Goal: Communication & Community: Answer question/provide support

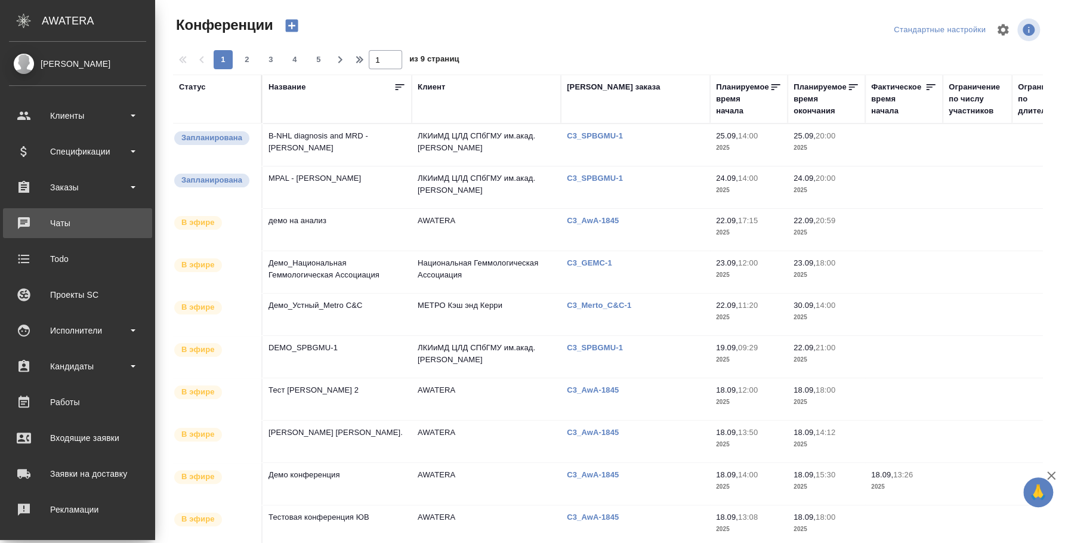
click at [42, 219] on div "Чаты" at bounding box center [77, 223] width 137 height 18
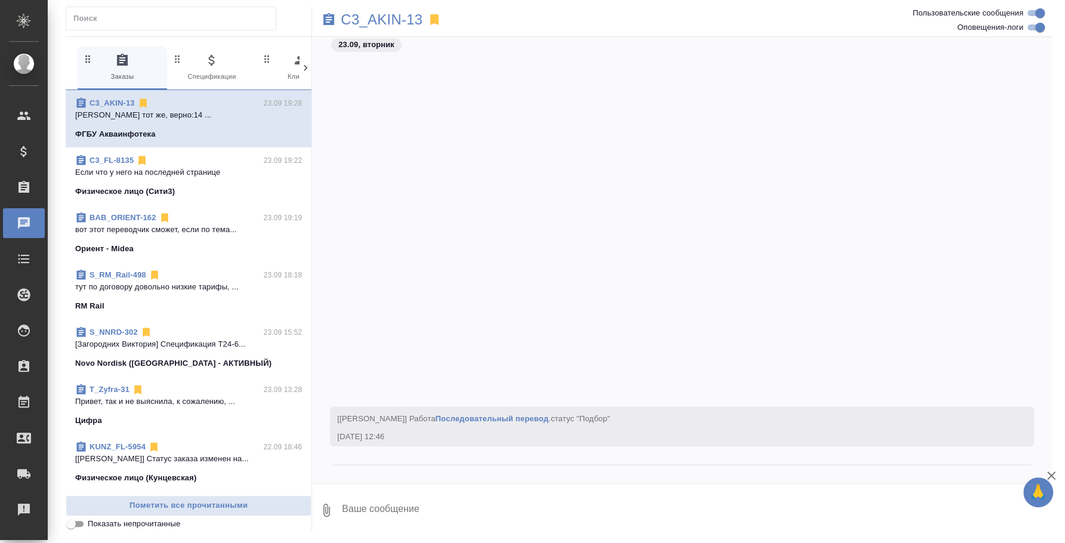
scroll to position [372, 0]
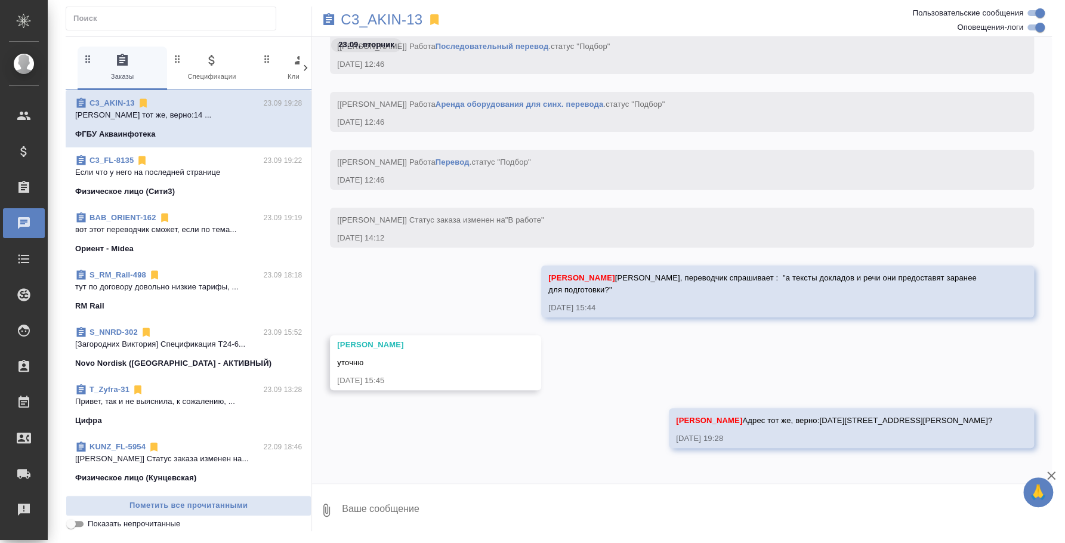
click at [214, 160] on div "C3_FL-8135 23.09 19:22" at bounding box center [188, 161] width 227 height 12
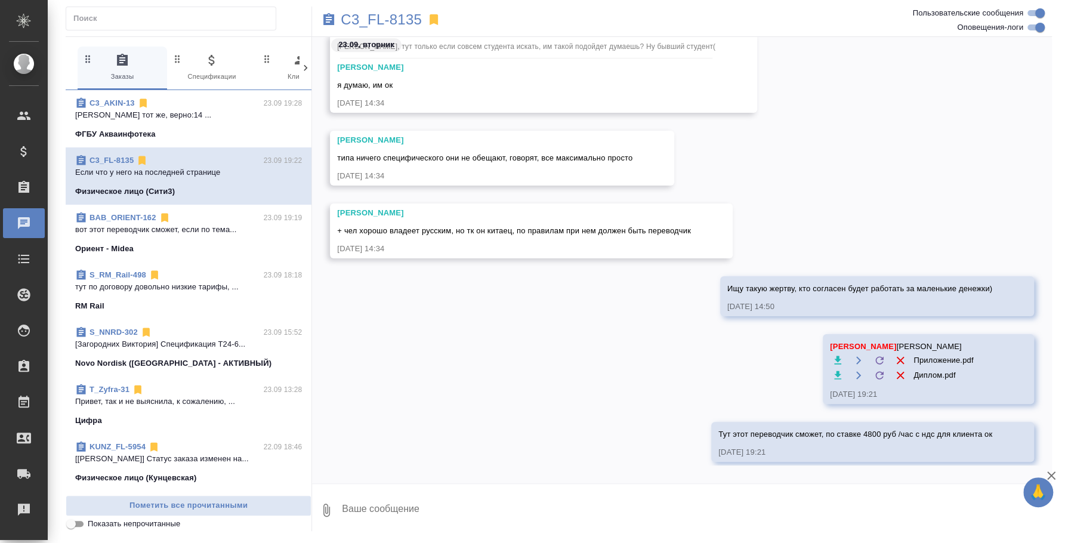
click at [193, 229] on p "вот этот переводчик сможет, если по тема..." at bounding box center [188, 230] width 227 height 12
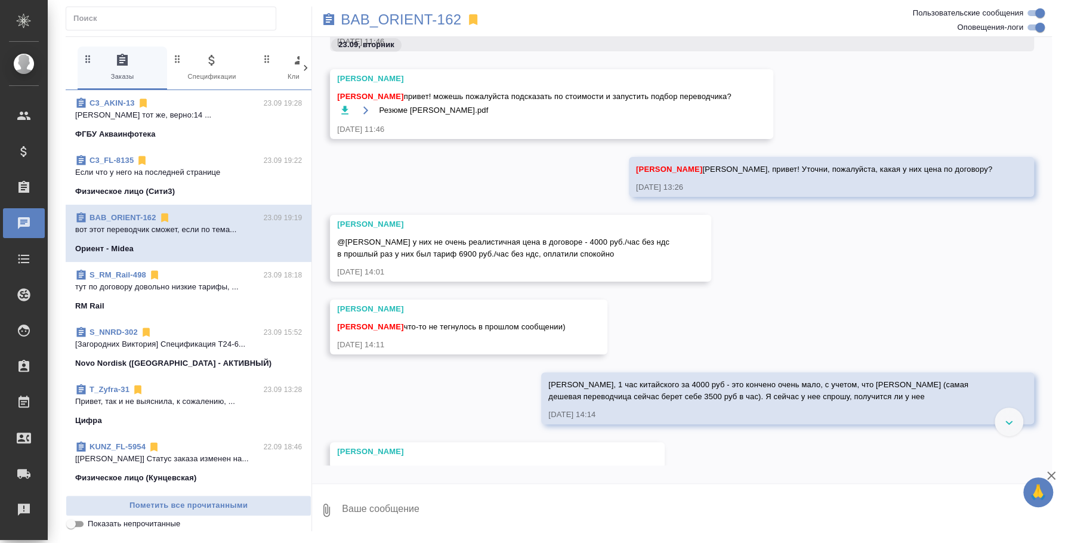
scroll to position [304, 0]
click at [409, 171] on button "Ответить на сообщение" at bounding box center [402, 172] width 131 height 23
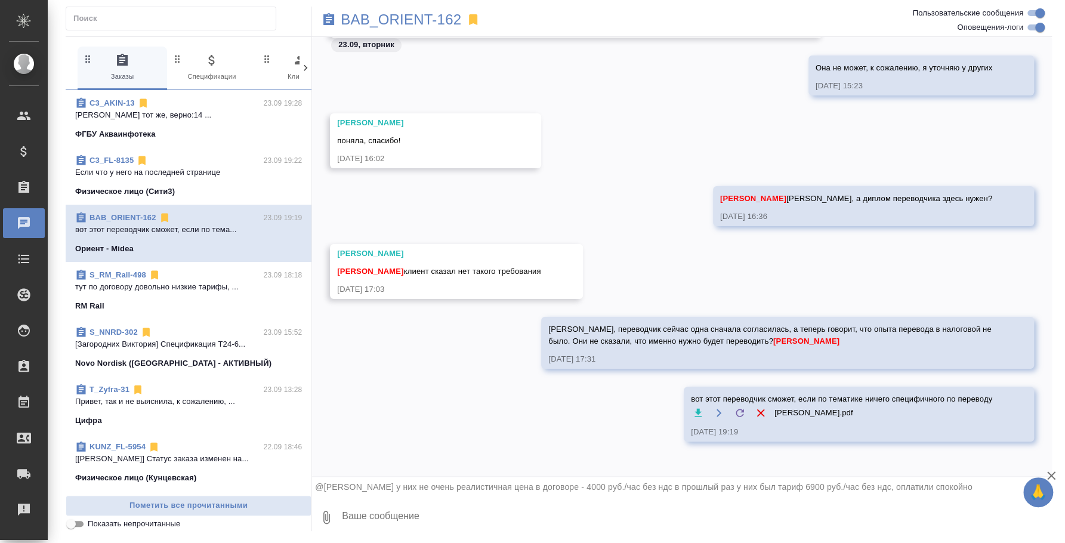
scroll to position [908, 0]
click at [655, 502] on textarea at bounding box center [696, 517] width 711 height 41
click at [1052, 475] on icon "button" at bounding box center [1052, 476] width 8 height 8
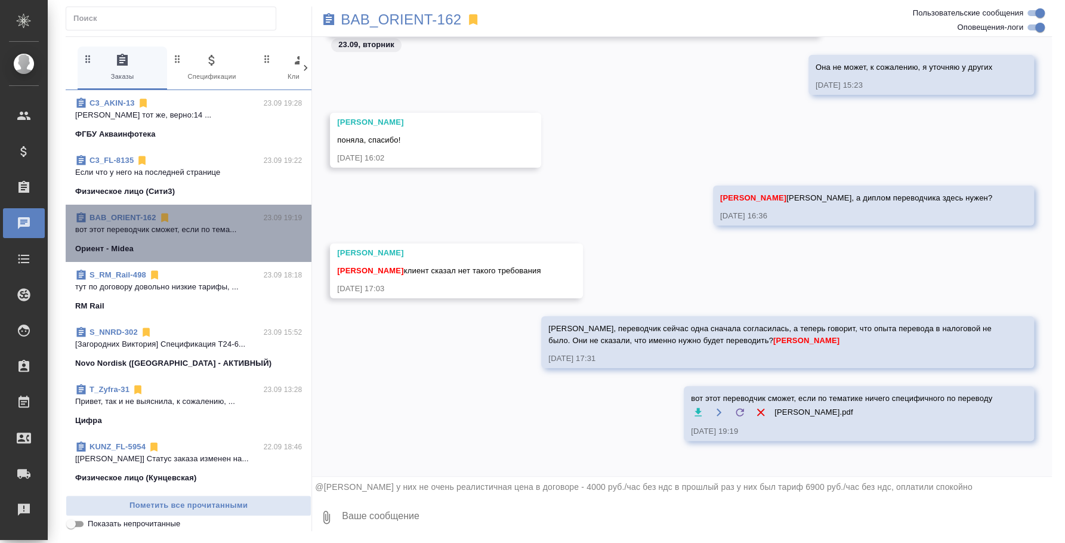
click at [229, 239] on span "BAB_ORIENT-162 23.09 19:19 вот этот переводчик сможет, если по тема... Ориент -…" at bounding box center [188, 233] width 227 height 43
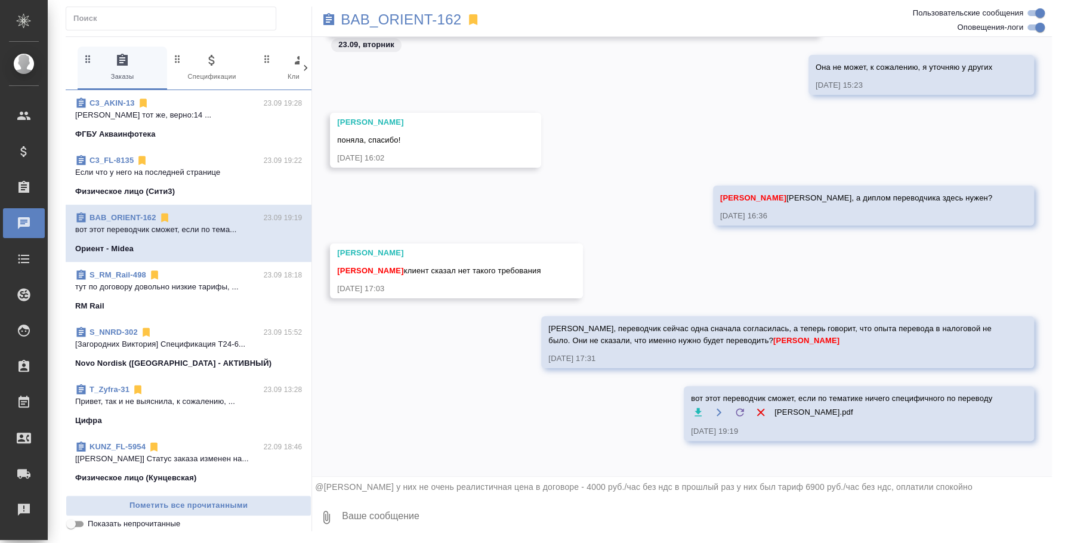
click at [193, 230] on p "вот этот переводчик сможет, если по тема..." at bounding box center [188, 230] width 227 height 12
click at [183, 165] on div "C3_FL-8135 23.09 19:22" at bounding box center [188, 161] width 227 height 12
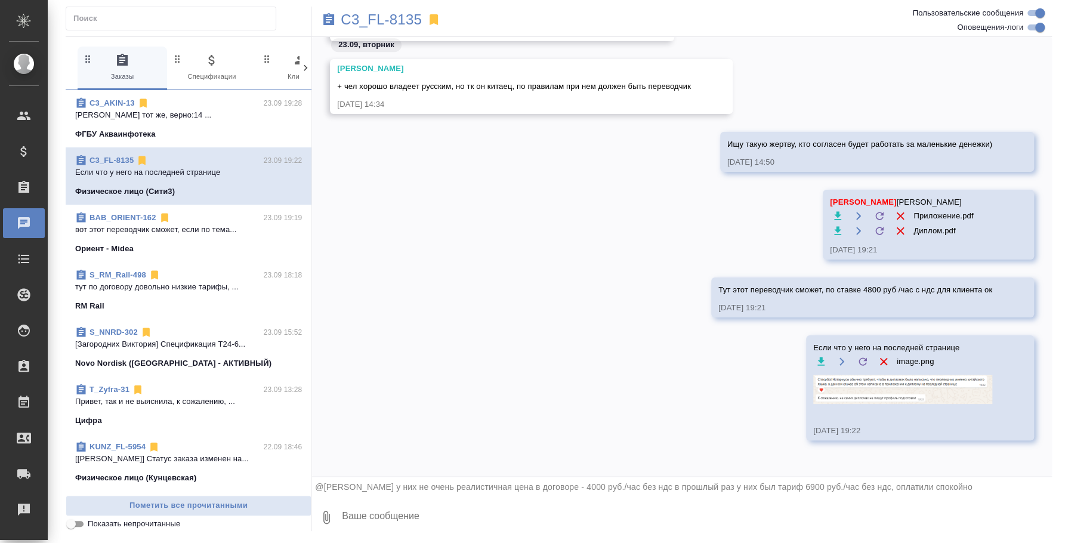
scroll to position [589, 0]
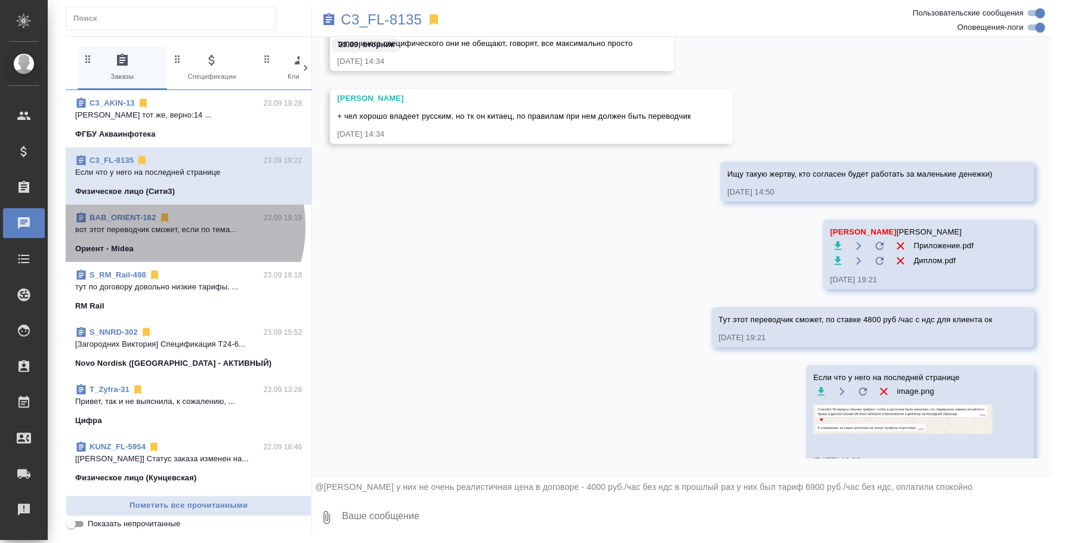
click at [170, 227] on p "вот этот переводчик сможет, если по тема..." at bounding box center [188, 230] width 227 height 12
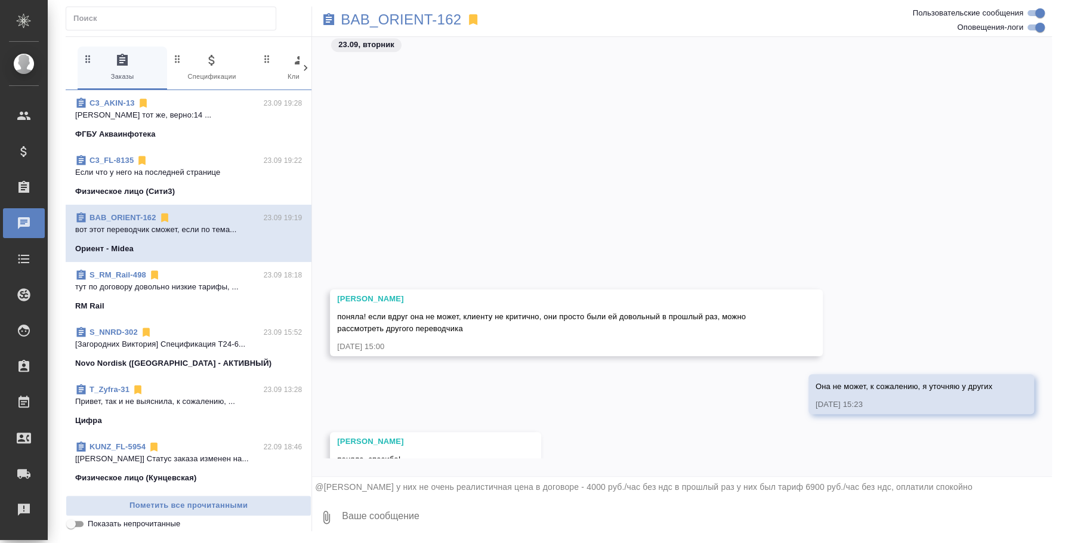
scroll to position [908, 0]
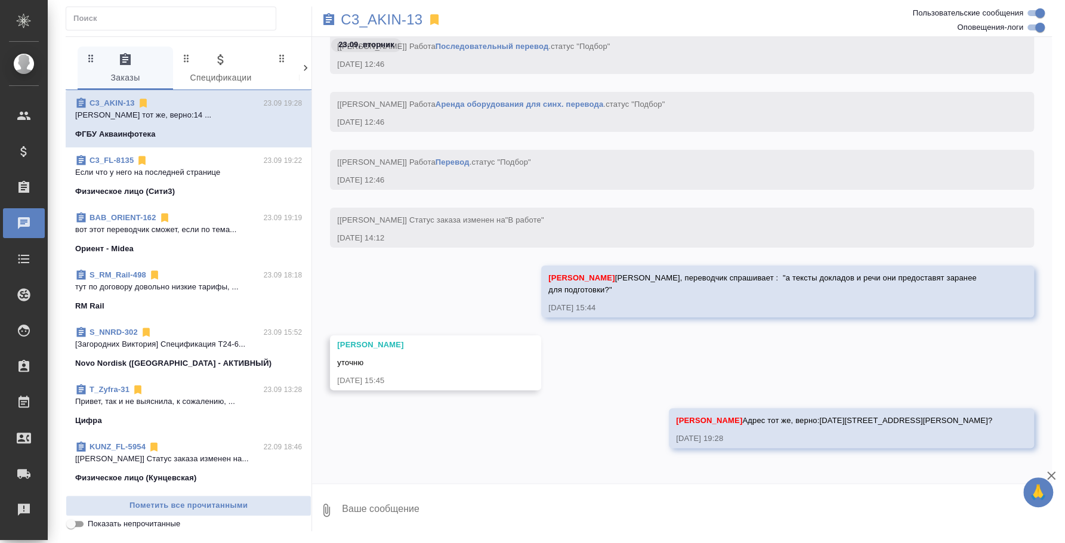
click at [211, 222] on div "BAB_ORIENT-162 23.09 19:19" at bounding box center [188, 218] width 227 height 12
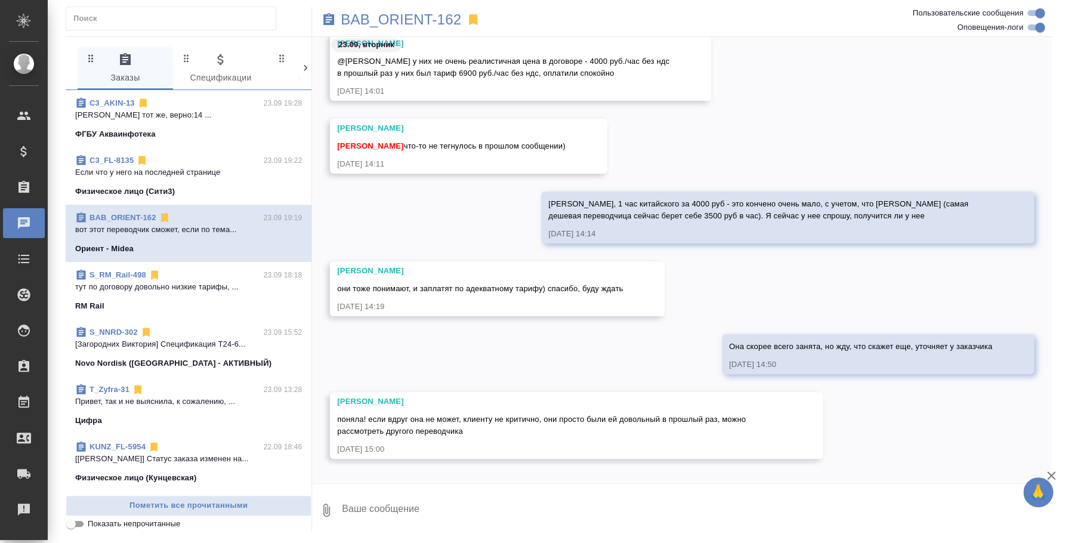
scroll to position [787, 0]
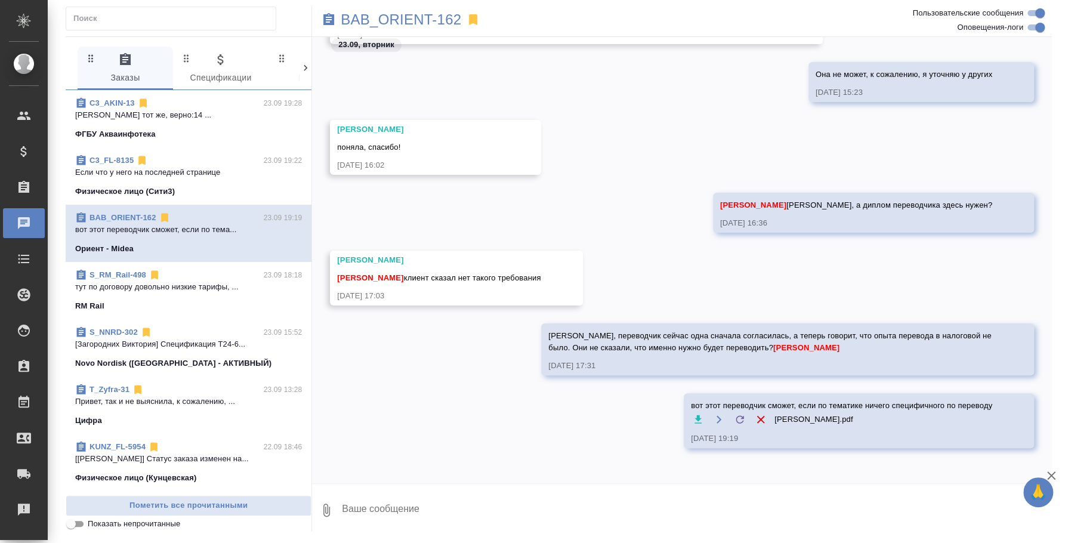
click at [424, 513] on textarea at bounding box center [696, 510] width 711 height 41
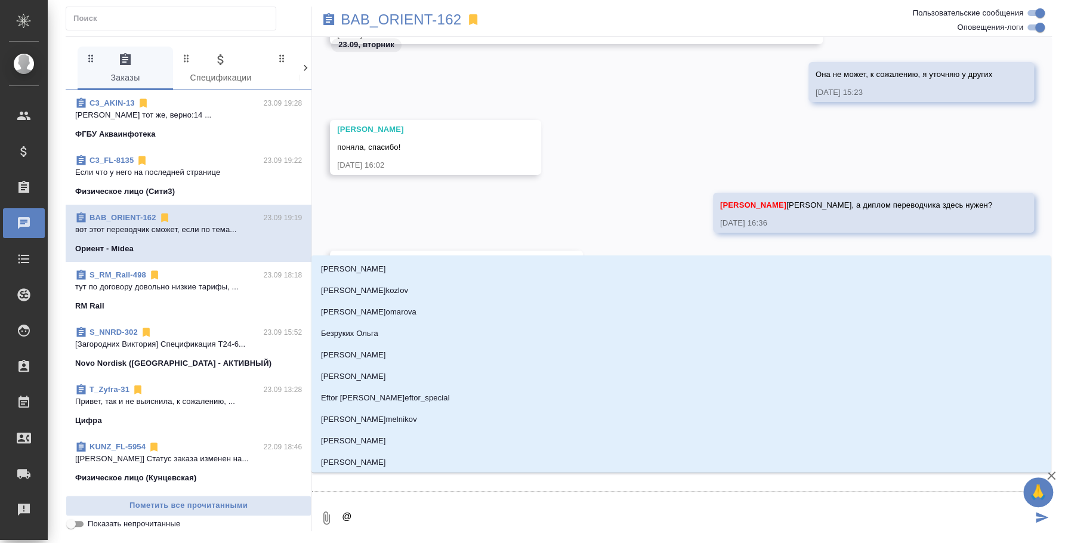
type textarea "@b"
type input "b"
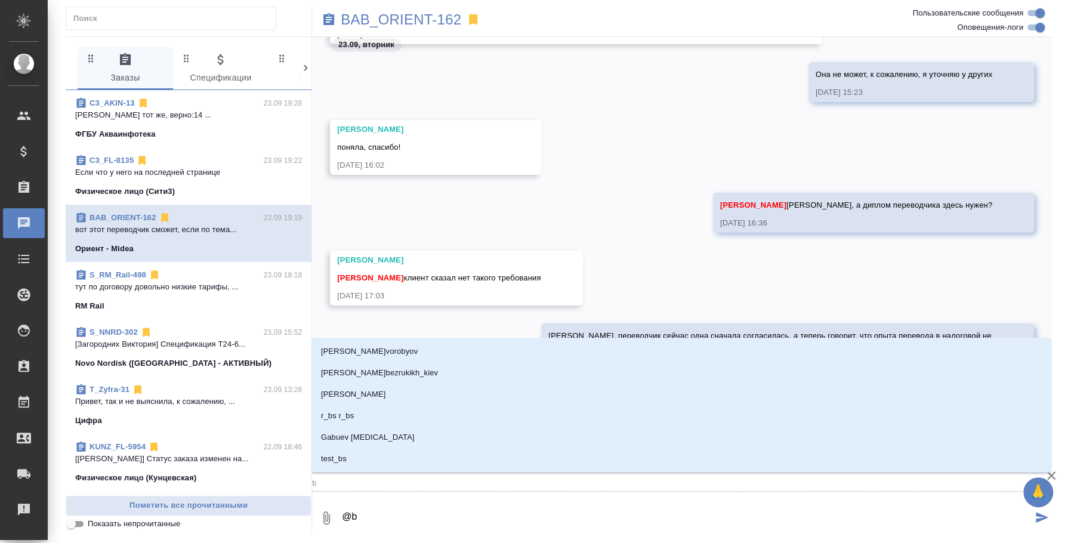
type textarea "@"
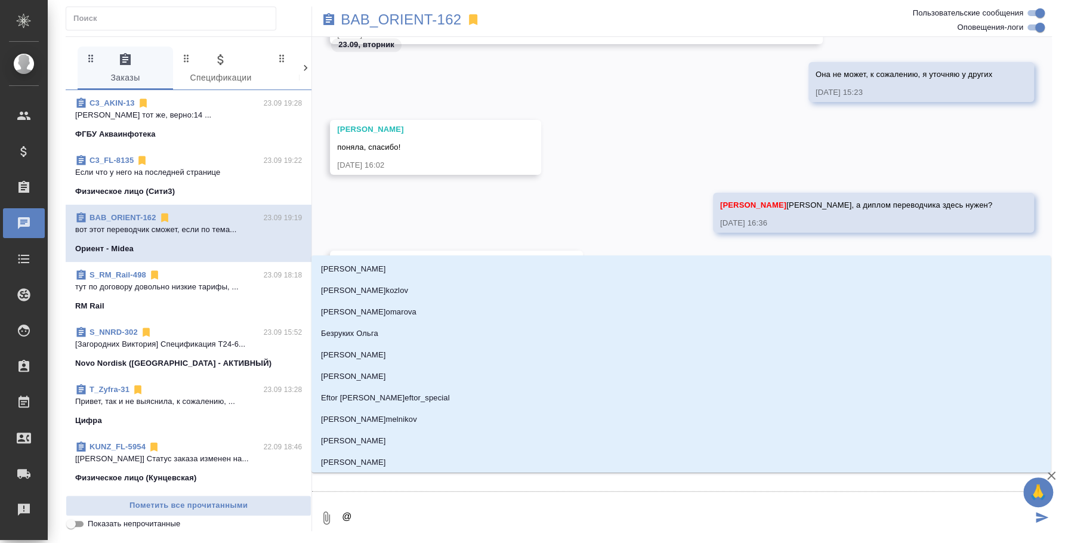
type textarea "@и"
type input "и"
type textarea "@иь"
type input "иь"
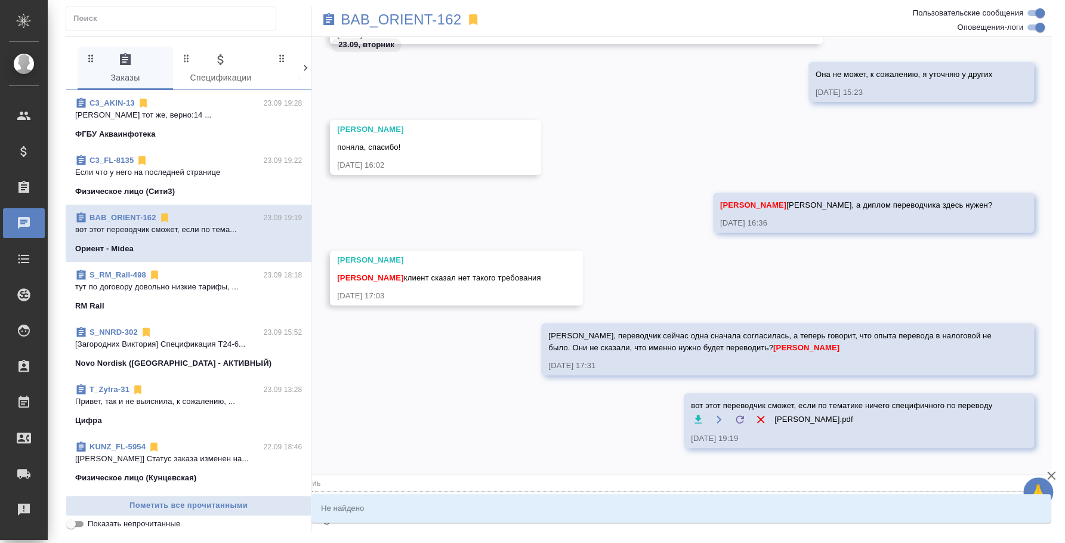
type textarea "@и"
type input "и"
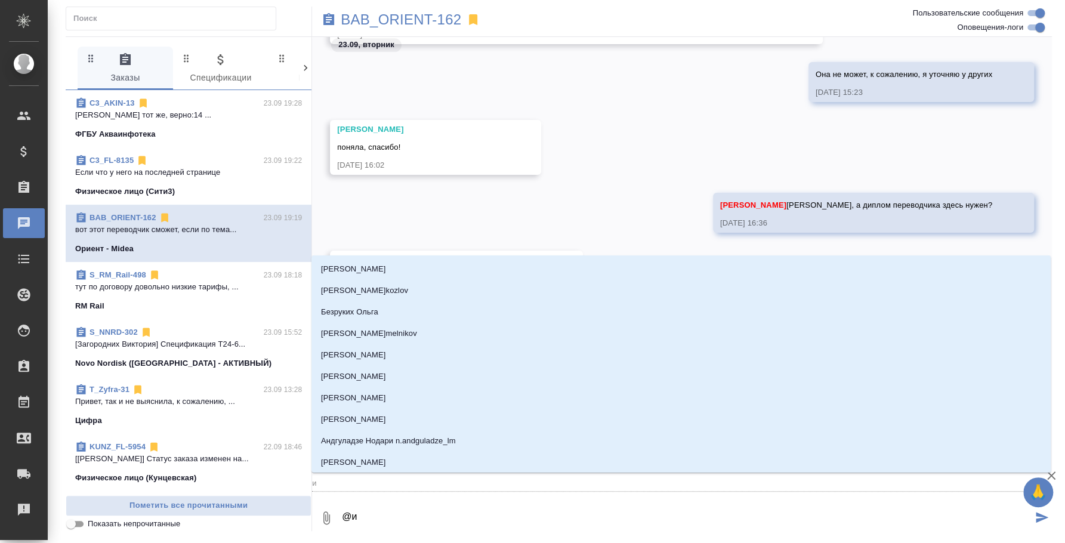
type textarea "@ил"
type input "ил"
type textarea "@иль"
type input "иль"
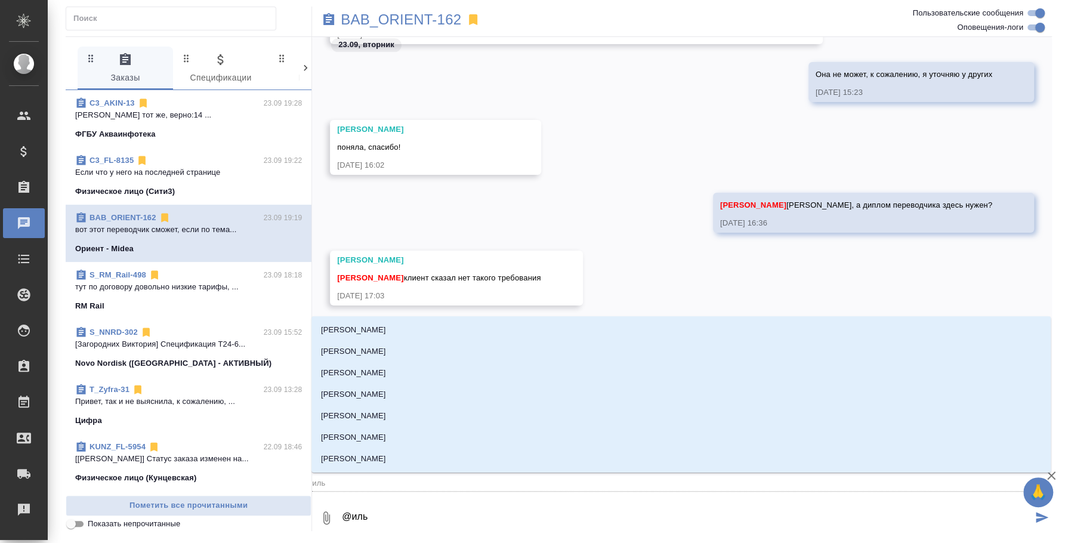
type textarea "@ильи"
type input "ильи"
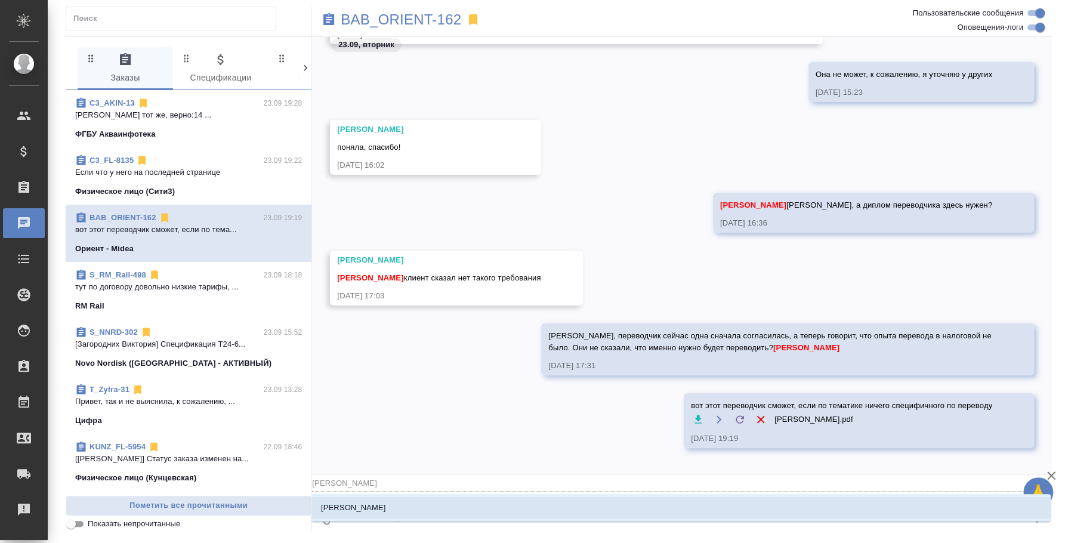
type textarea "@ильин"
type input "ильин"
type textarea "@ильина"
type input "ильина"
click at [417, 510] on li "Ильина Екатерина" at bounding box center [682, 507] width 740 height 21
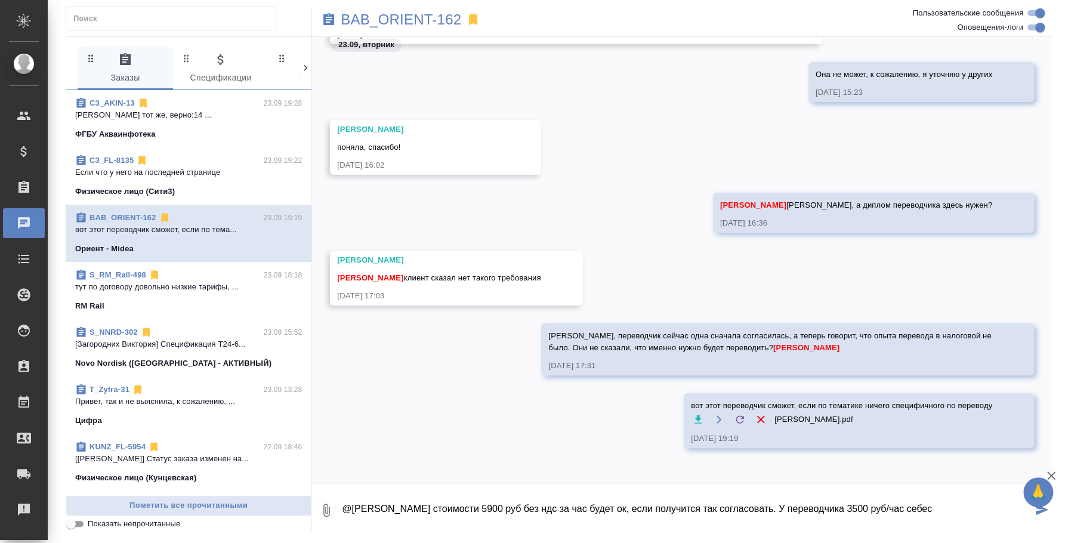
click at [791, 507] on textarea "@Ильина Екатерина По стоимости 5900 руб без ндс за час будет ок, если получится…" at bounding box center [687, 510] width 692 height 41
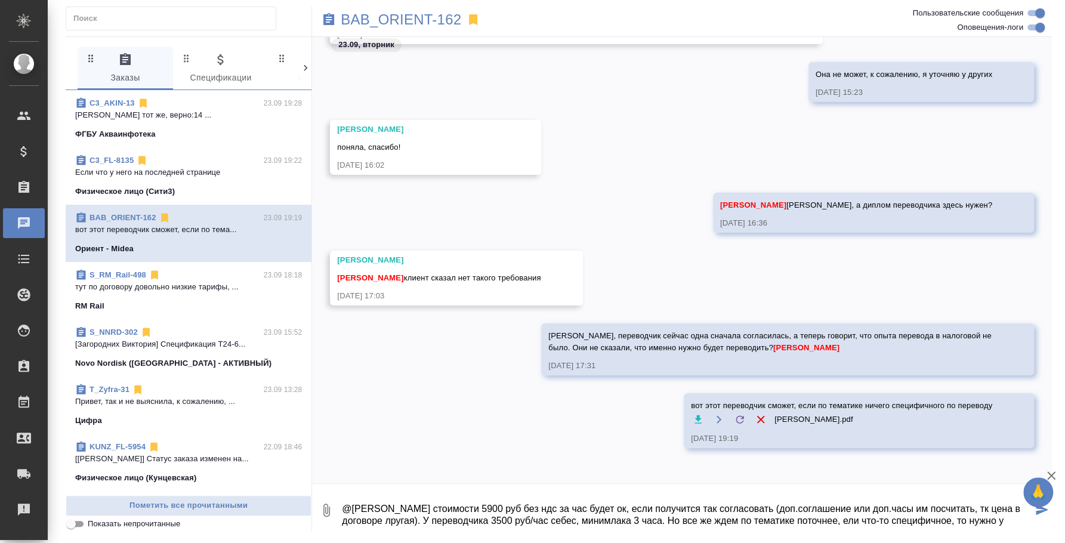
scroll to position [7, 0]
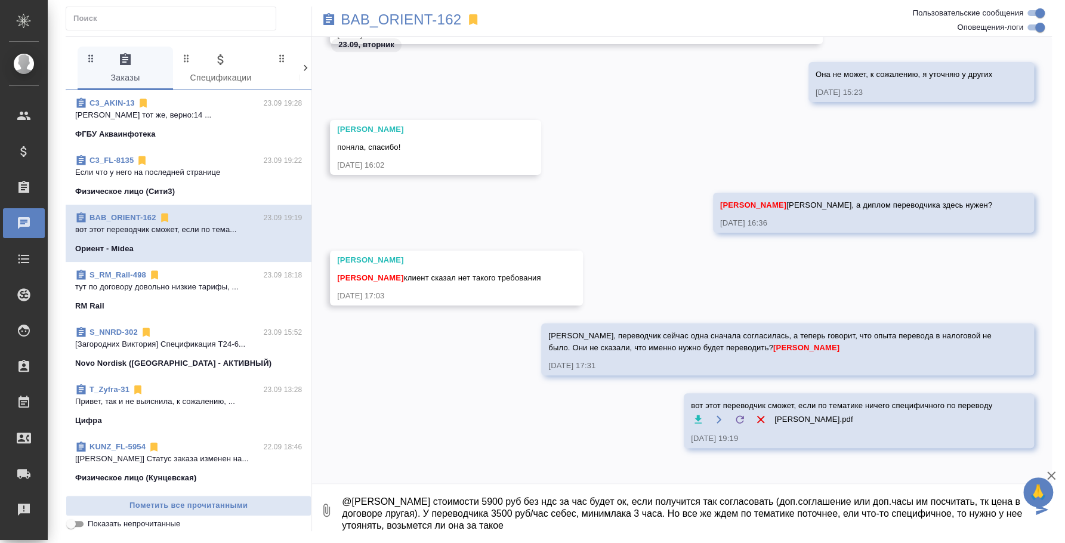
click at [651, 508] on textarea "@Ильина Екатерина По стоимости 5900 руб без ндс за час будет ок, если получится…" at bounding box center [687, 510] width 692 height 41
type textarea "@Ильина Екатерина По стоимости 5900 руб без ндс за час будет ок, если получится…"
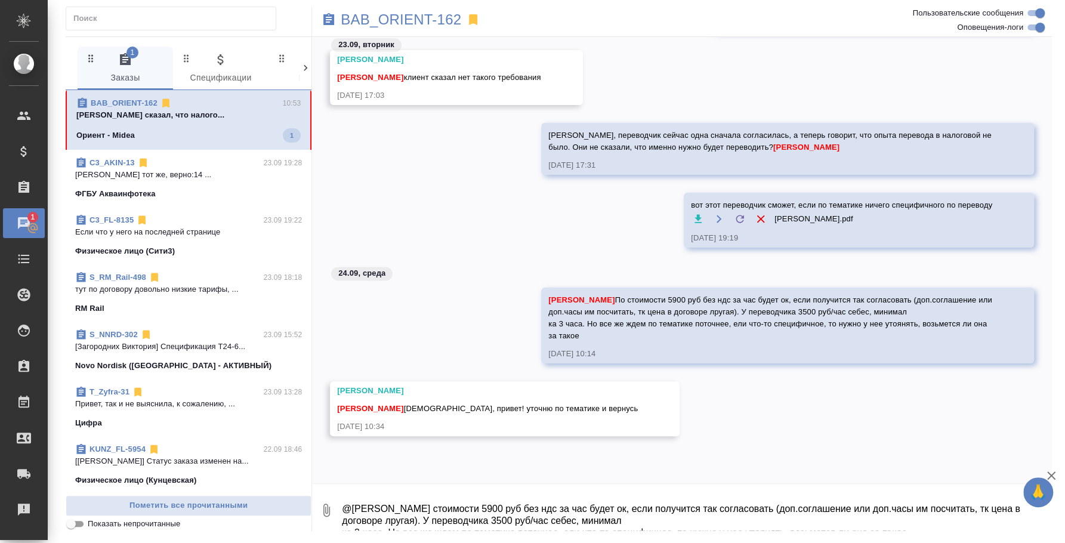
scroll to position [1096, 0]
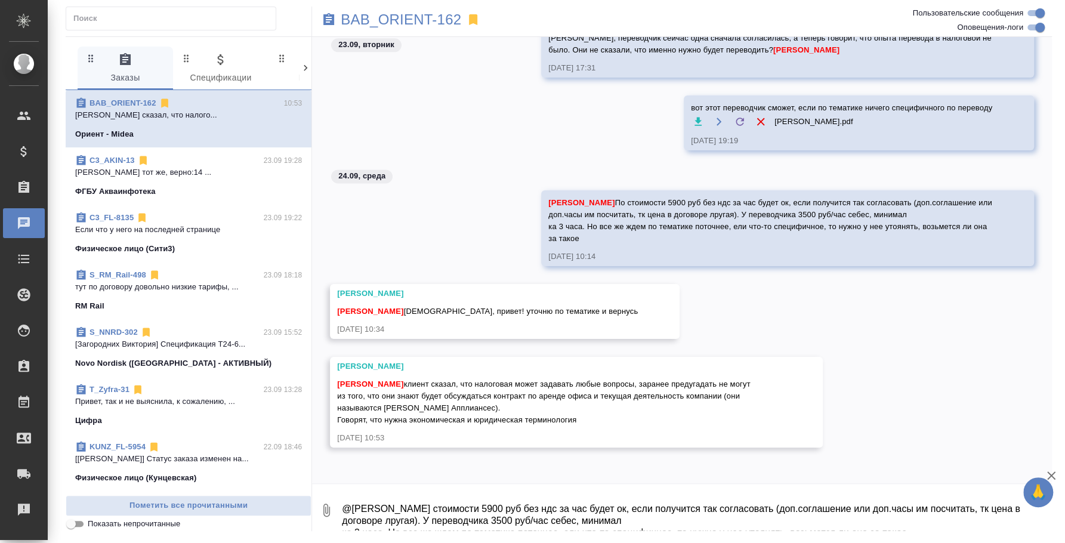
drag, startPoint x: 406, startPoint y: 383, endPoint x: 588, endPoint y: 420, distance: 185.1
click at [588, 420] on div "Федотова Ирина клиент сказал, что налоговая может задавать любые вопросы, заран…" at bounding box center [559, 400] width 444 height 51
copy span "клиент сказал, что налоговая может задавать любые вопросы, заранее предугадать …"
click at [454, 304] on button "Ответить на сообщение" at bounding box center [402, 313] width 131 height 23
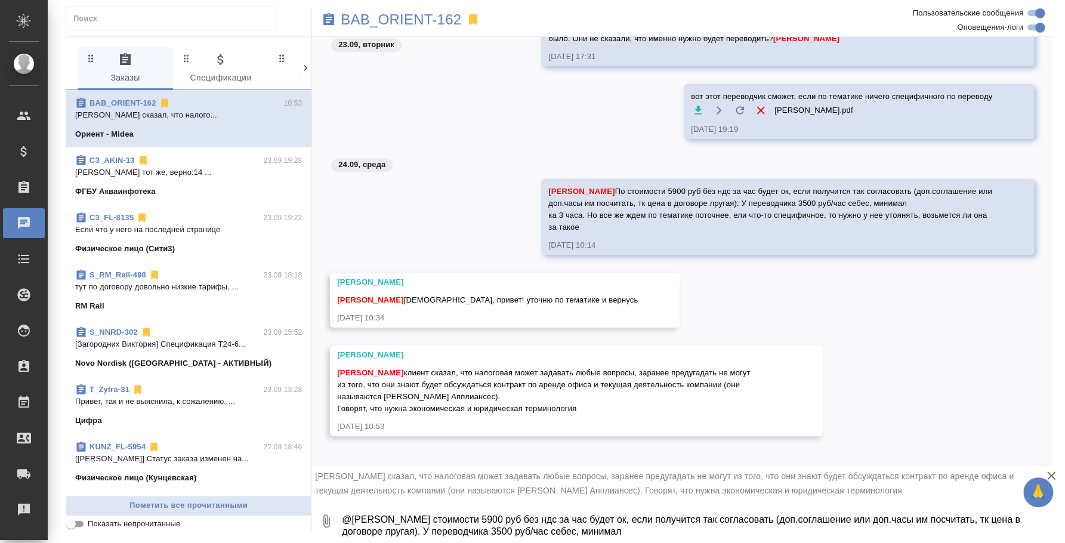
click at [455, 514] on textarea "@Ильина Екатерина По стоимости 5900 руб без ндс за час будет ок, если получится…" at bounding box center [696, 521] width 711 height 41
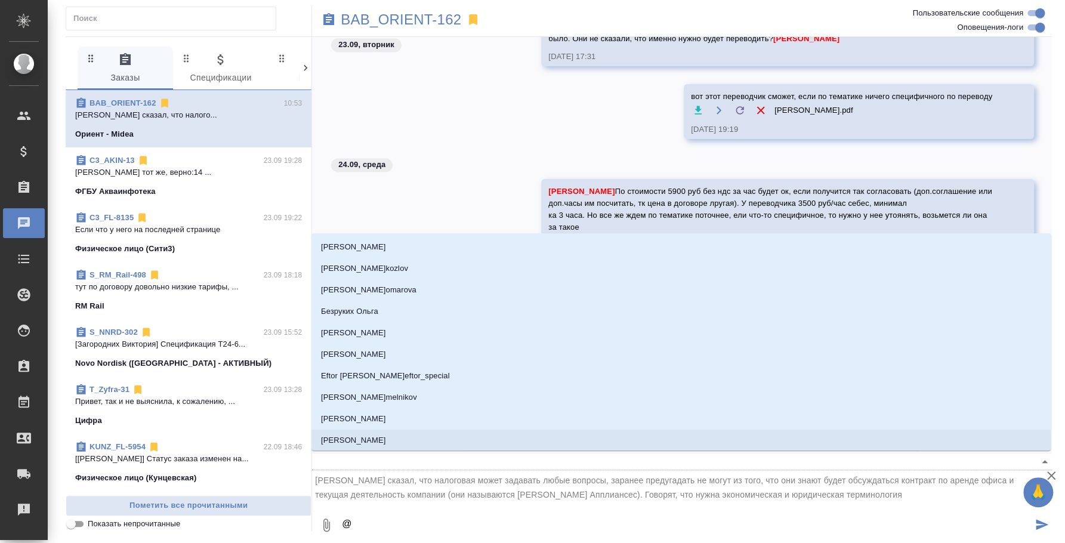
type textarea "@b"
type input "b"
type textarea "@b'k"
type input "b'k"
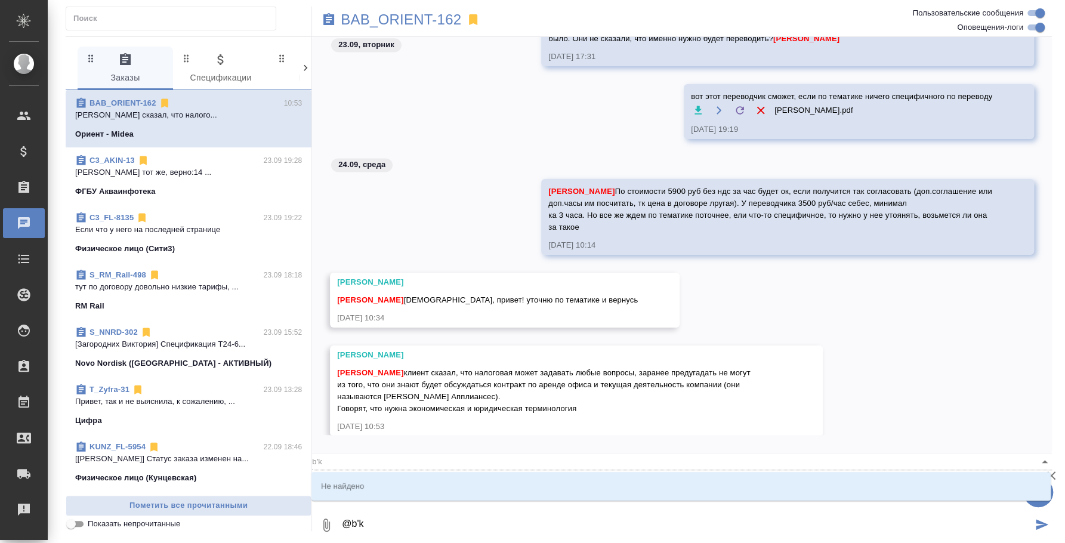
type textarea "@b'k'm"
type input "b'k'm"
type textarea "@b'k"
type input "b'k"
type textarea "@b"
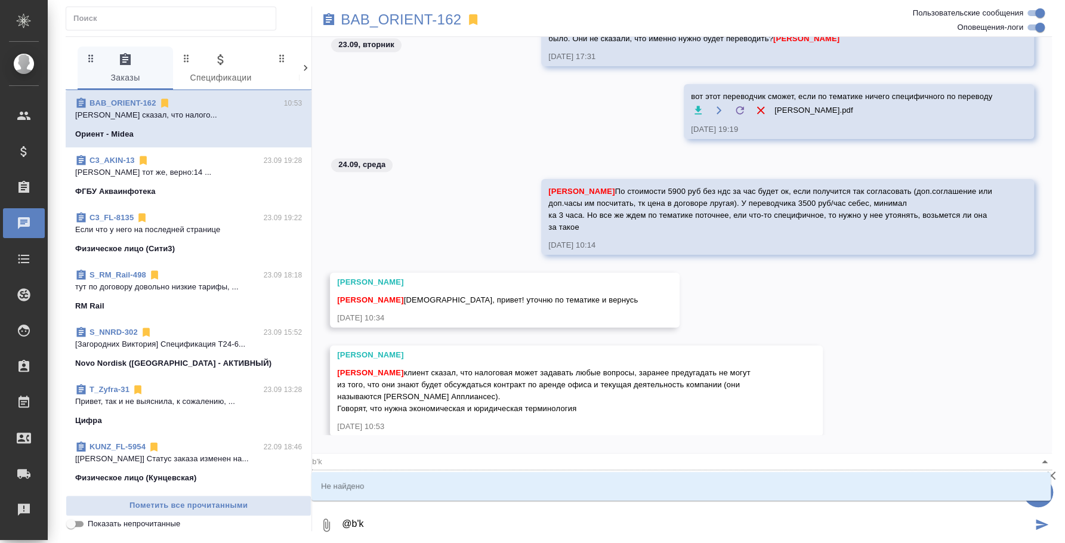
type input "b"
type textarea "@"
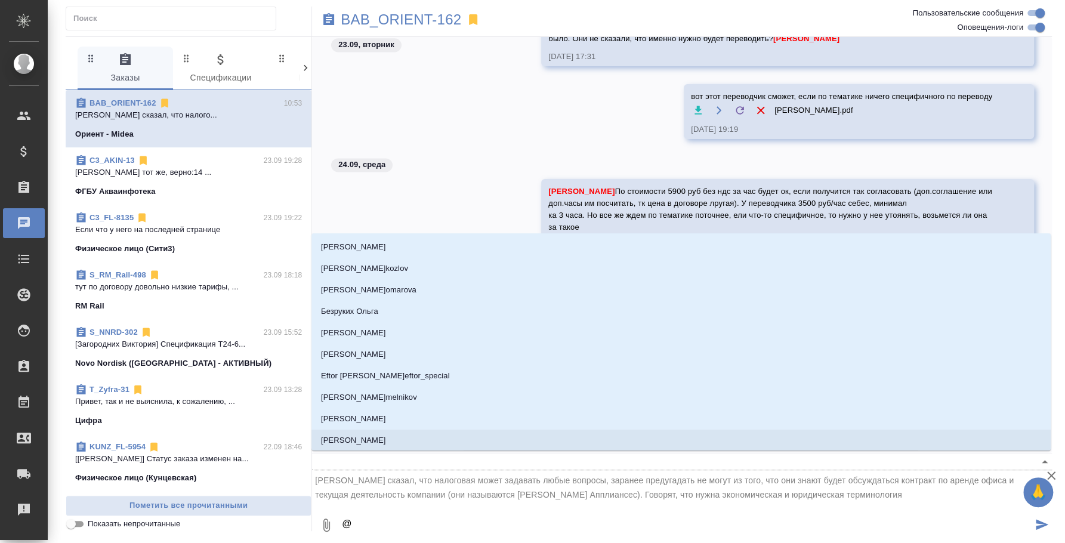
click at [475, 525] on textarea "@" at bounding box center [687, 525] width 692 height 41
type textarea "@И"
type input "И"
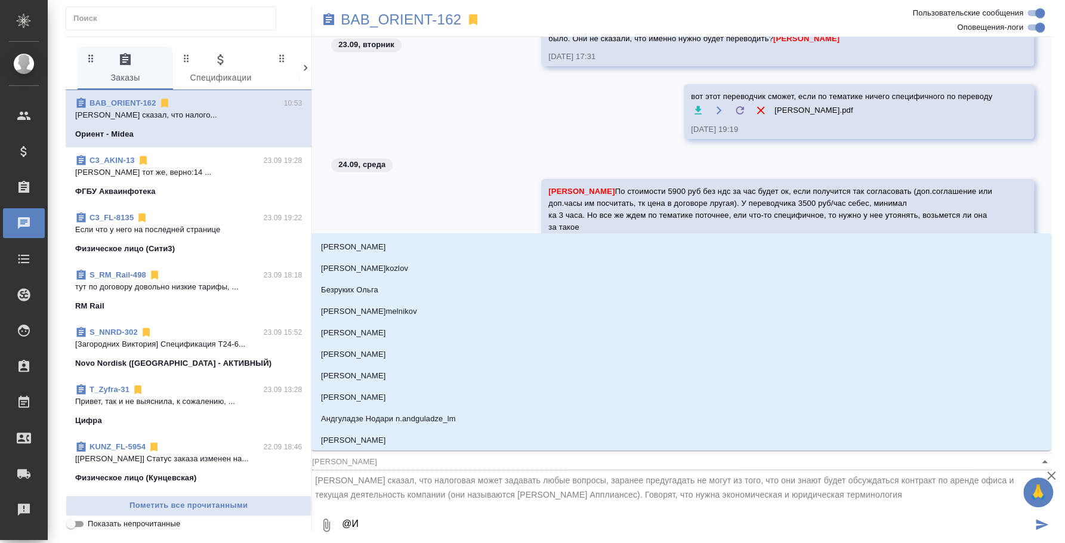
type textarea "@Ил"
type input "Ил"
type textarea "@Иль"
type input "Иль"
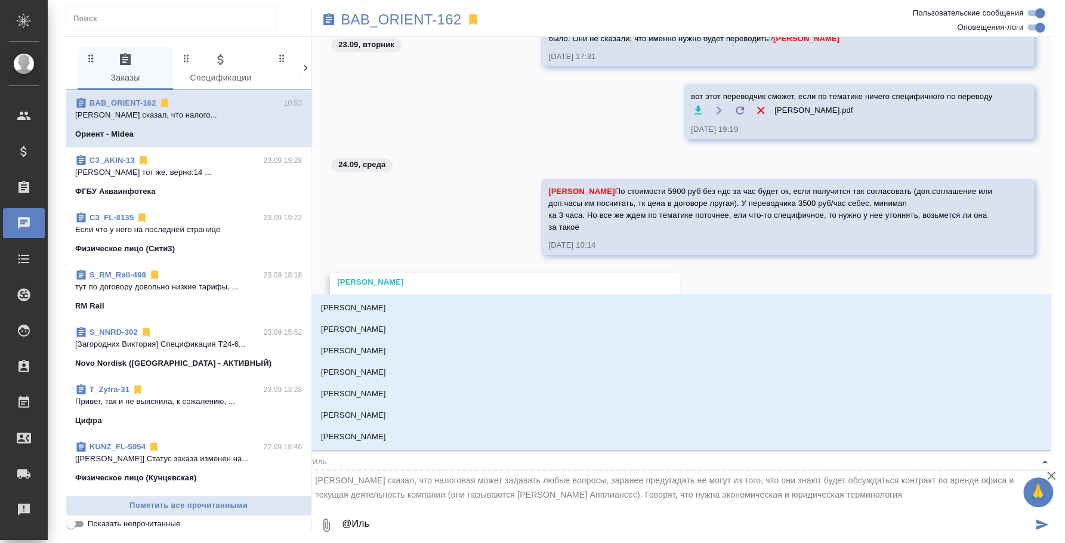
type textarea "@Ильи"
type input "Ильи"
type textarea "@Ильин"
type input "Ильин"
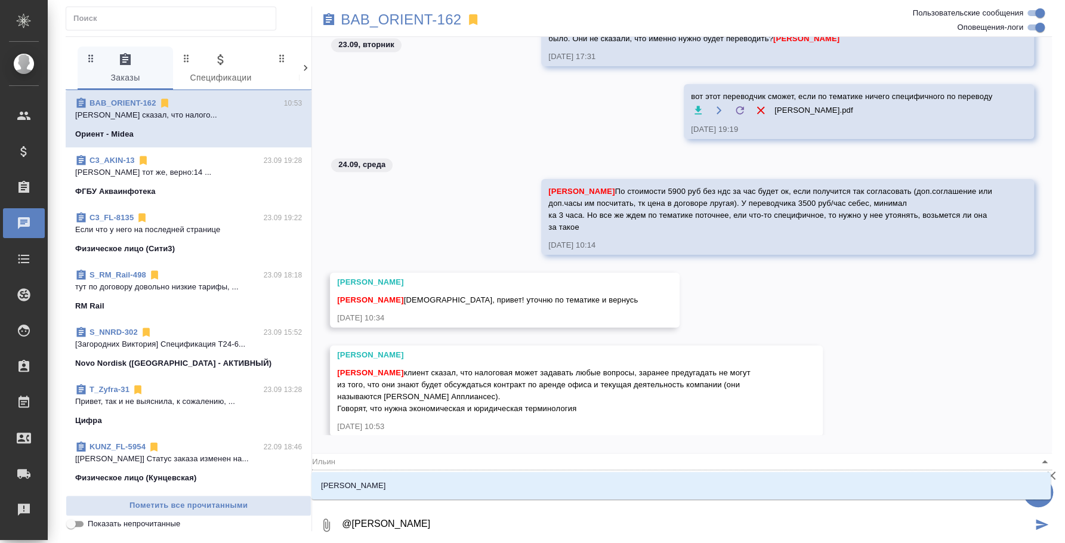
type textarea "@Ильина"
type input "Ильина"
click at [463, 493] on li "Ильина Екатерина" at bounding box center [682, 485] width 740 height 21
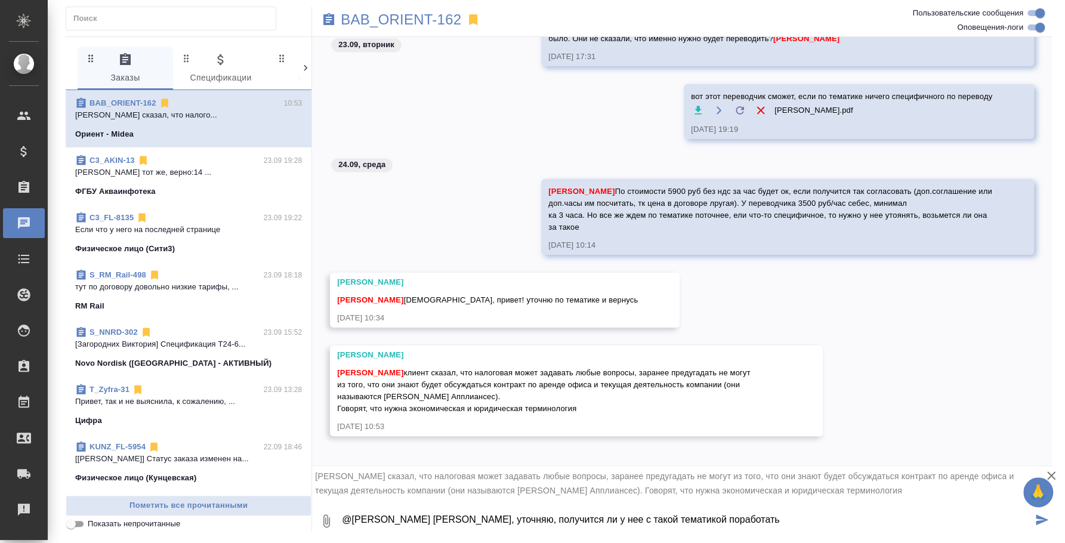
type textarea "@Ильина Екатерина Катя, уточняю, получится ли у нее с такой тематикой поработать"
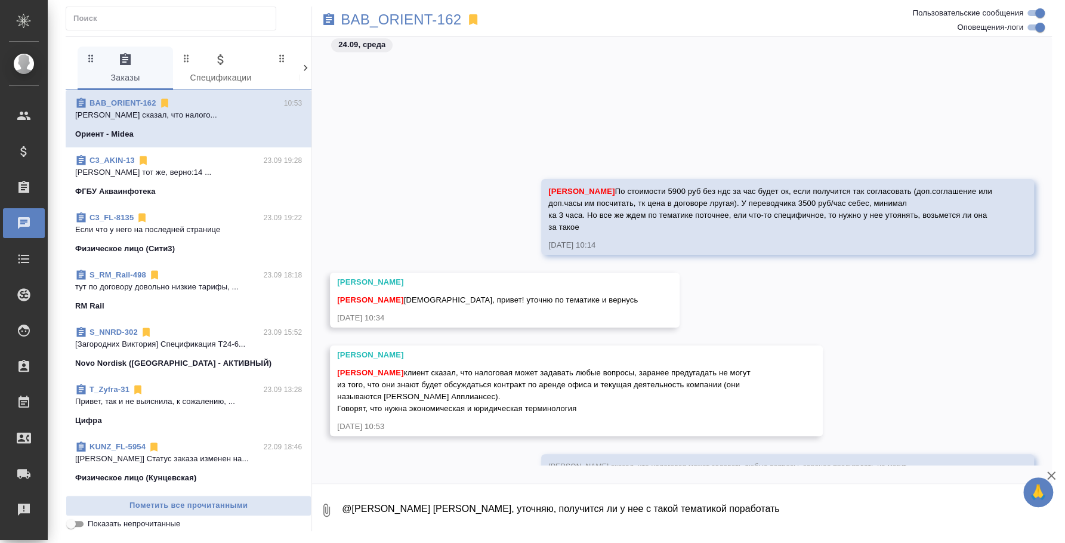
scroll to position [1232, 0]
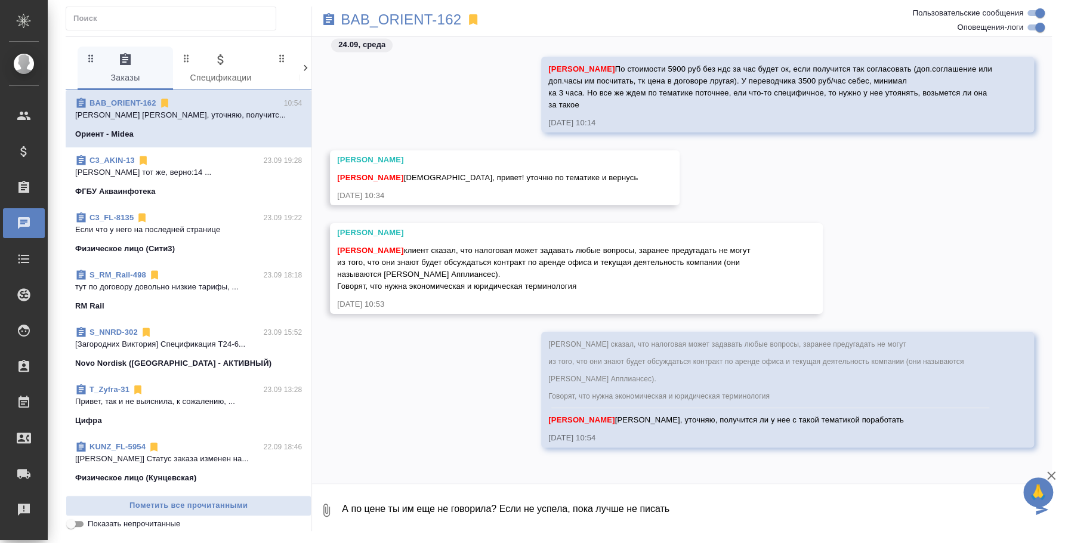
type textarea "А по цене ты им еще не говорила? Если не успела, пока лучше не писать"
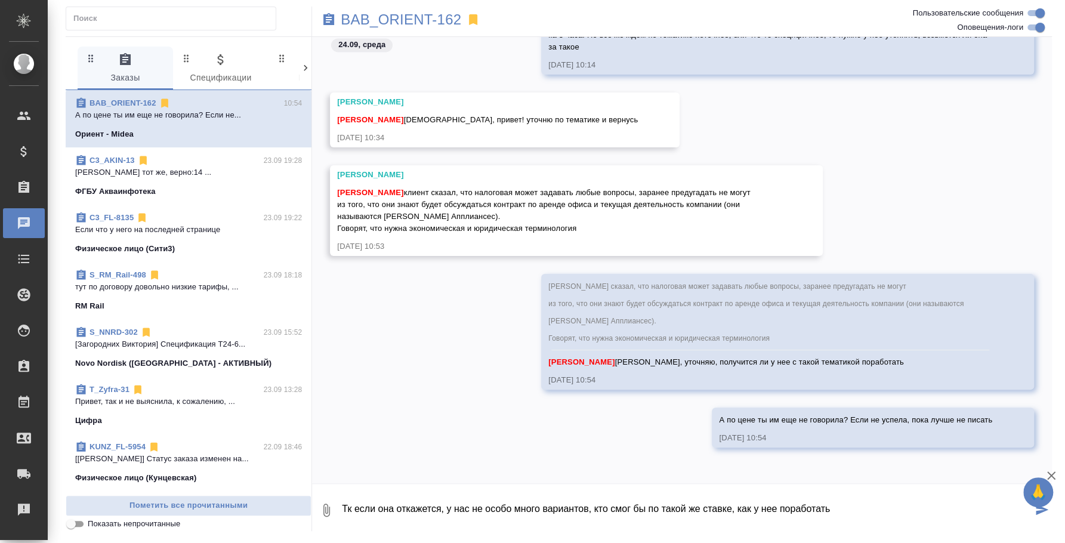
type textarea "Тк если она откажется, у нас не особо много вариантов, кто смог бы по такой же …"
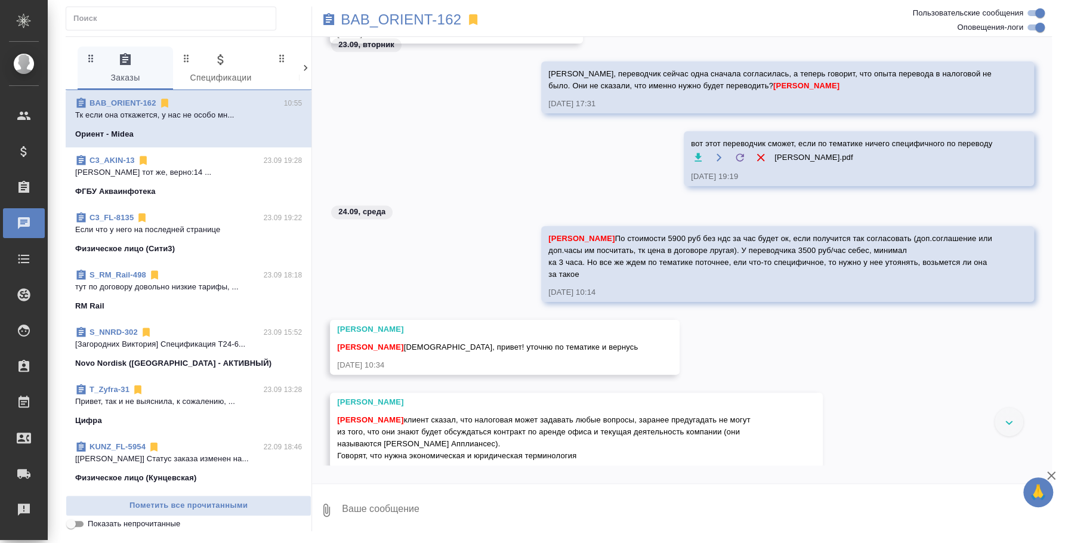
scroll to position [1348, 0]
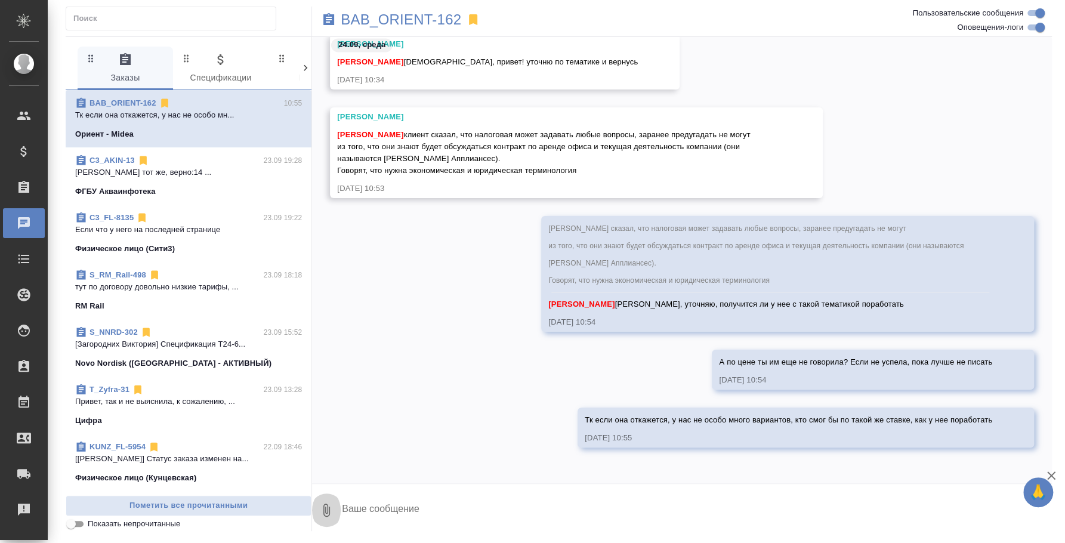
click at [328, 516] on icon "button" at bounding box center [326, 510] width 14 height 14
click at [281, 452] on span "С локального диска" at bounding box center [238, 447] width 140 height 16
click at [0, 0] on input "С локального диска" at bounding box center [0, 0] width 0 height 0
click at [452, 513] on textarea at bounding box center [687, 510] width 692 height 41
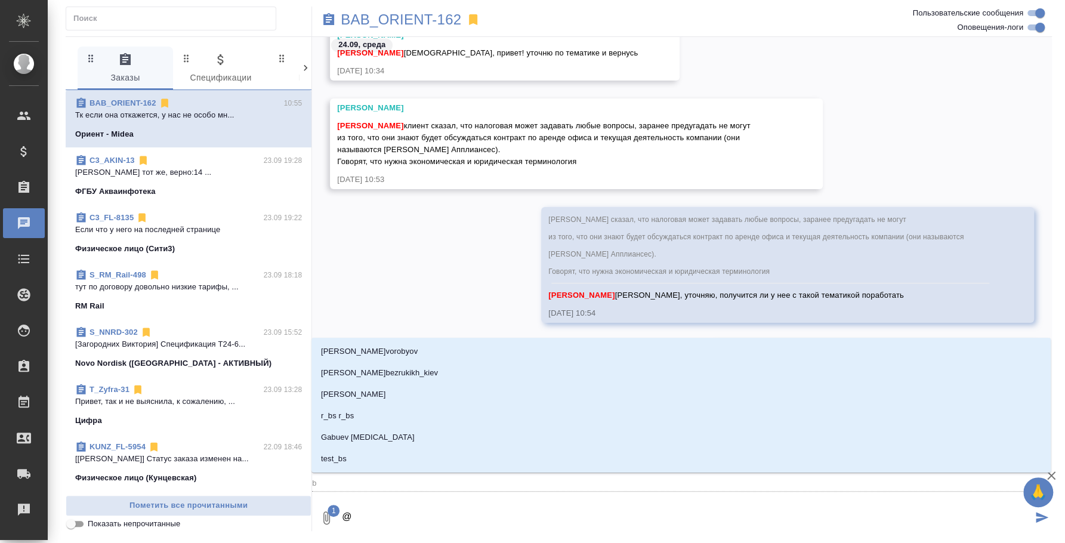
type textarea "@b"
type input "b"
type textarea "@b'k"
type input "b'k"
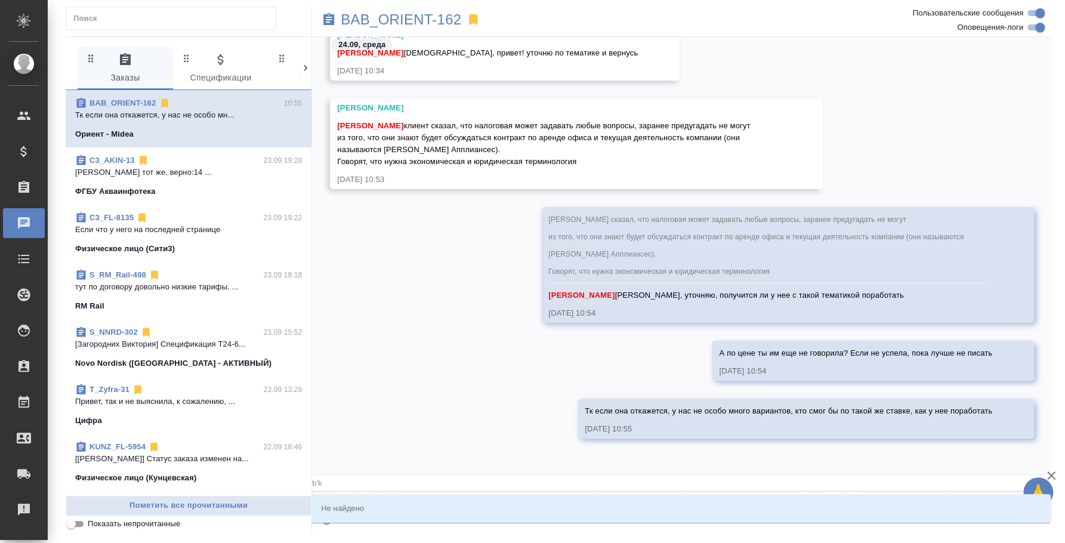
type textarea "@b'k'm"
type input "b'k'm"
type textarea "@b'k"
type input "b'k"
type textarea "@b"
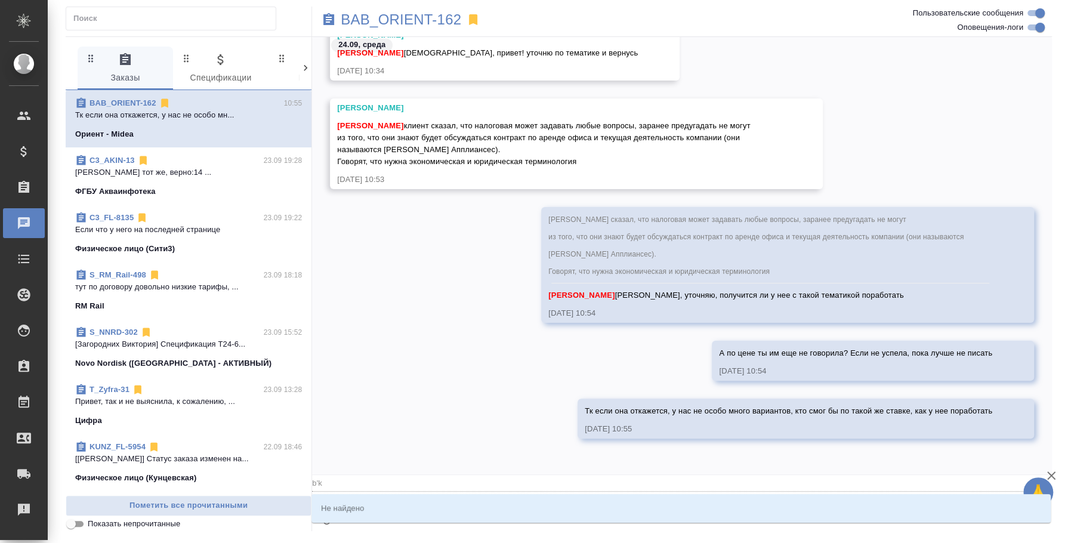
type input "b"
type textarea "@"
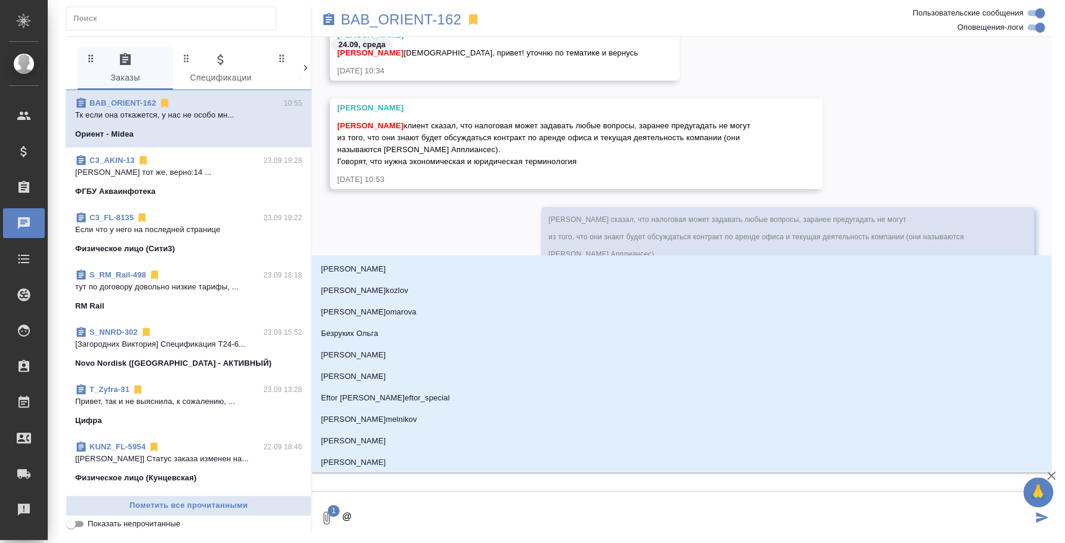
type textarea "@и"
type input "и"
type textarea "@ил"
type input "ил"
type textarea "@иль"
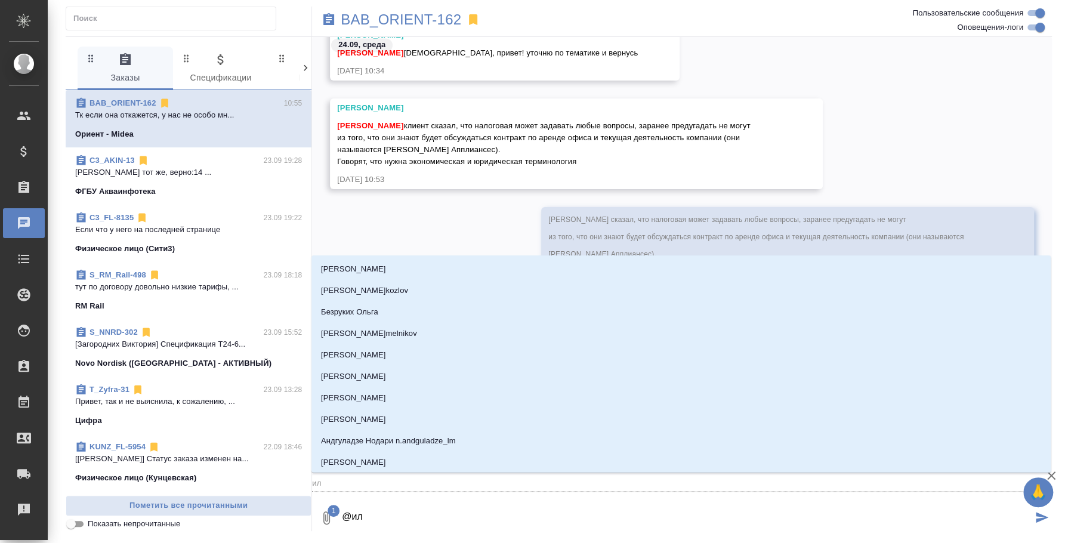
type input "иль"
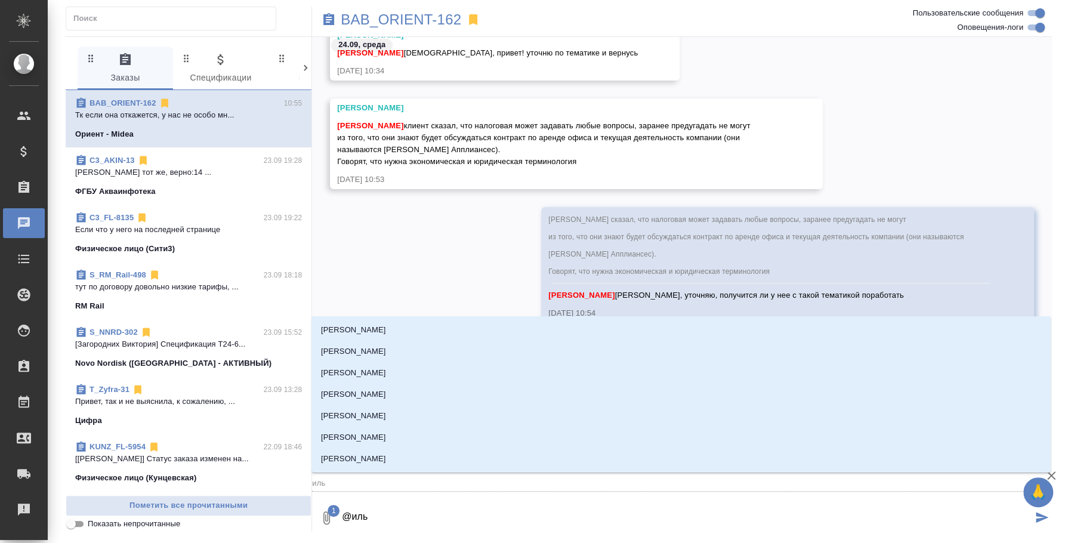
type textarea "@ильи"
type input "ильи"
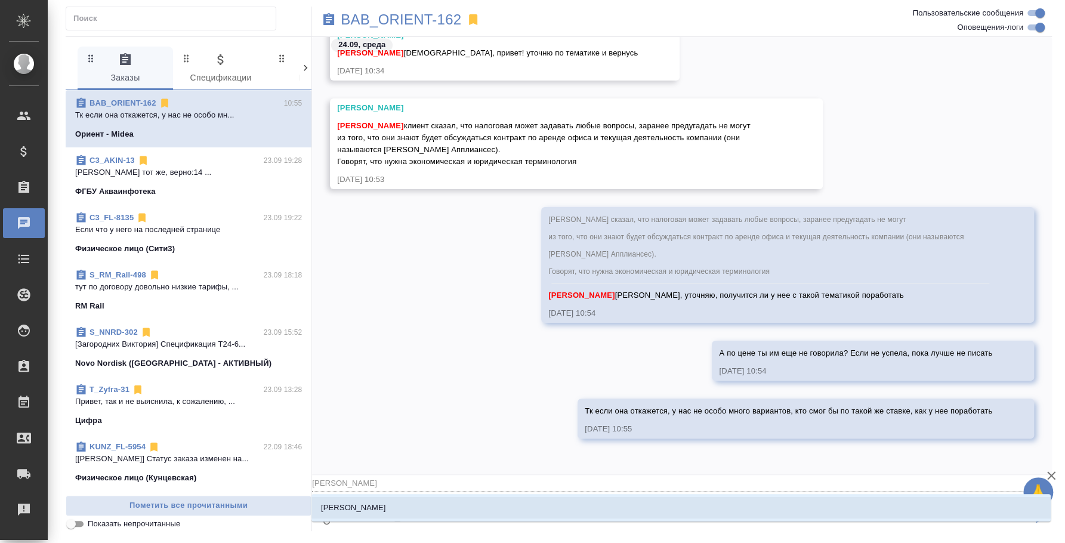
type textarea "@ильин"
type input "ильин"
click at [402, 512] on li "Ильина Екатерина" at bounding box center [682, 507] width 740 height 21
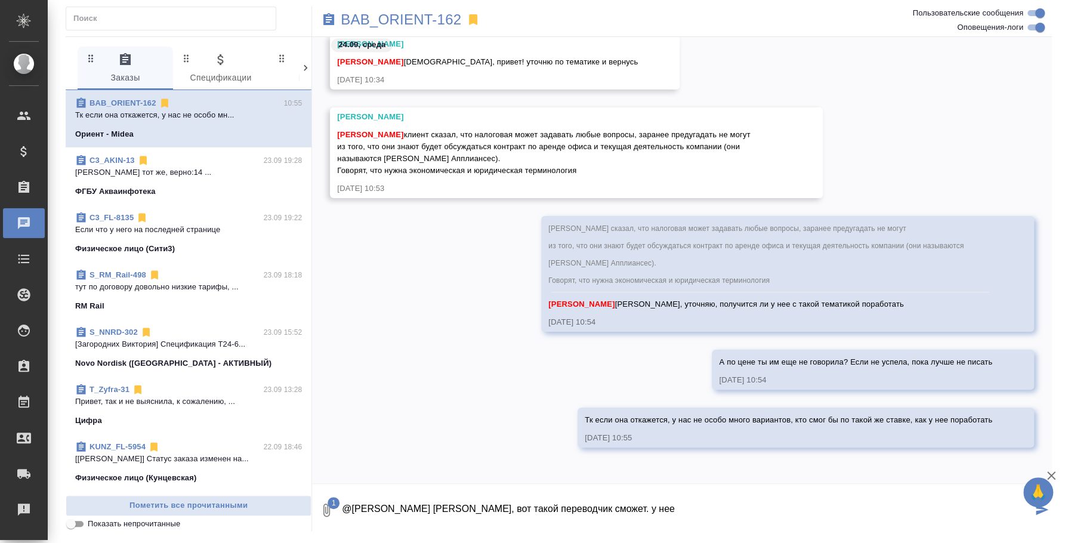
type textarea "@Ильина Екатерина Катя, вот такой переводчик сможет. у нее"
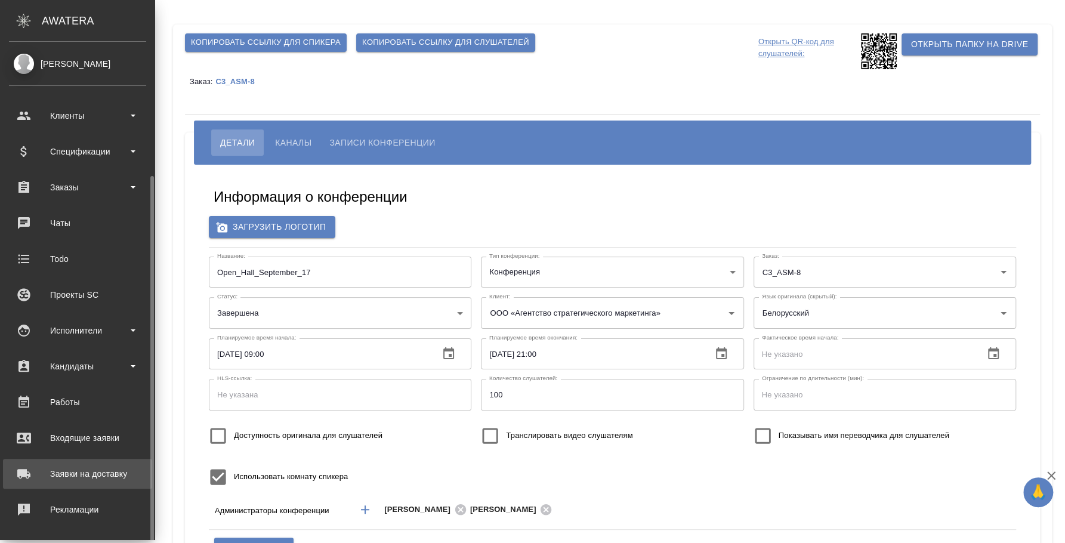
scroll to position [109, 0]
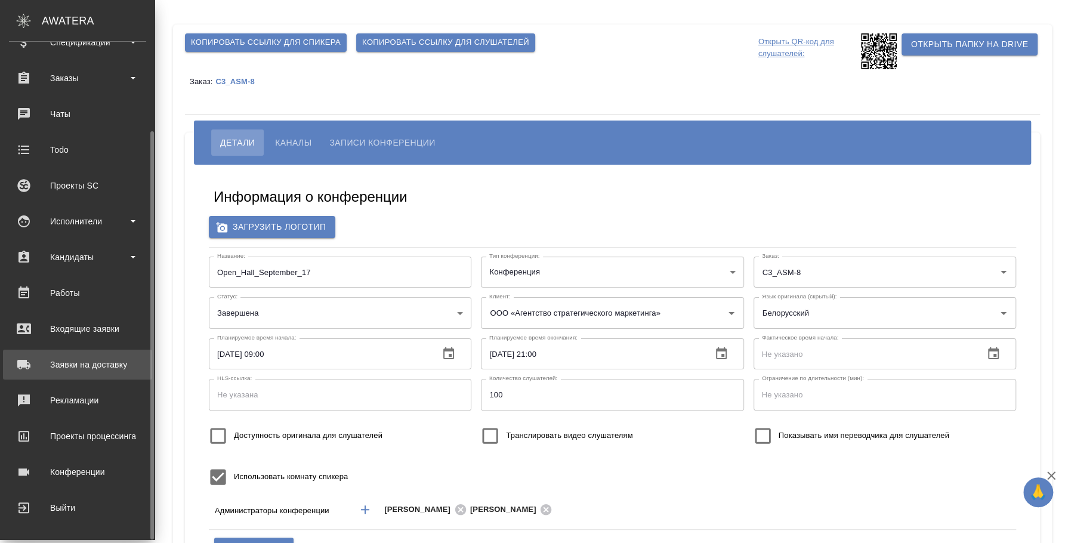
type input "бада"
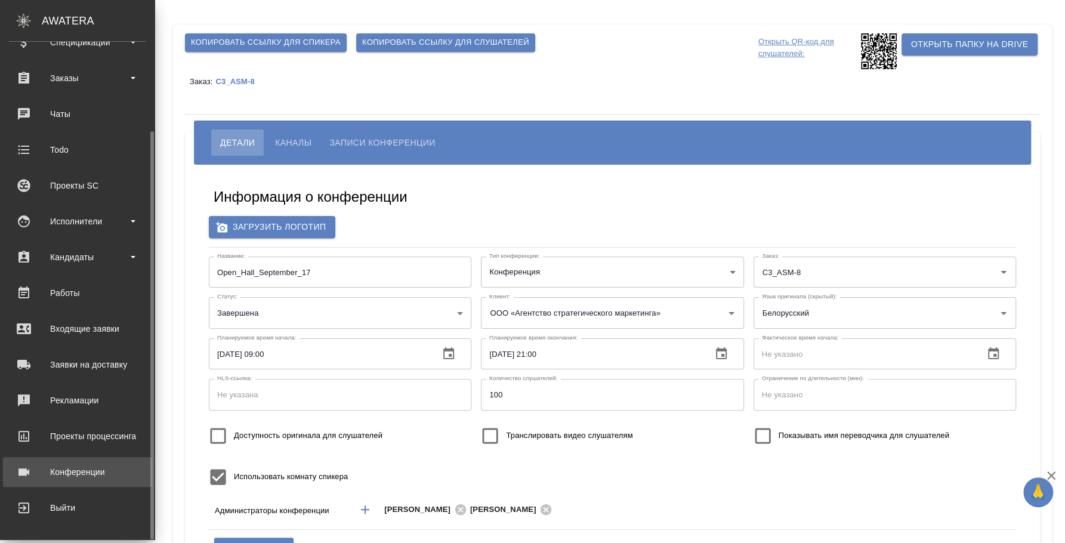
click at [85, 483] on link "Конференции" at bounding box center [77, 472] width 149 height 30
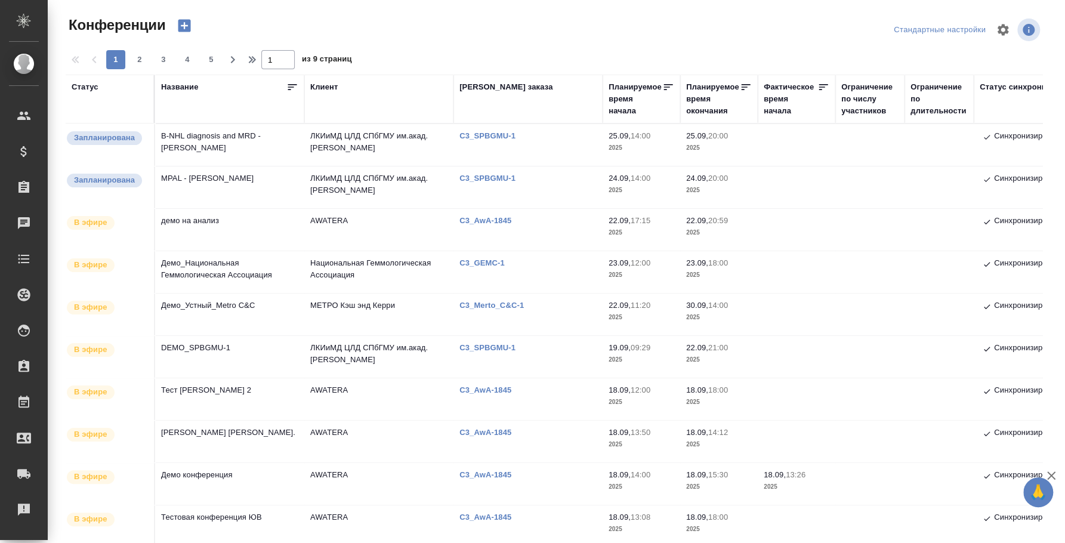
click at [236, 169] on td "MPAL - Marie Christine Bene" at bounding box center [229, 188] width 149 height 42
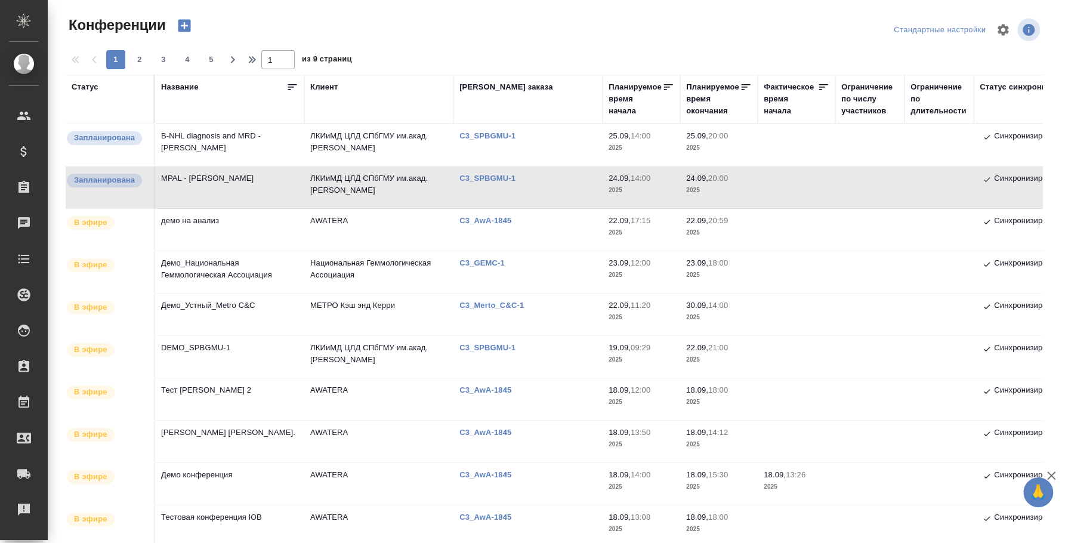
click at [216, 150] on td "В-NHL diagnosis and MRD - Andrew Rawstron" at bounding box center [229, 145] width 149 height 42
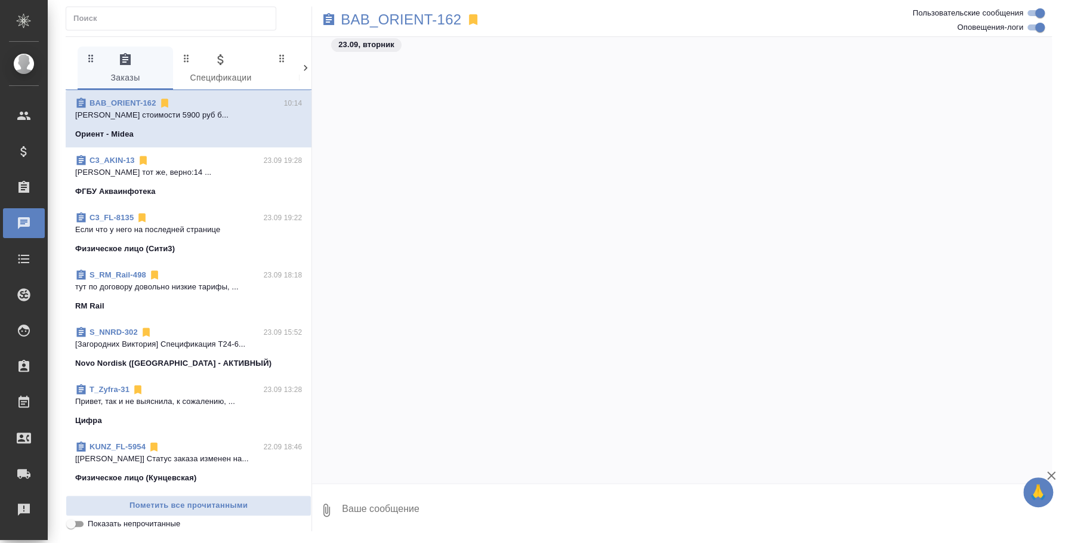
scroll to position [820, 0]
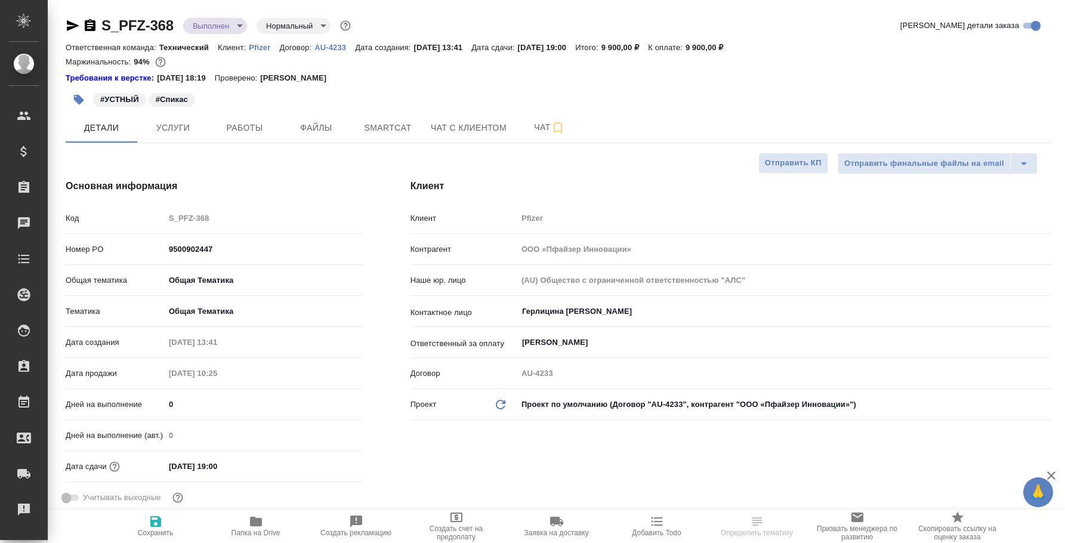
select select "RU"
type input "[PERSON_NAME]"
type input "Баданян Артак"
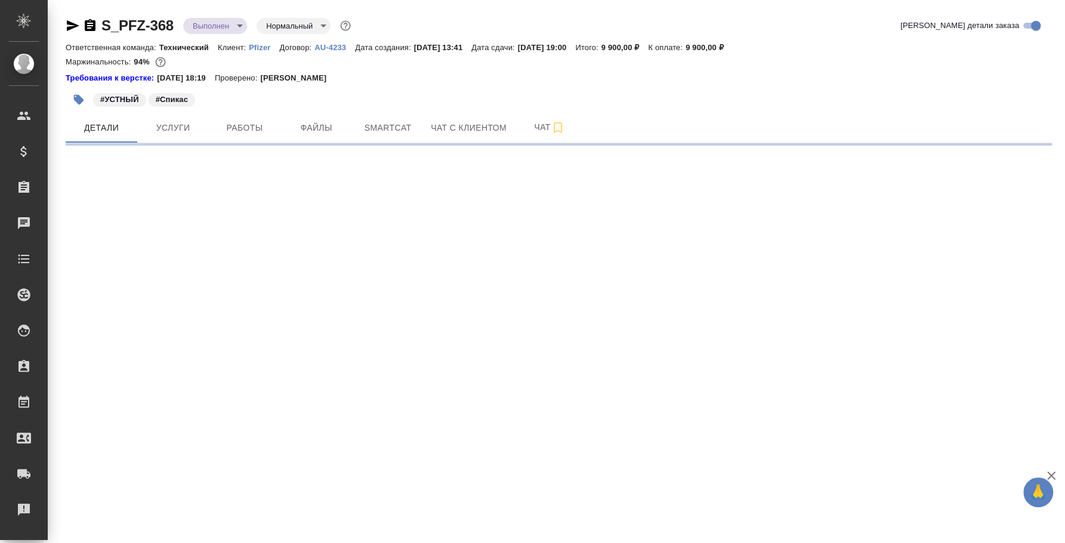
select select "RU"
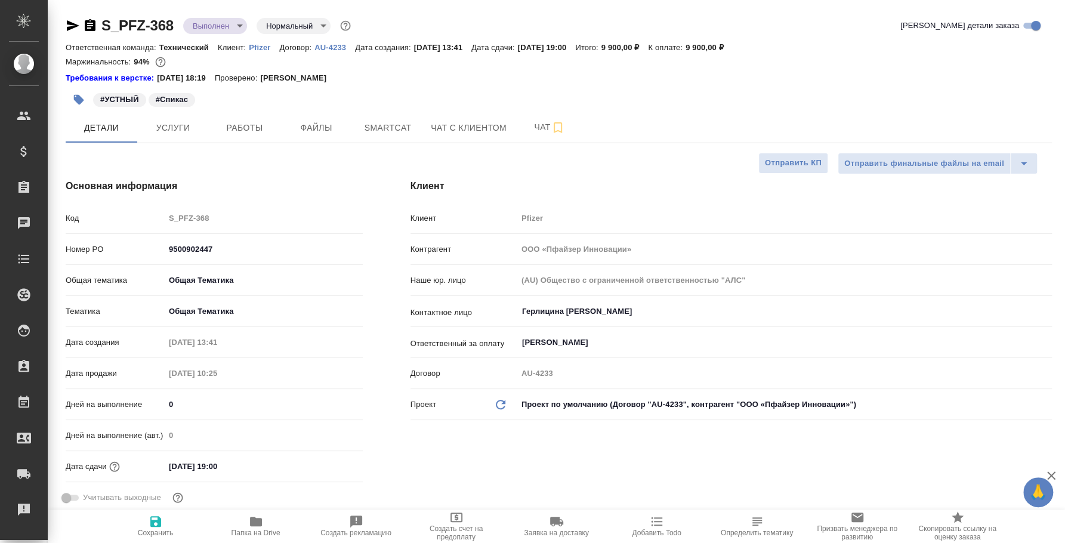
type textarea "x"
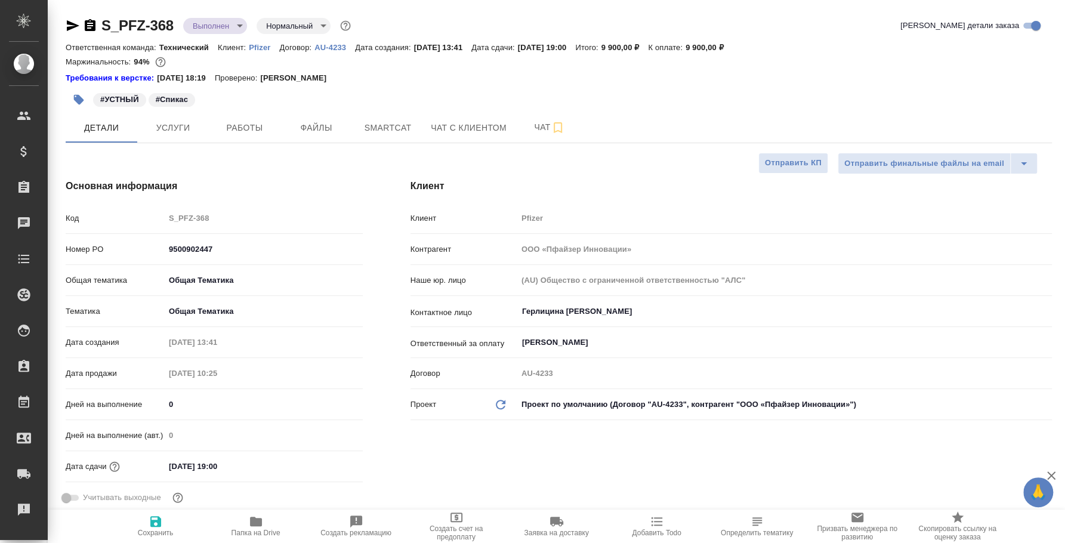
type textarea "x"
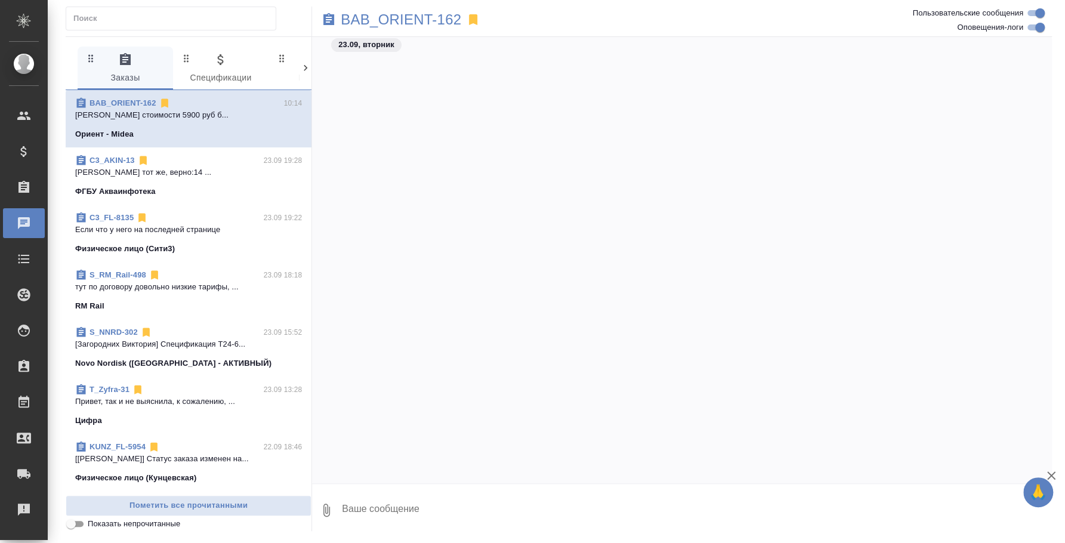
scroll to position [820, 0]
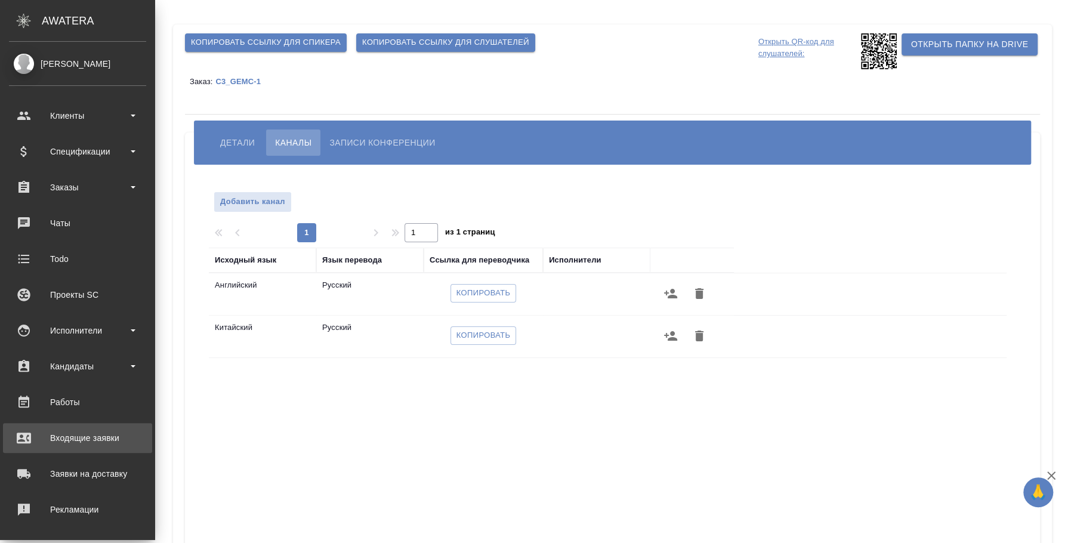
scroll to position [109, 0]
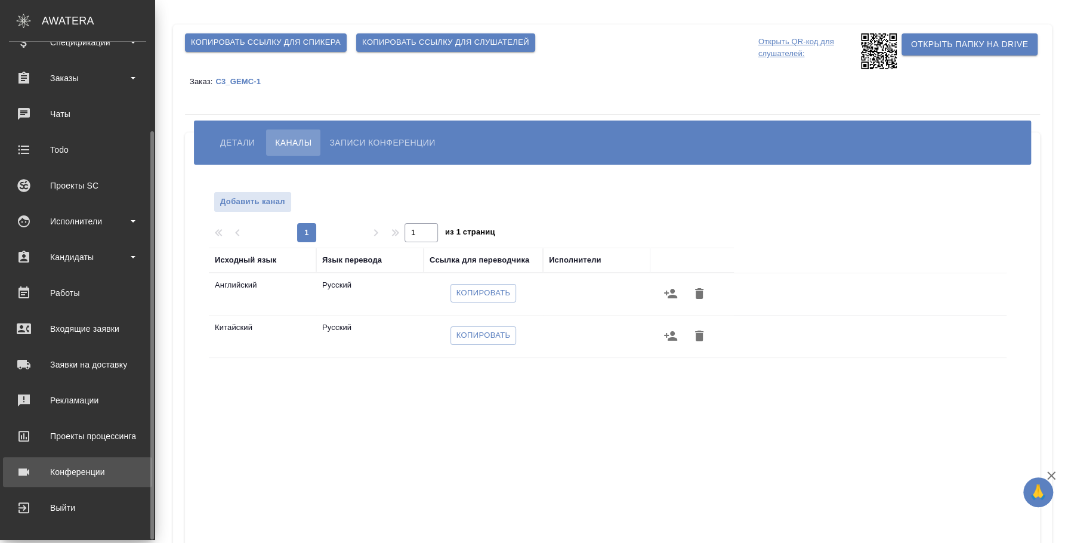
click at [64, 467] on div "Конференции" at bounding box center [77, 472] width 137 height 18
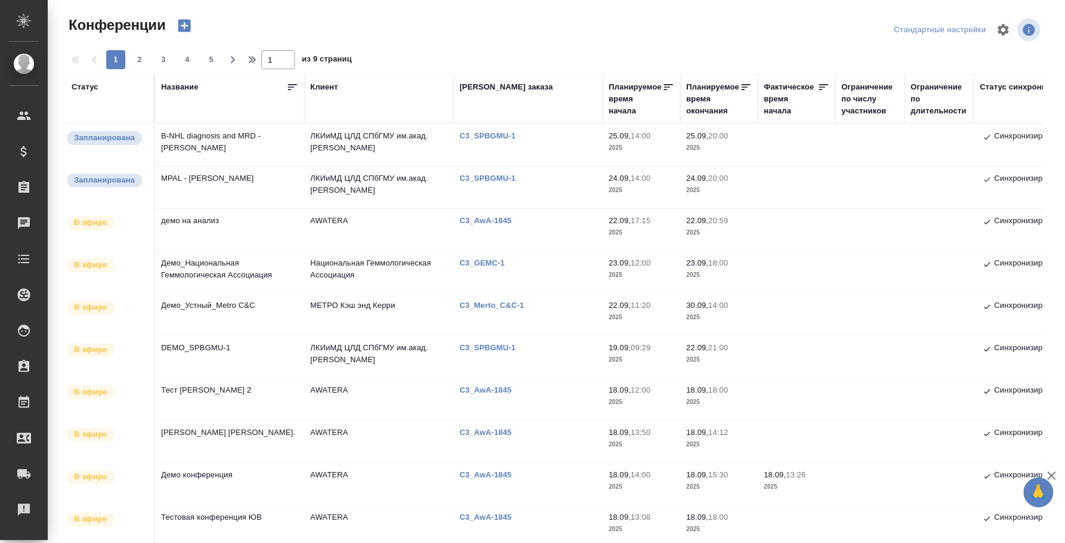
click at [241, 180] on td "MPAL - [PERSON_NAME]" at bounding box center [229, 188] width 149 height 42
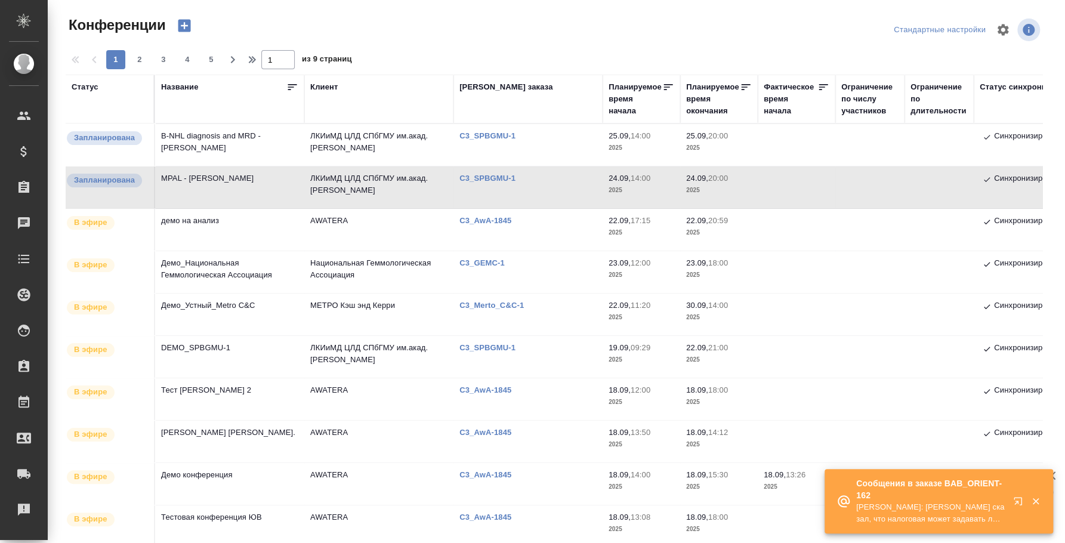
click at [244, 142] on td "В-NHL diagnosis and MRD - [PERSON_NAME]" at bounding box center [229, 145] width 149 height 42
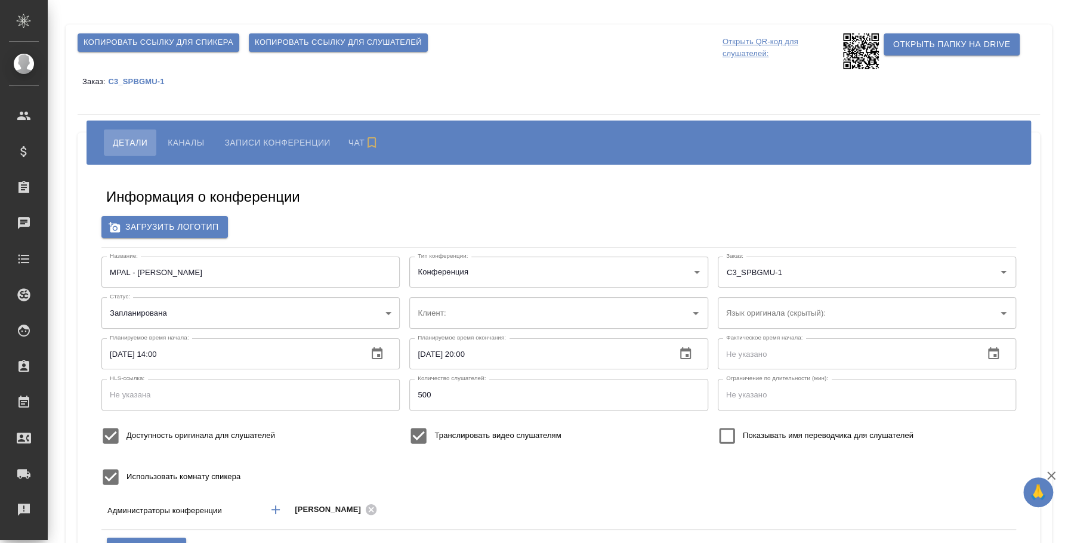
type input "ЛКИиМД ЦЛД СПбГМУ им.акад. [PERSON_NAME]"
type input "бада"
click at [356, 43] on span "Копировать ссылку для слушателей" at bounding box center [338, 43] width 167 height 14
click at [374, 51] on button "Копировать ссылку для слушателей" at bounding box center [338, 42] width 179 height 19
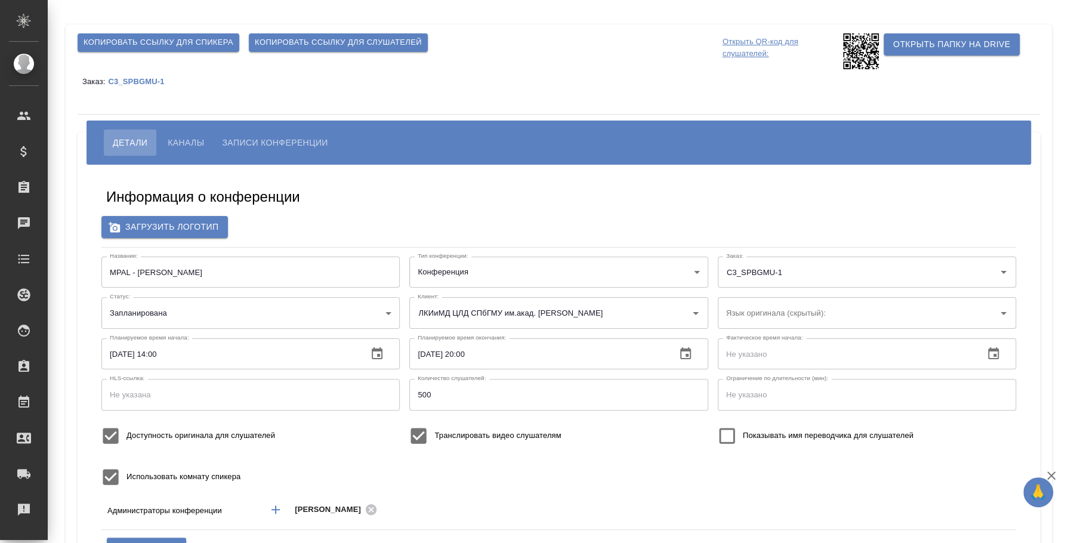
click at [748, 36] on p "Открыть QR-код для слушателей:" at bounding box center [782, 51] width 118 height 36
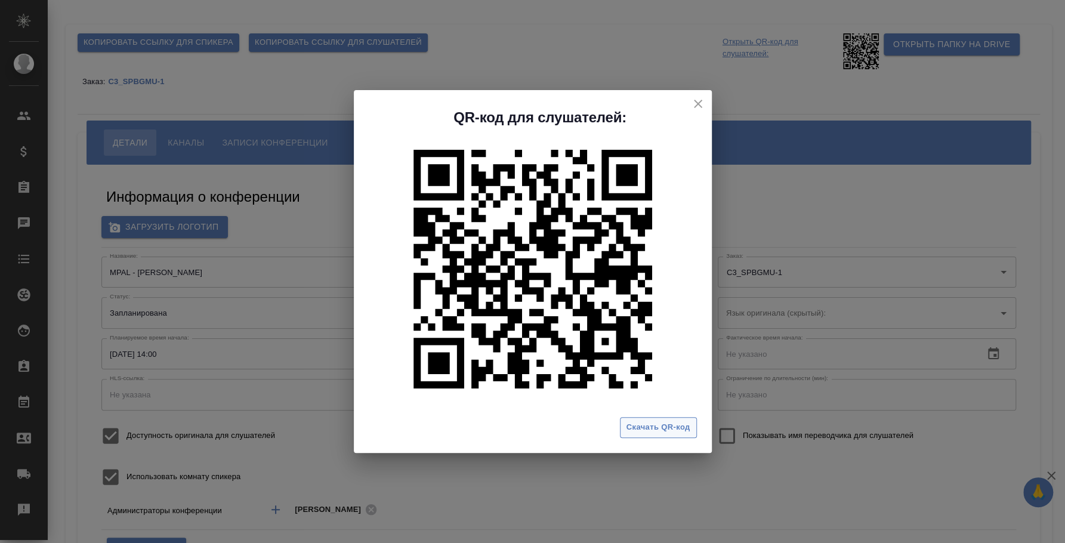
click at [663, 421] on span "Скачать QR-код" at bounding box center [659, 428] width 64 height 14
click at [694, 104] on icon "close" at bounding box center [698, 104] width 14 height 14
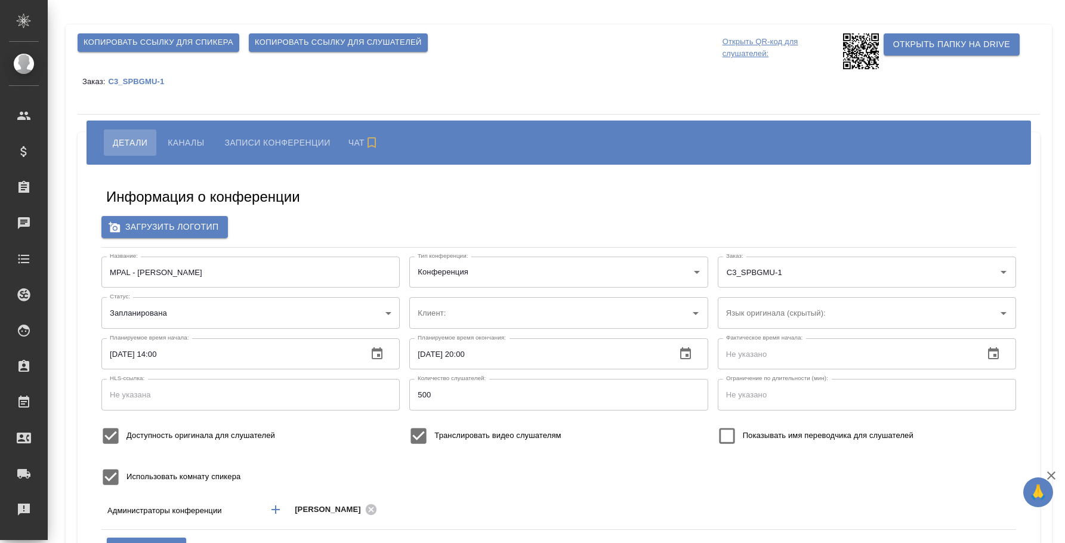
type input "ЛКИиМД ЦЛД СПбГМУ им.акад. [PERSON_NAME]"
type input "бада"
click at [193, 134] on button "Каналы" at bounding box center [186, 143] width 54 height 26
type input "ЛКИиМД ЦЛД СПбГМУ им.акад. [PERSON_NAME]"
type input "бада"
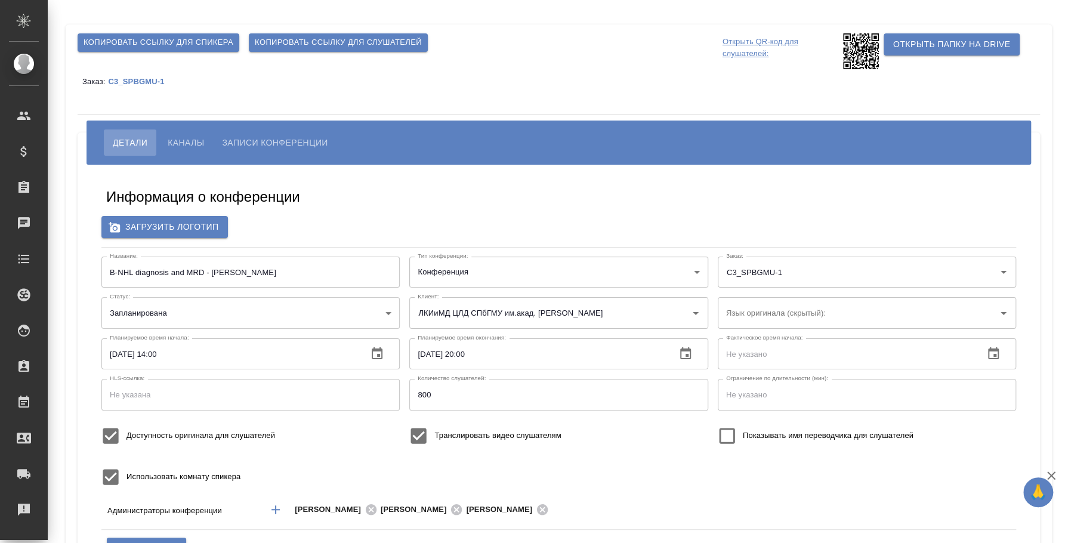
click at [355, 40] on span "Копировать ссылку для слушателей" at bounding box center [338, 43] width 167 height 14
type input "ЛКИиМД ЦЛД СПбГМУ им.акад. [PERSON_NAME]"
type input "бада"
click at [741, 52] on p "Открыть QR-код для слушателей:" at bounding box center [782, 51] width 118 height 36
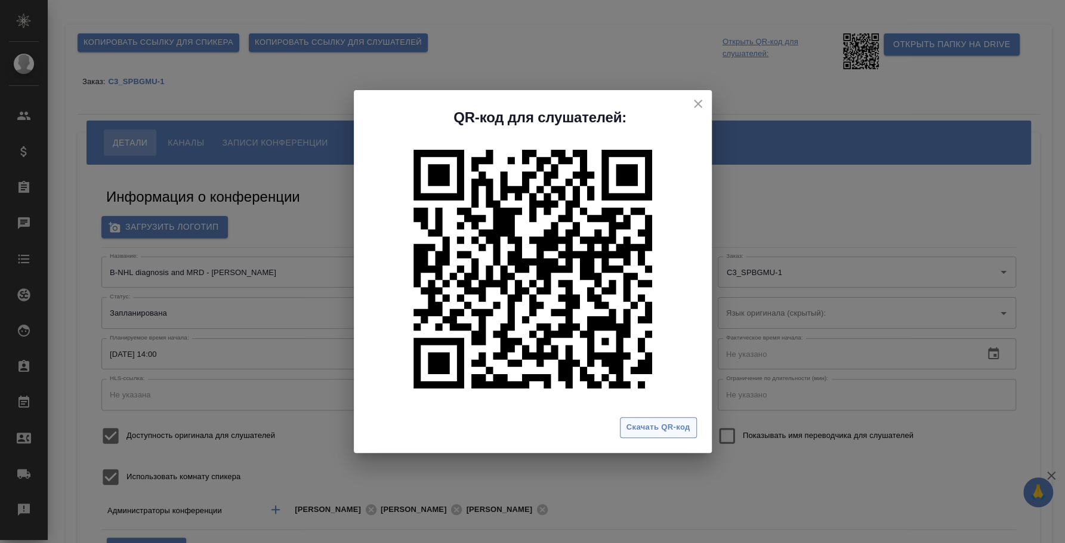
click at [678, 429] on span "Скачать QR-код" at bounding box center [659, 428] width 64 height 14
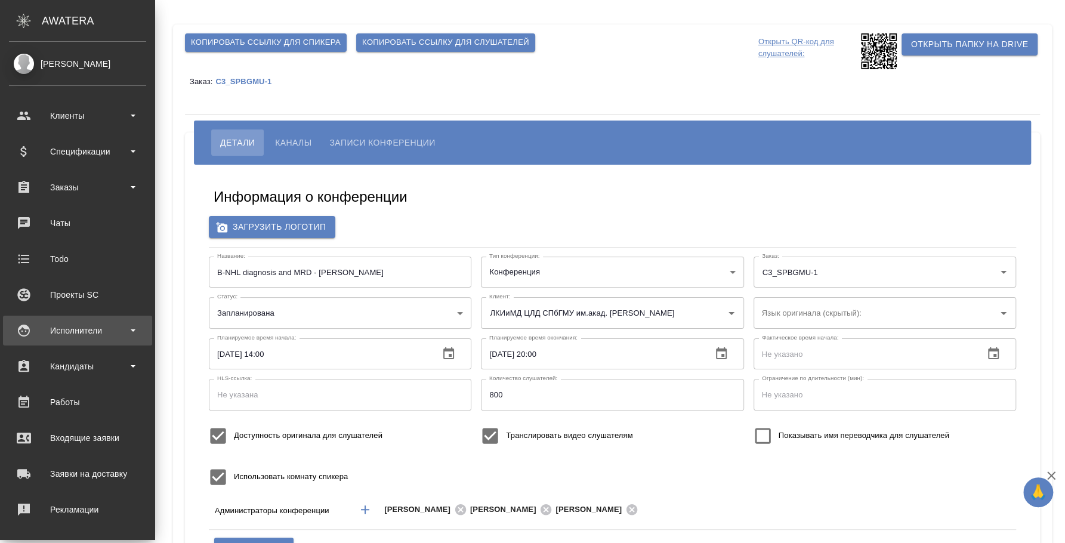
click at [82, 331] on div "Исполнители" at bounding box center [77, 331] width 137 height 18
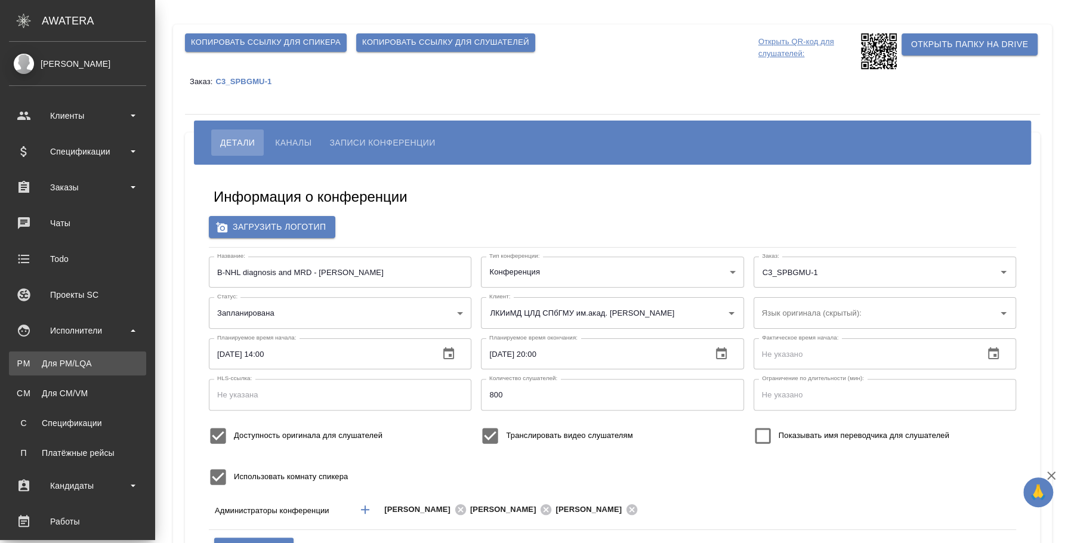
click at [80, 364] on div "Для PM/LQA" at bounding box center [77, 364] width 125 height 12
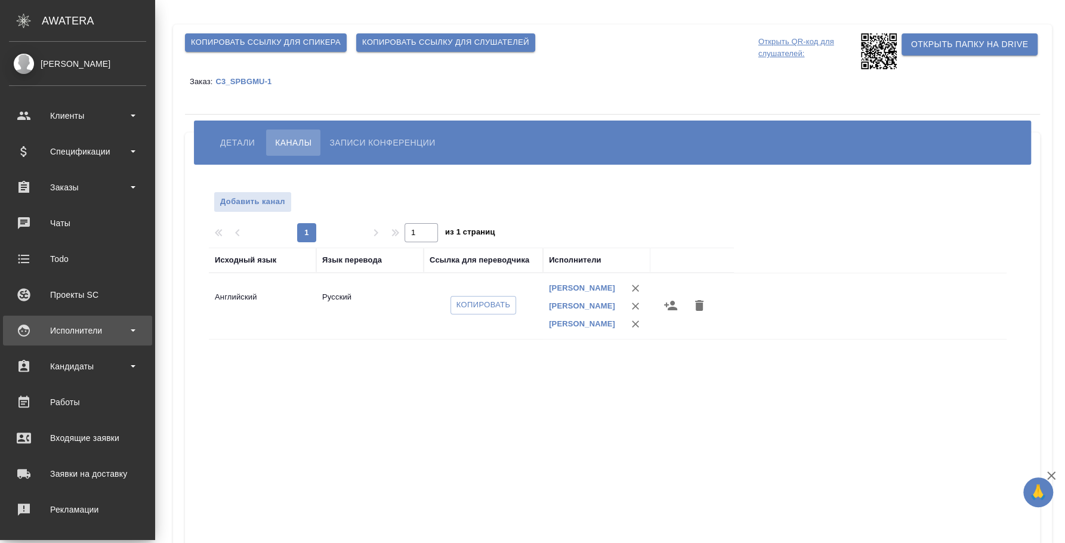
click at [78, 326] on div "Исполнители" at bounding box center [77, 331] width 137 height 18
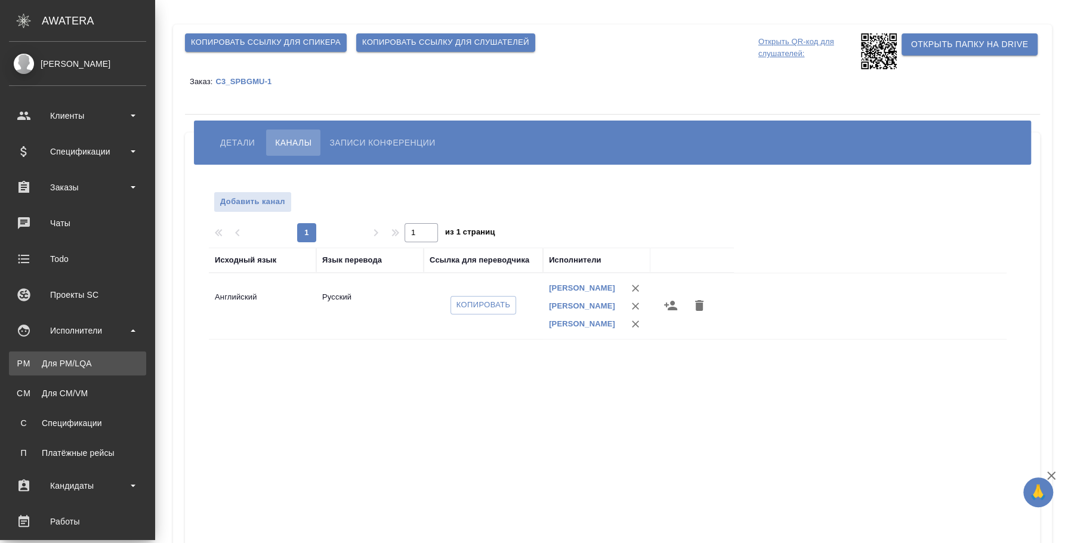
click at [81, 369] on div "Для PM/LQA" at bounding box center [77, 364] width 125 height 12
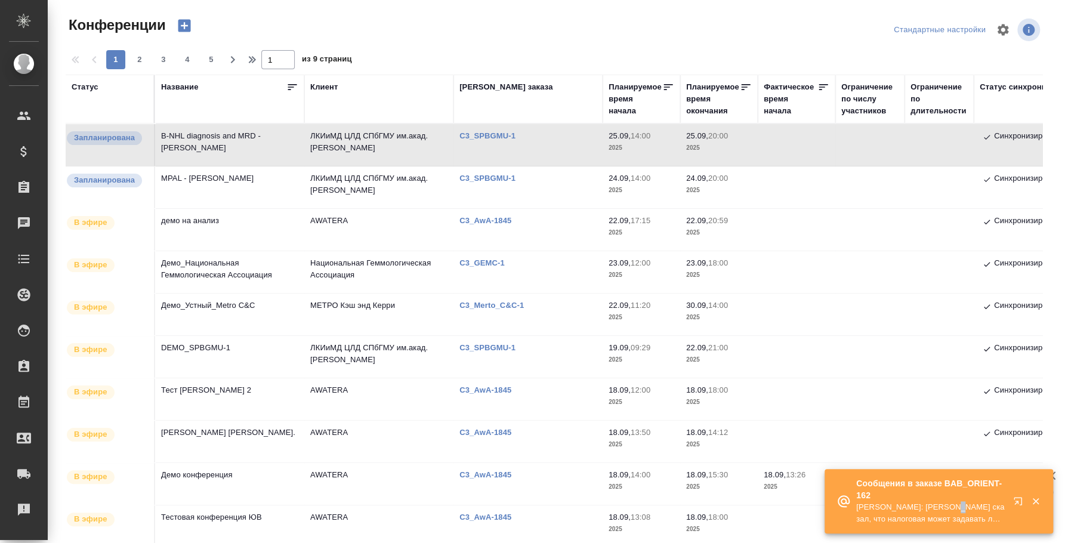
click at [951, 503] on p "Ильина Екатерина: Федотова Ирина клиент сказал, что налоговая может задавать лю…" at bounding box center [931, 513] width 149 height 24
click at [1021, 495] on button "button" at bounding box center [1020, 503] width 29 height 29
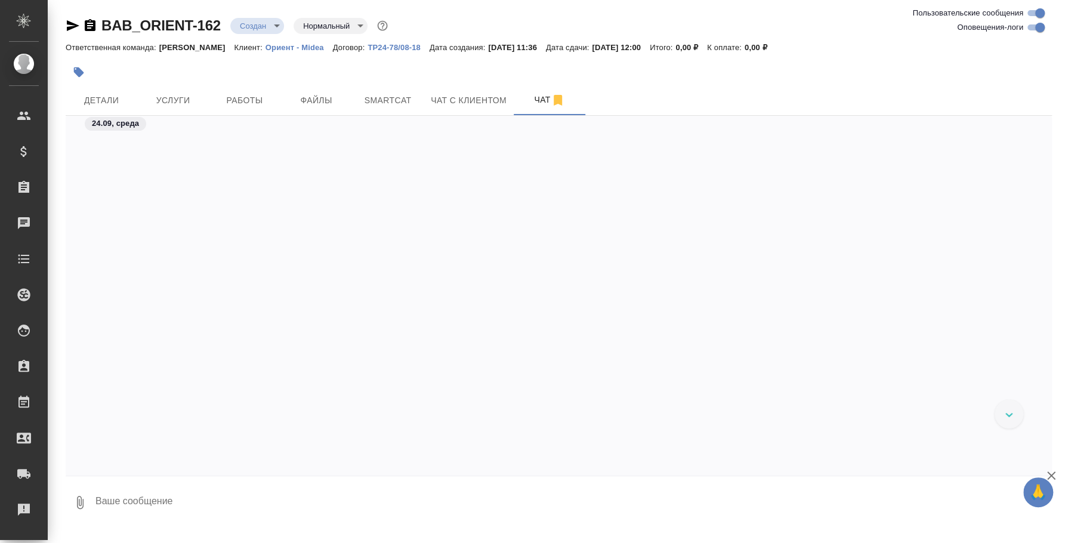
scroll to position [1451, 0]
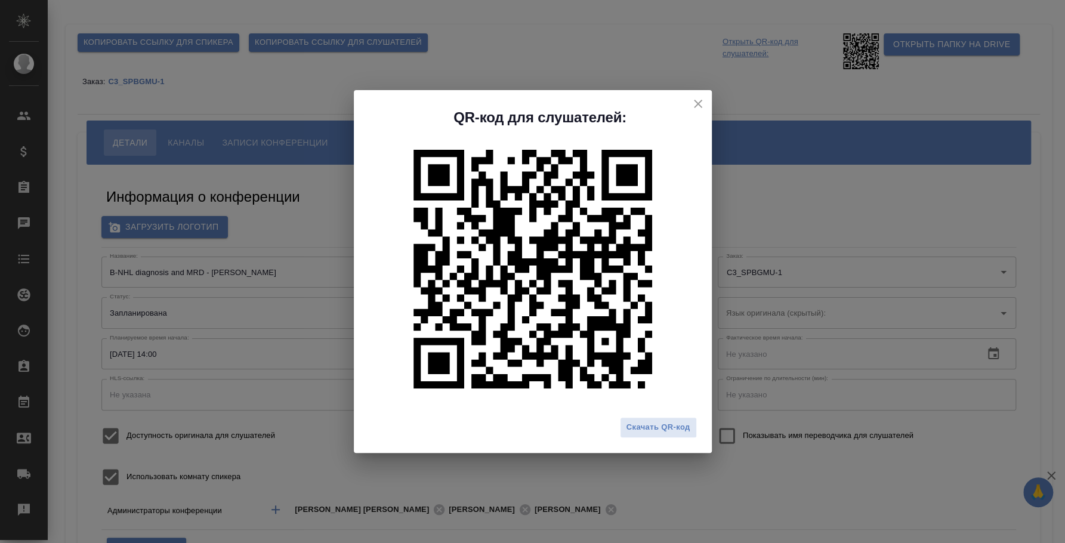
click at [538, 41] on div "QR-код для слушателей: Скачать QR-код" at bounding box center [532, 271] width 1065 height 543
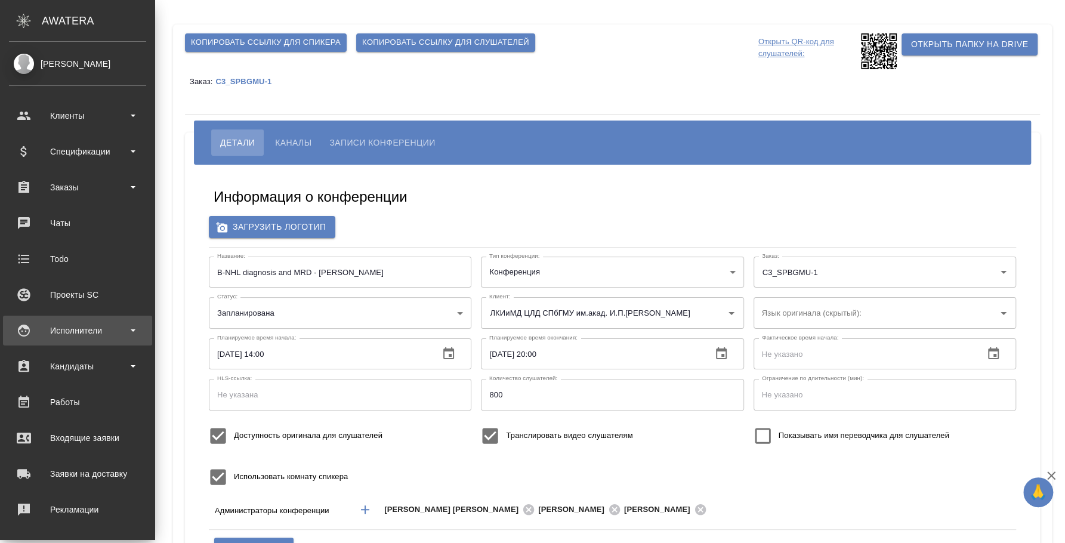
click at [64, 336] on div "Исполнители" at bounding box center [77, 331] width 137 height 18
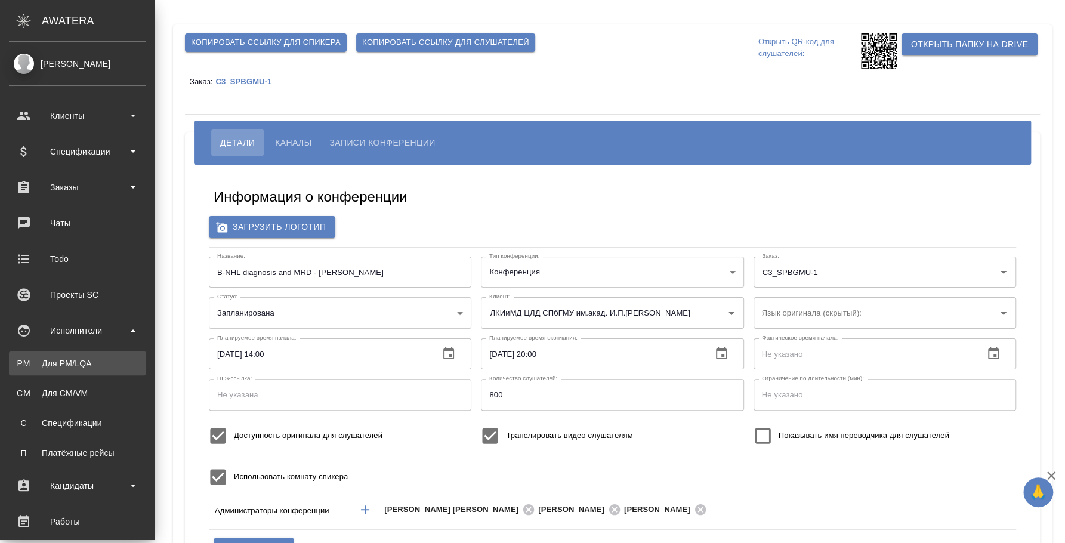
click at [71, 366] on div "Для PM/LQA" at bounding box center [77, 364] width 125 height 12
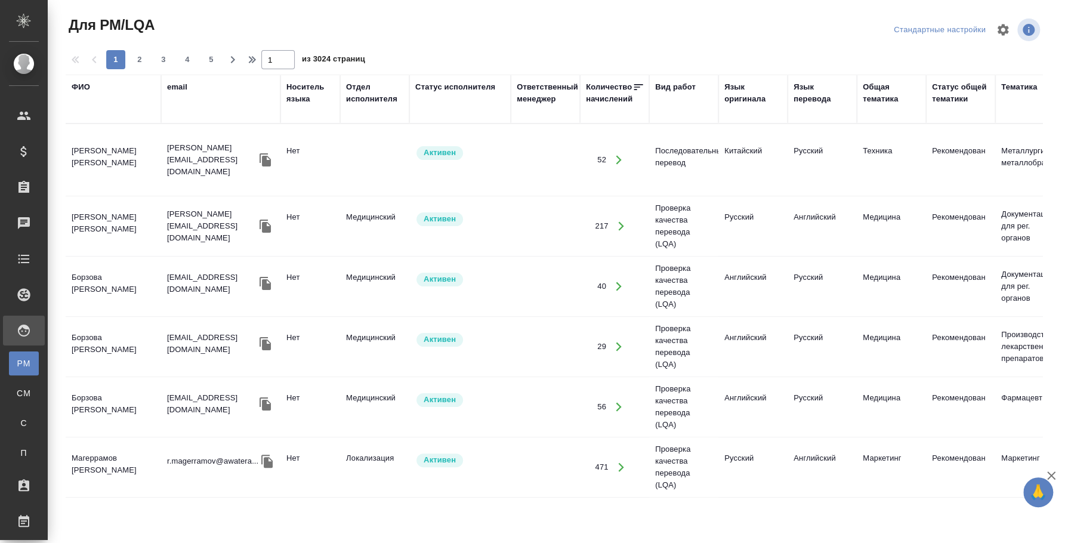
click at [82, 82] on div "ФИО" at bounding box center [81, 87] width 19 height 12
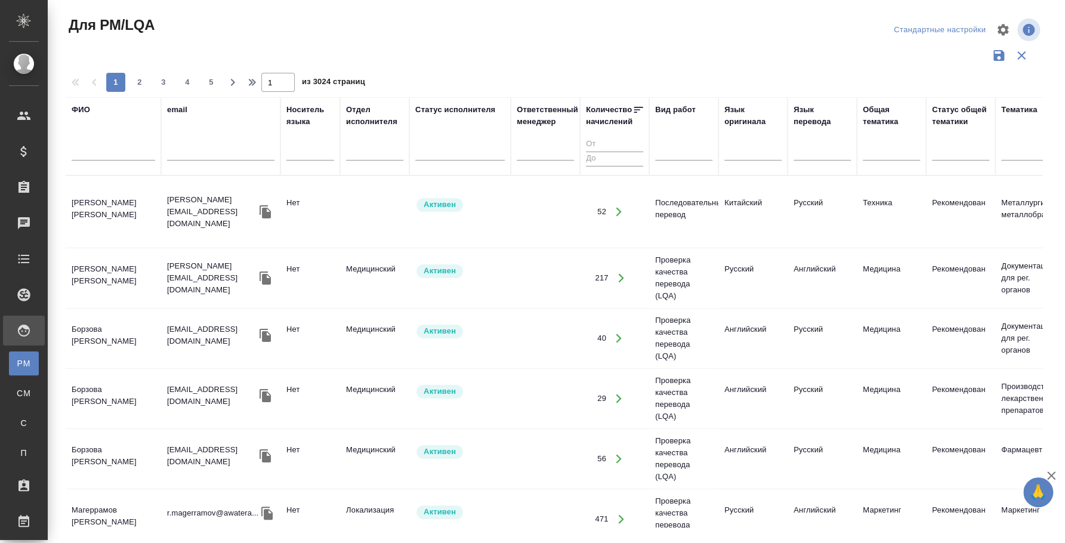
click at [107, 144] on div at bounding box center [114, 154] width 84 height 29
click at [72, 150] on input "text" at bounding box center [114, 153] width 84 height 15
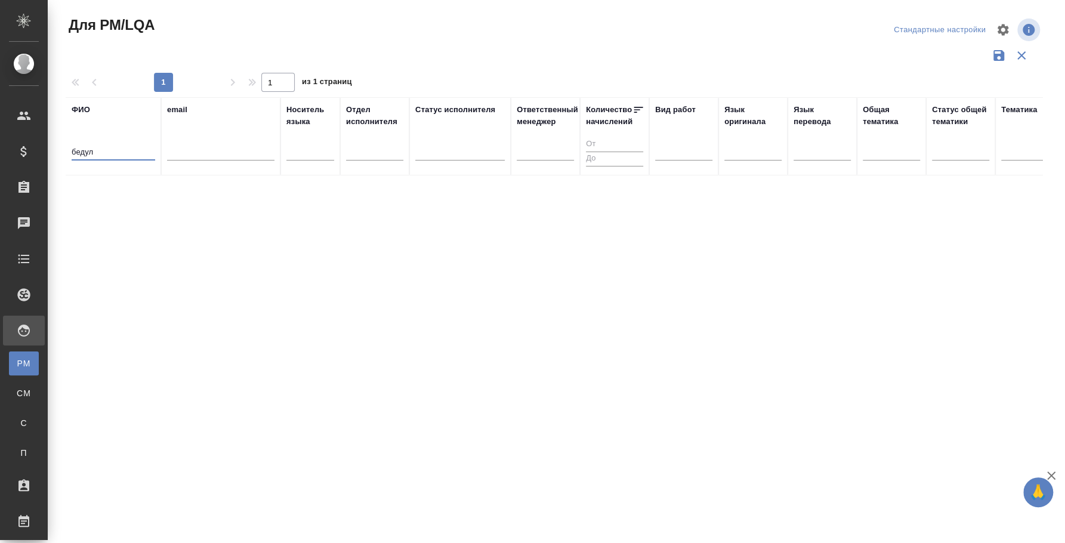
type input "бедул"
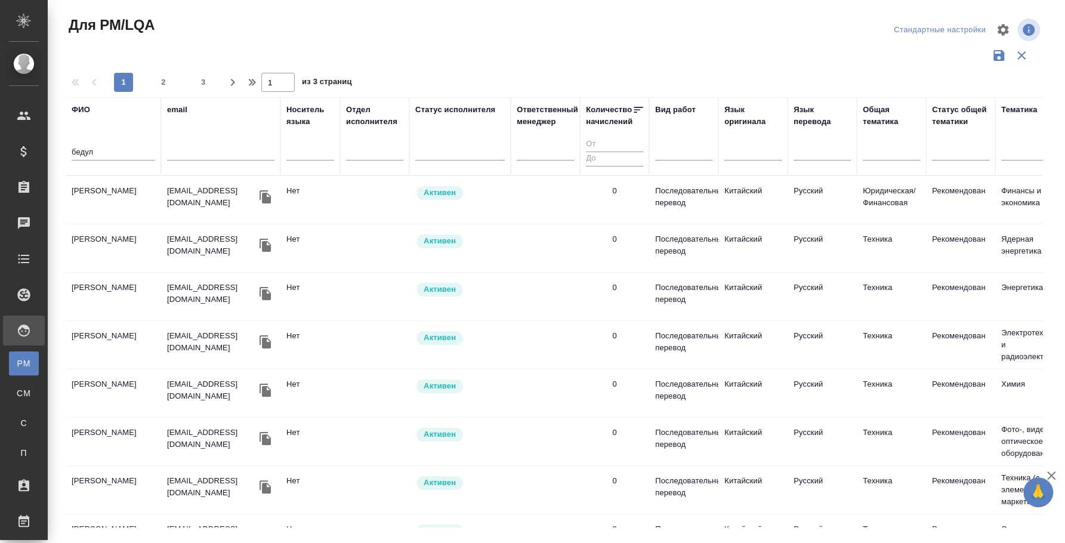
click at [108, 196] on td "Бедулина Ольга" at bounding box center [114, 200] width 96 height 42
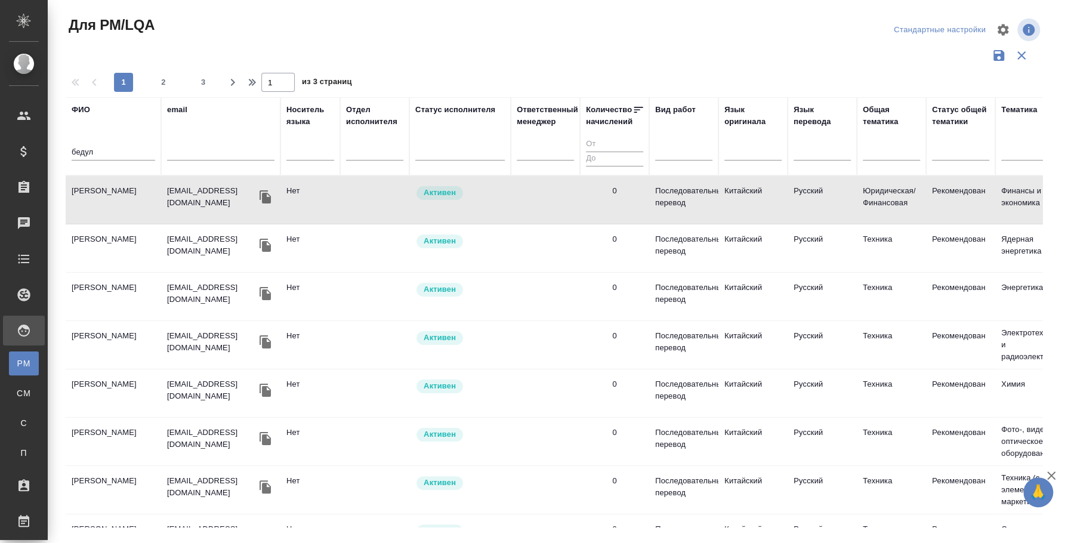
click at [373, 58] on div at bounding box center [554, 55] width 977 height 23
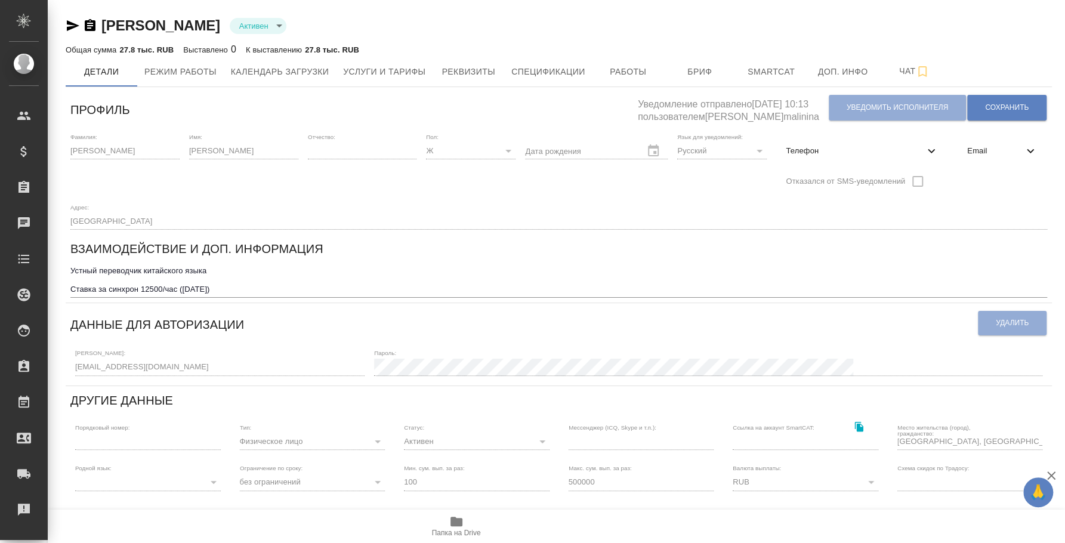
click at [453, 517] on icon "button" at bounding box center [457, 522] width 12 height 10
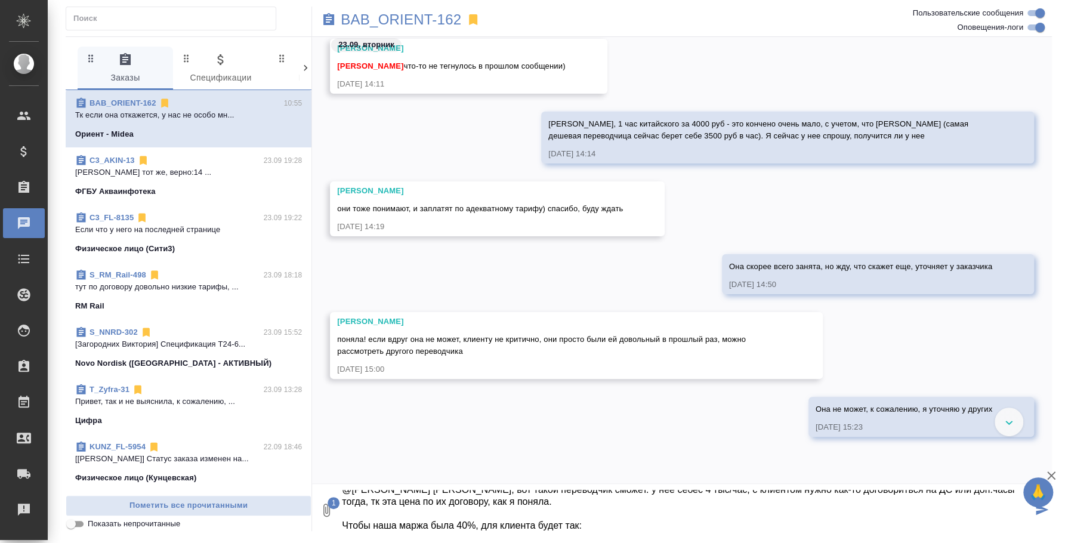
scroll to position [258, 0]
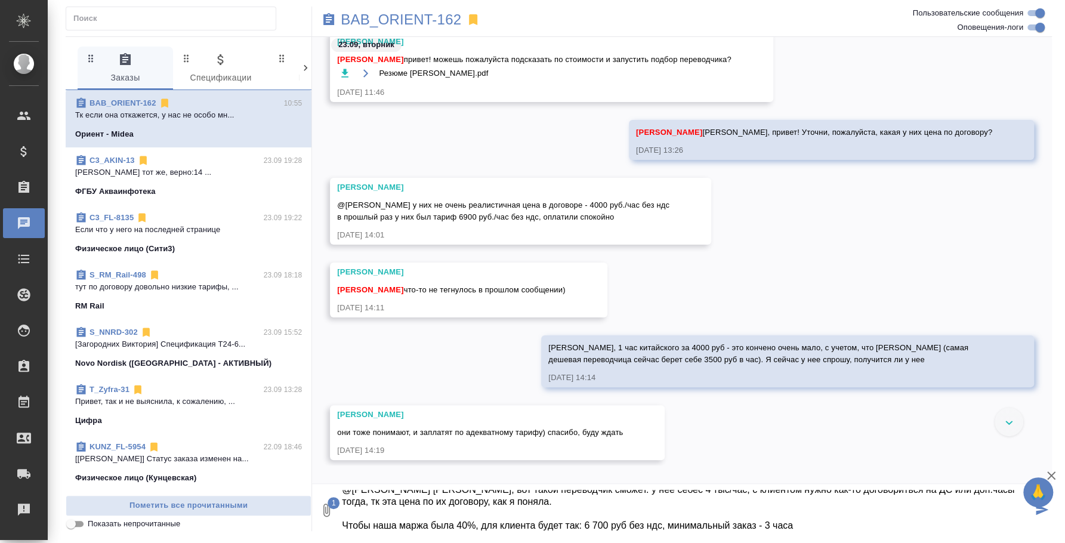
type textarea "@[PERSON_NAME] [PERSON_NAME], вот такой переводчик сможет. у нее себес 4 тыс/ча…"
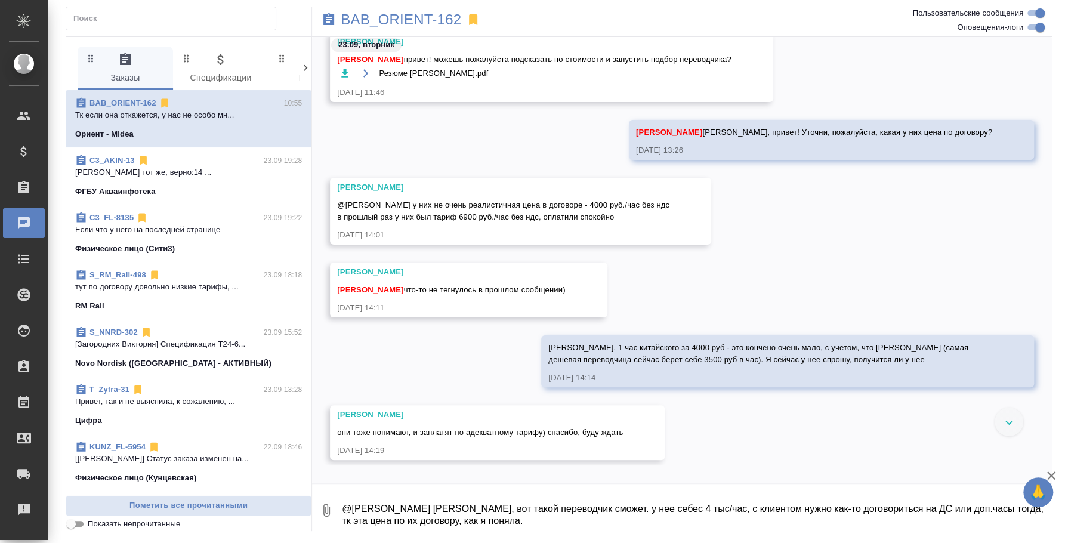
scroll to position [1487, 0]
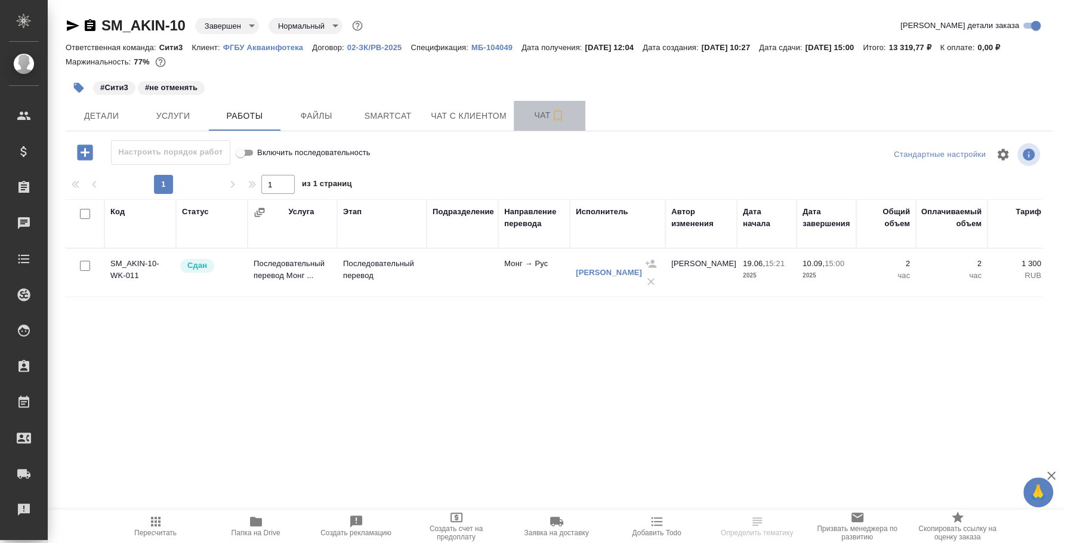
click at [553, 131] on button "Чат" at bounding box center [550, 116] width 72 height 30
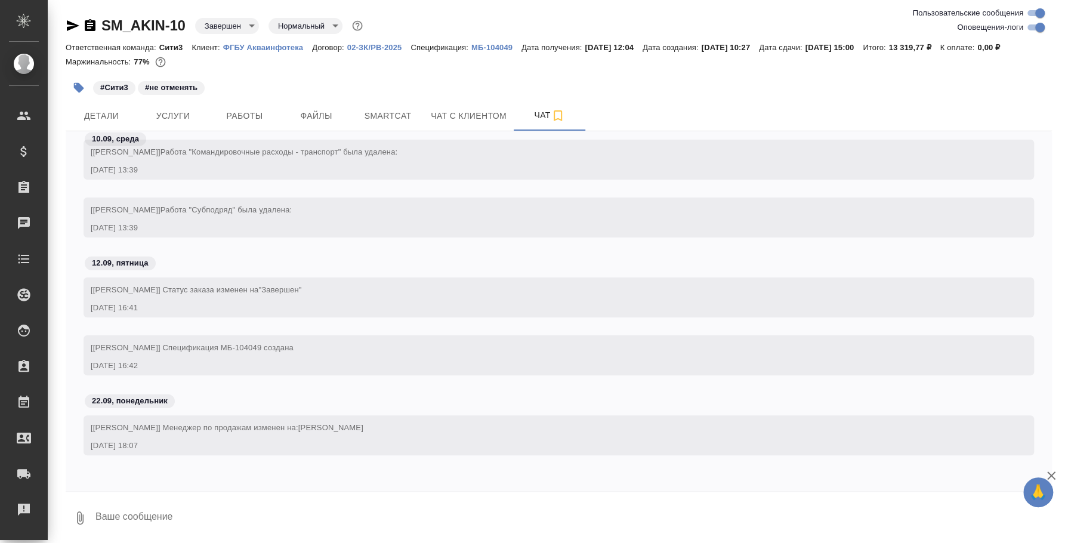
scroll to position [2084, 0]
click at [316, 523] on textarea at bounding box center [573, 518] width 958 height 41
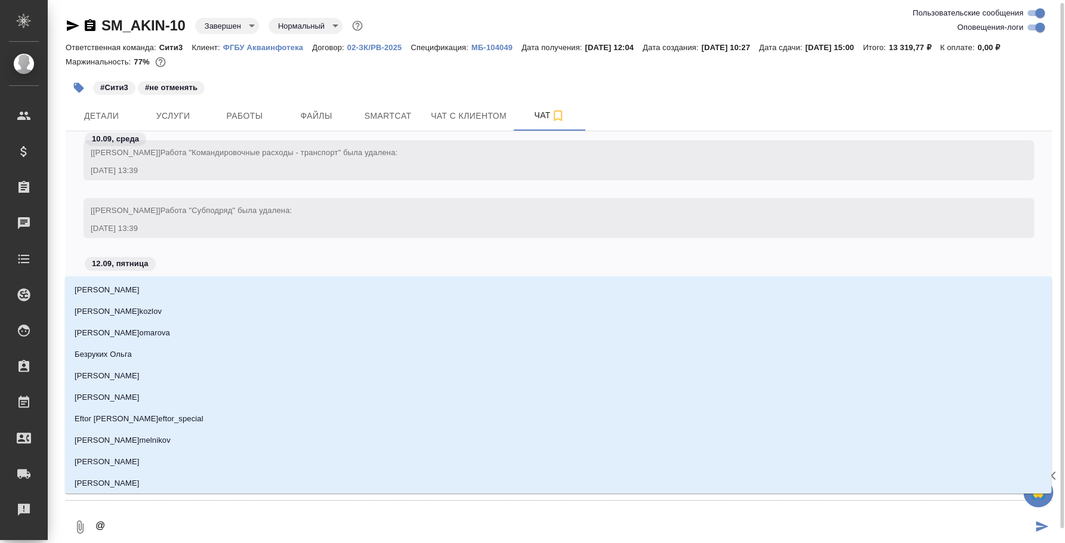
scroll to position [2, 0]
type textarea "@y"
type input "y"
type textarea "@y'b"
type input "y'b"
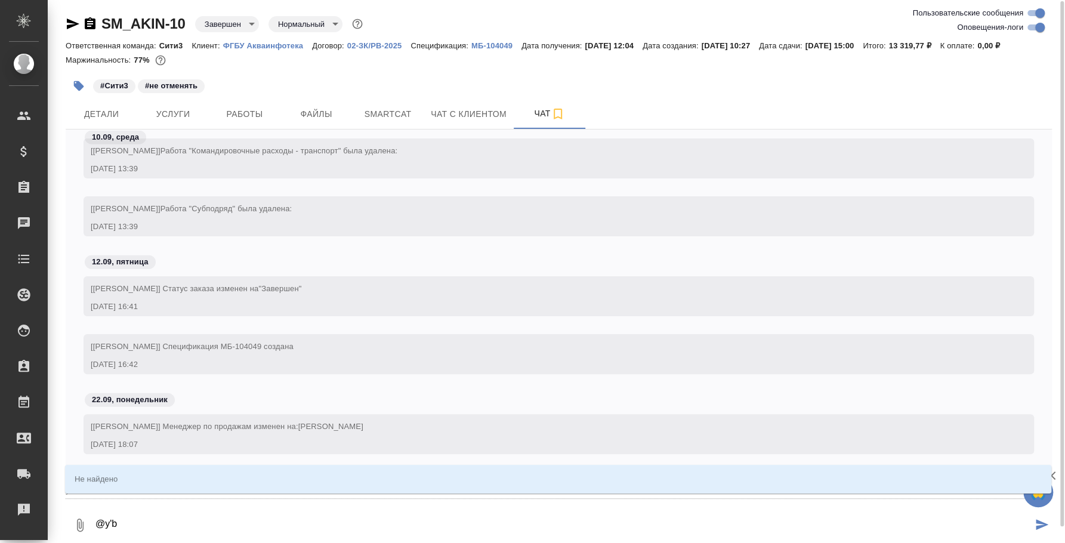
type textarea "@y"
type input "y"
type textarea "@"
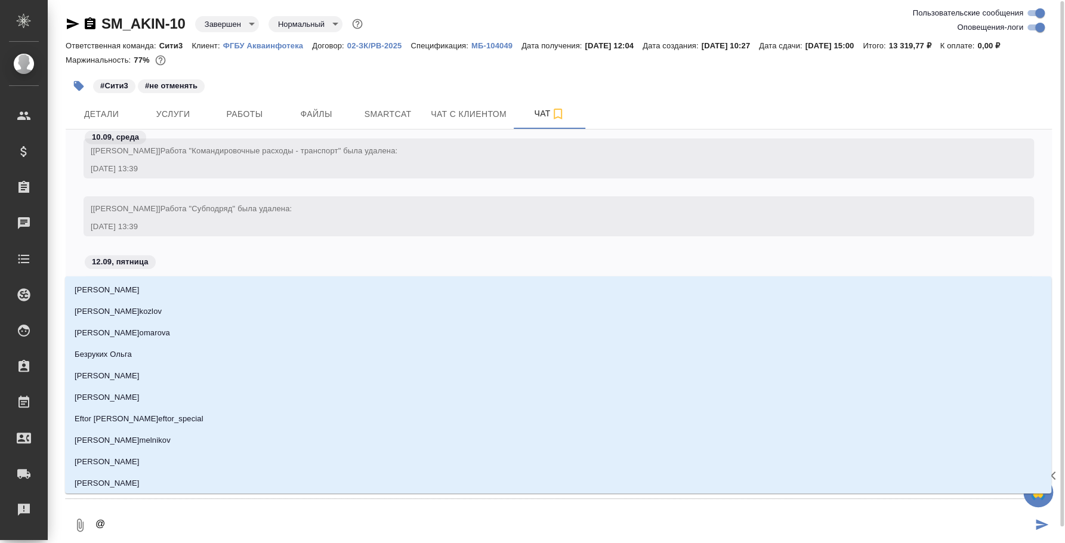
type textarea "@н"
type input "н"
type textarea "@ни"
type input "ни"
type textarea "@ник"
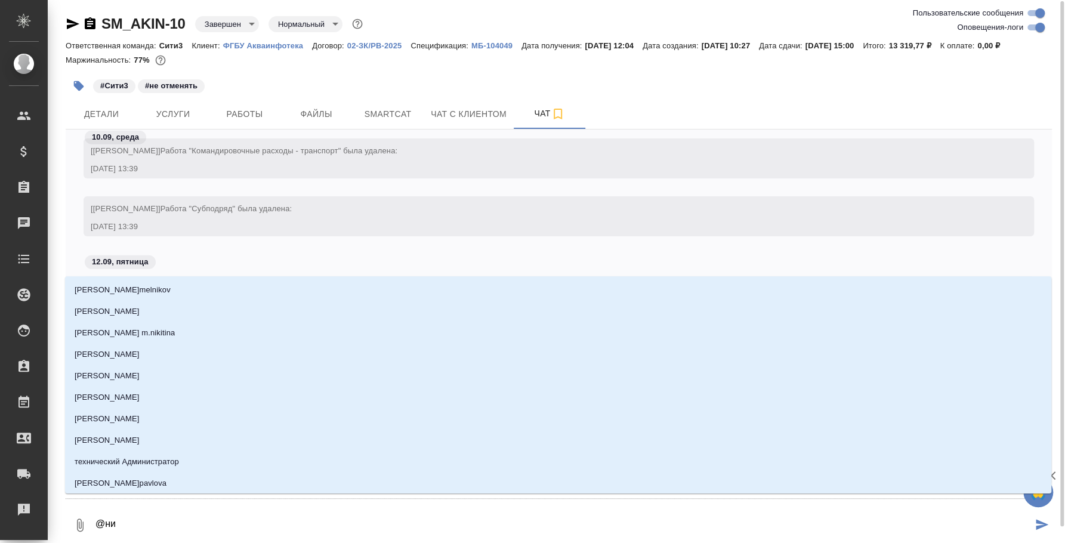
type input "ник"
type textarea "@ники"
type input "ники"
type textarea "@никит"
type input "никит"
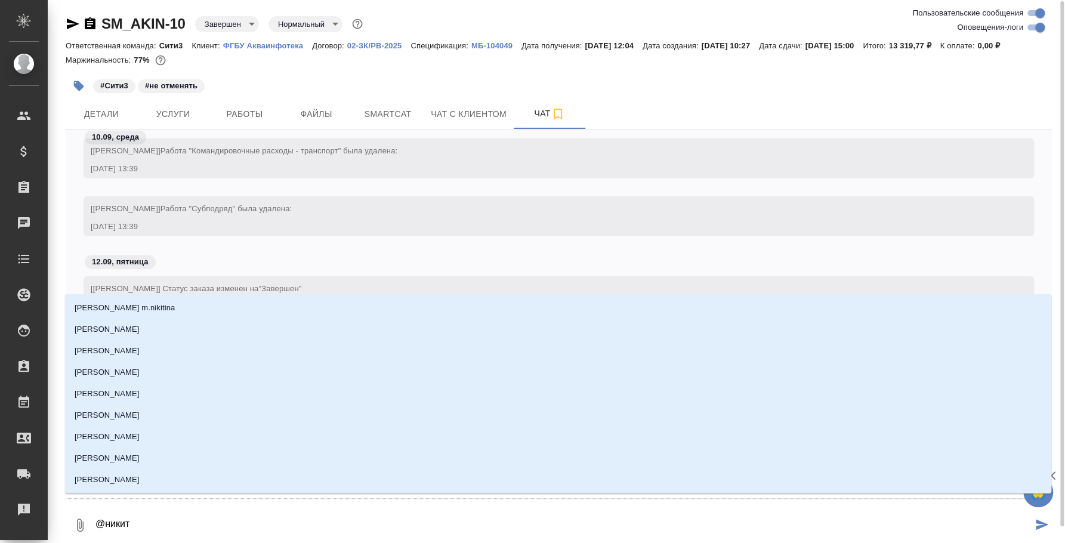
type textarea "@никити"
type input "никити"
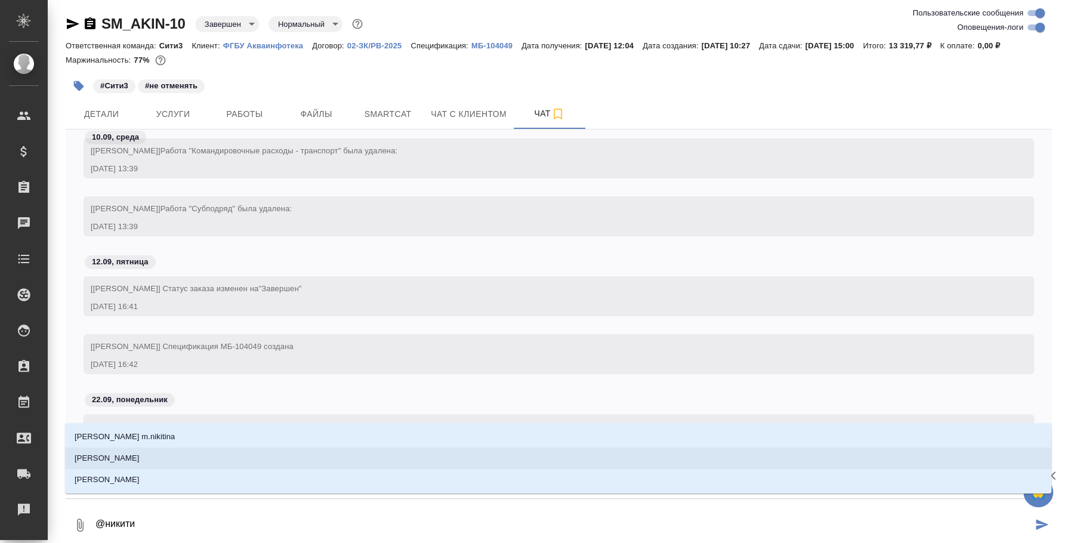
click at [270, 454] on li "Никитина Татьяна" at bounding box center [558, 458] width 987 height 21
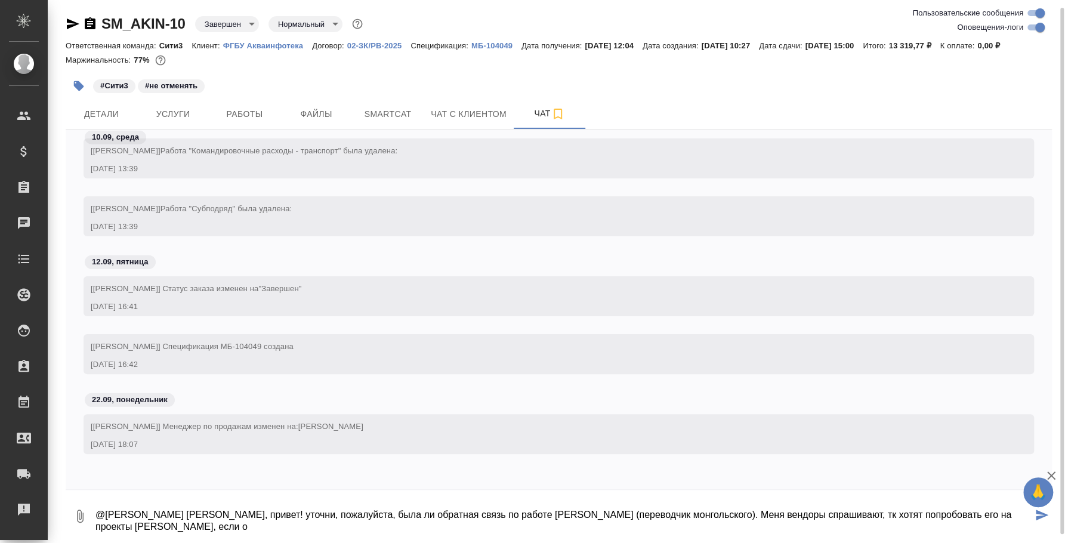
scroll to position [5, 0]
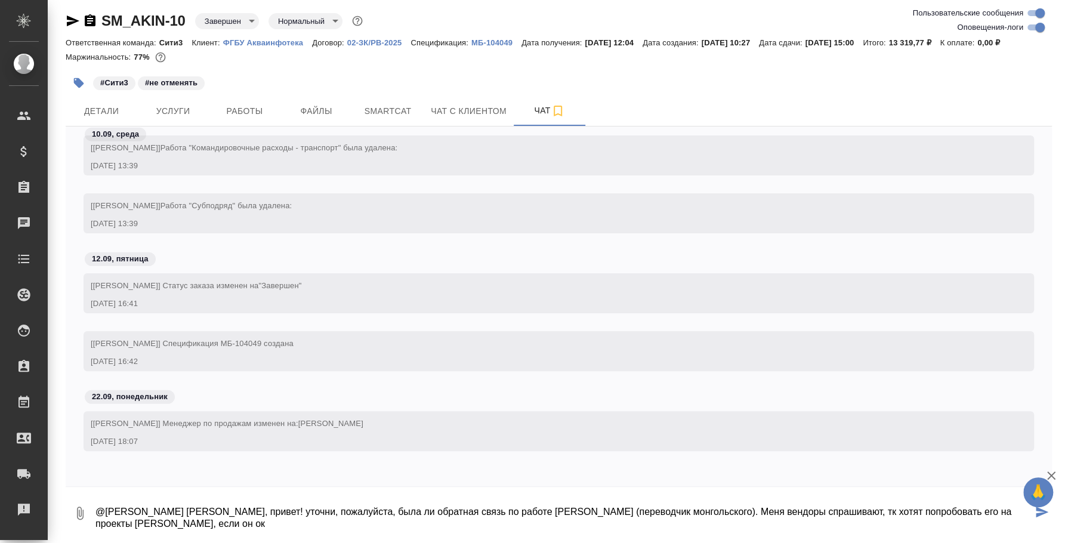
type textarea "@Никитина Татьяна Таня, привет! уточни, пожалуйста, была ли обратная связь по р…"
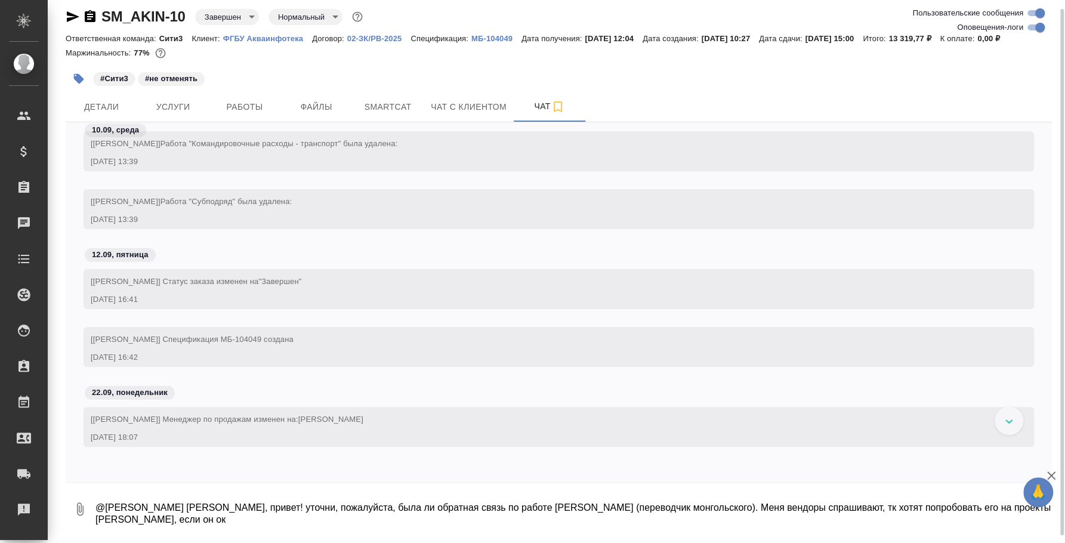
scroll to position [2176, 0]
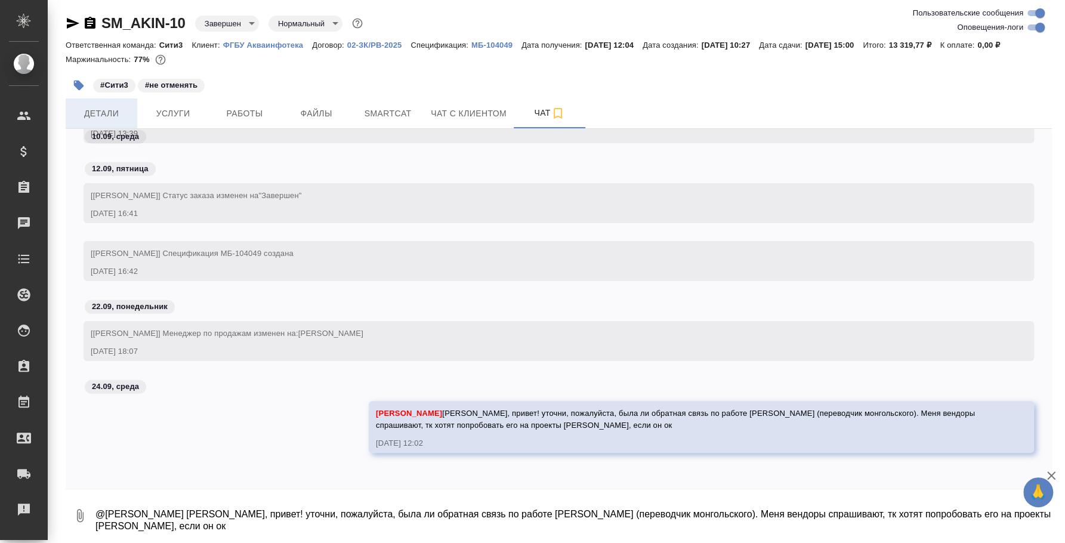
click at [98, 119] on span "Детали" at bounding box center [101, 113] width 57 height 15
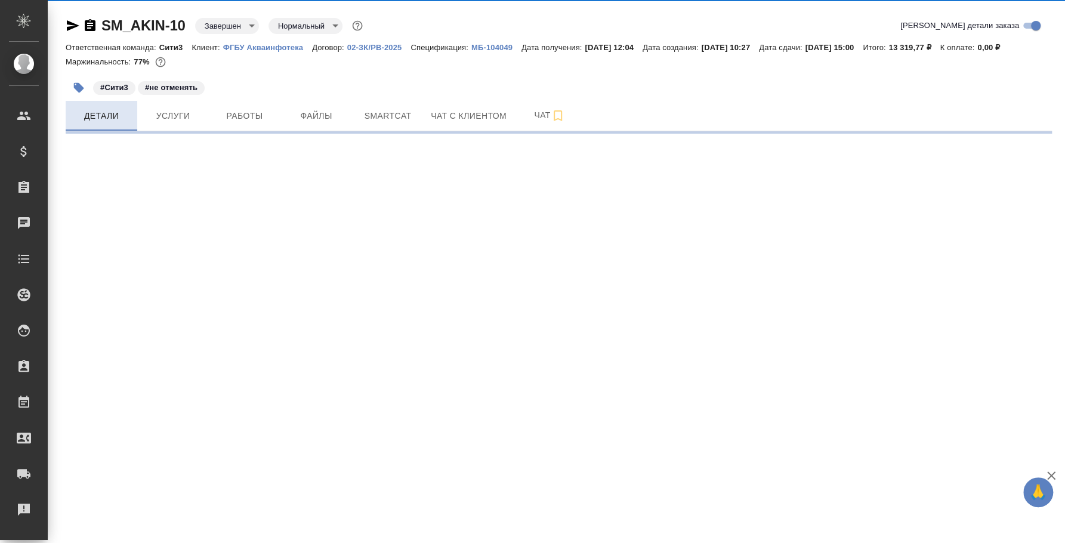
select select "RU"
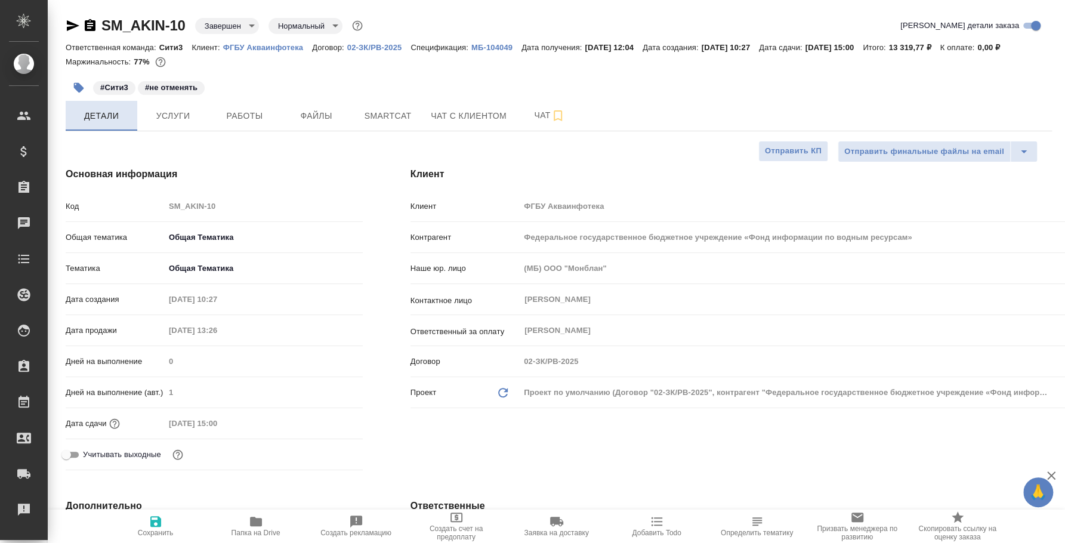
type textarea "x"
click at [203, 131] on button "Услуги" at bounding box center [173, 116] width 72 height 30
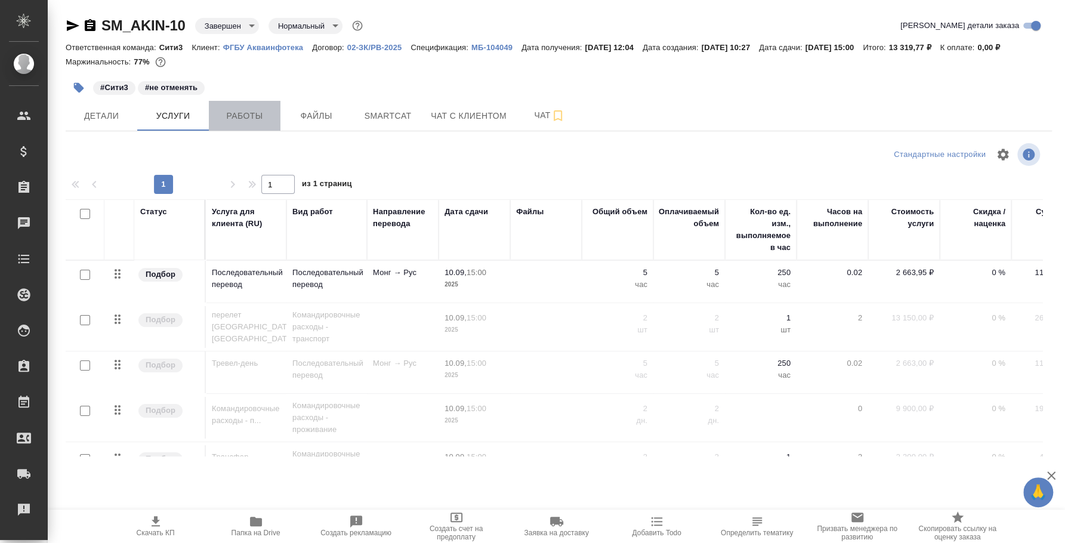
click at [228, 124] on span "Работы" at bounding box center [244, 116] width 57 height 15
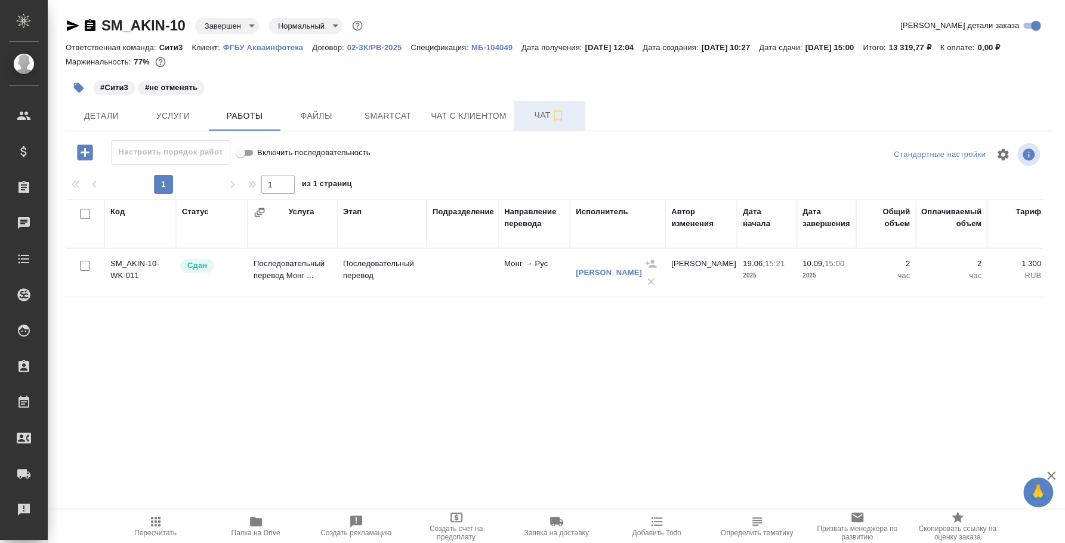
click at [537, 123] on span "Чат" at bounding box center [549, 115] width 57 height 15
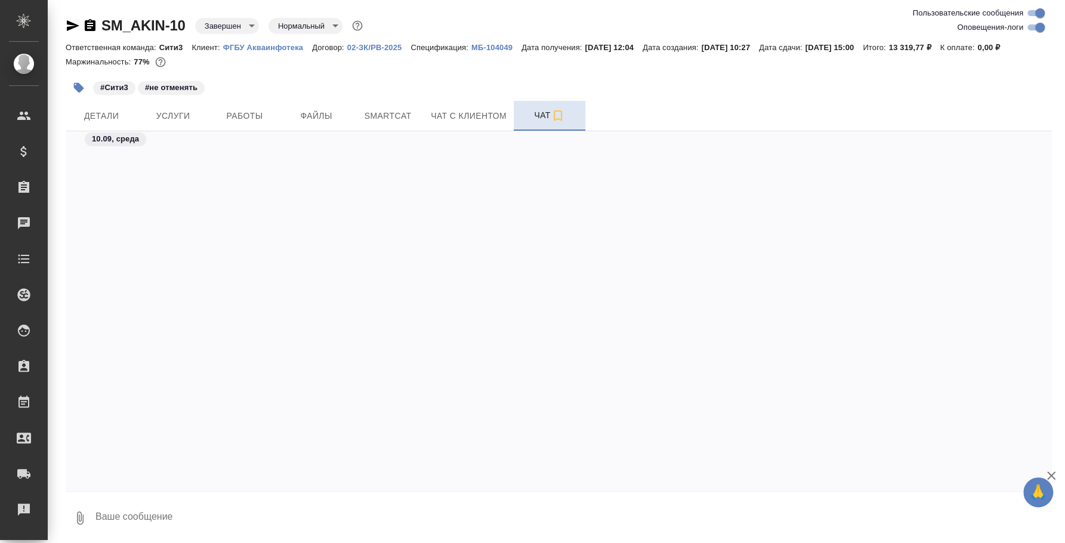
scroll to position [2176, 0]
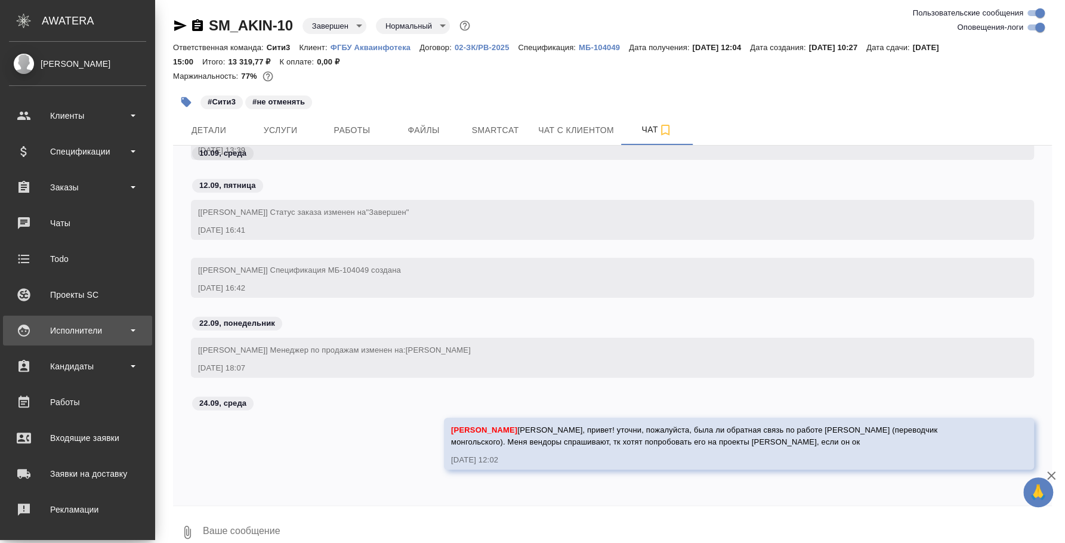
click at [83, 332] on div "Исполнители" at bounding box center [77, 331] width 137 height 18
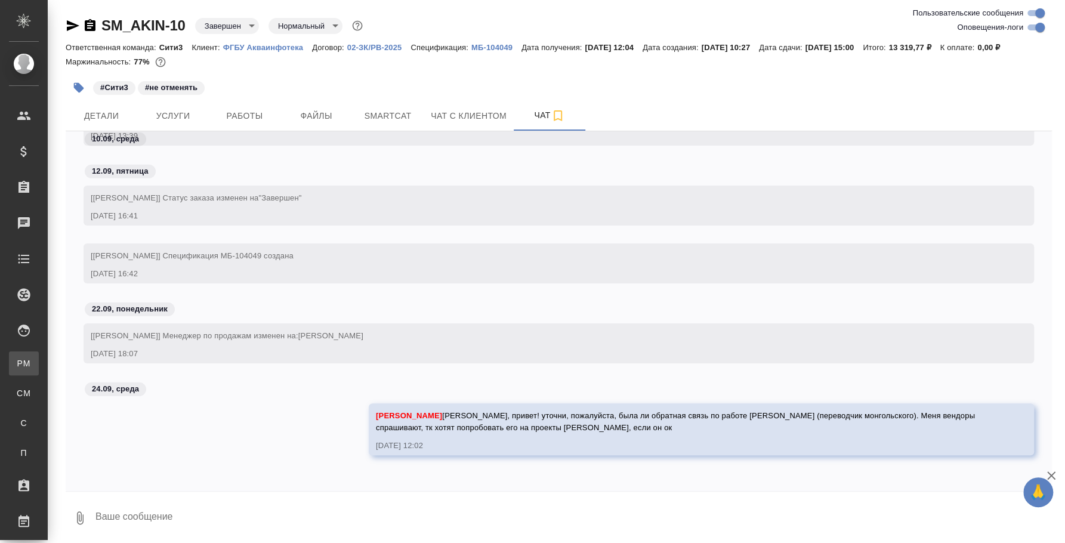
click at [39, 352] on link "PM Для PM/LQA" at bounding box center [24, 364] width 30 height 24
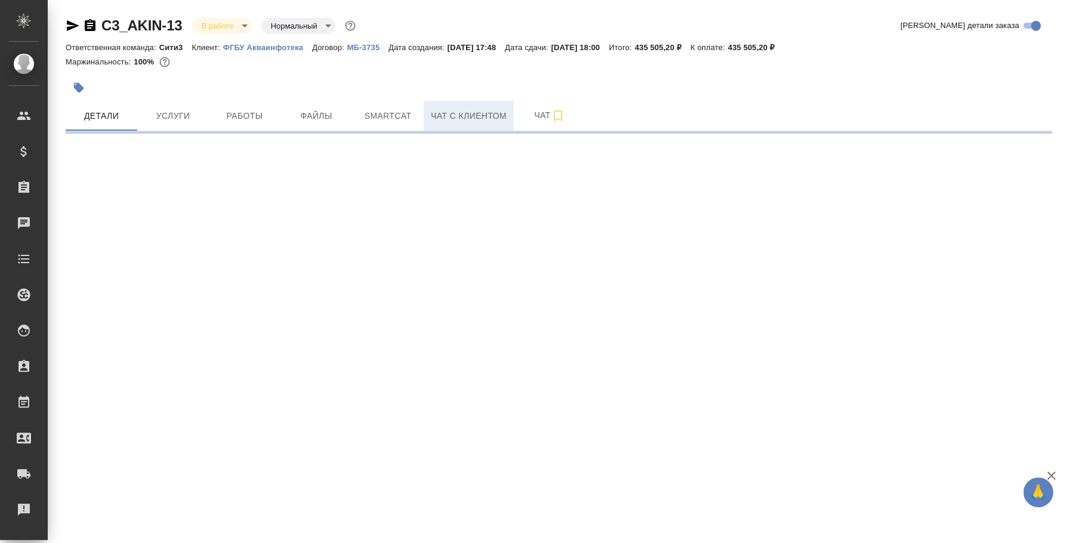
select select "RU"
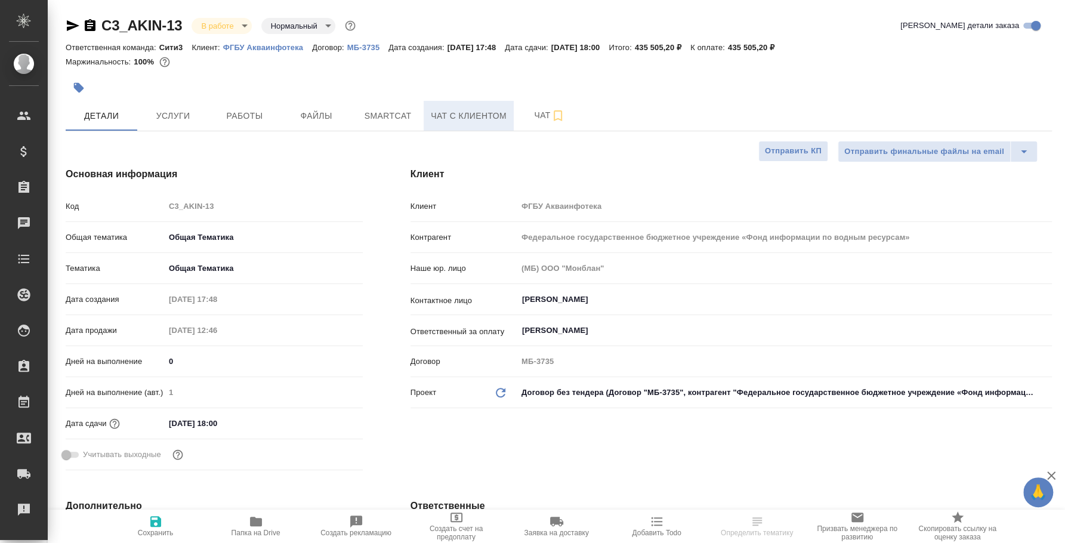
type textarea "x"
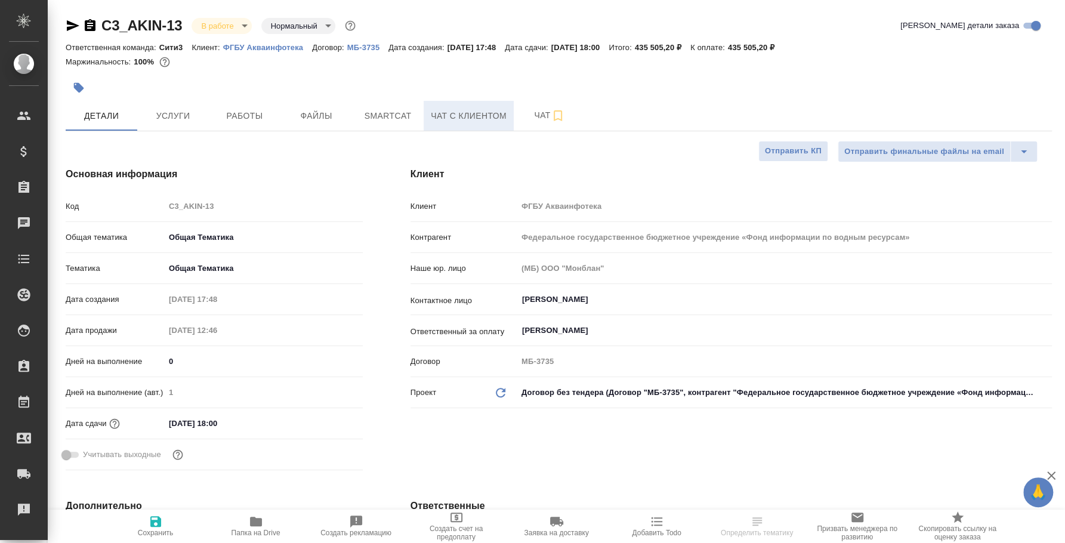
type textarea "x"
click at [535, 116] on span "Чат" at bounding box center [549, 115] width 57 height 15
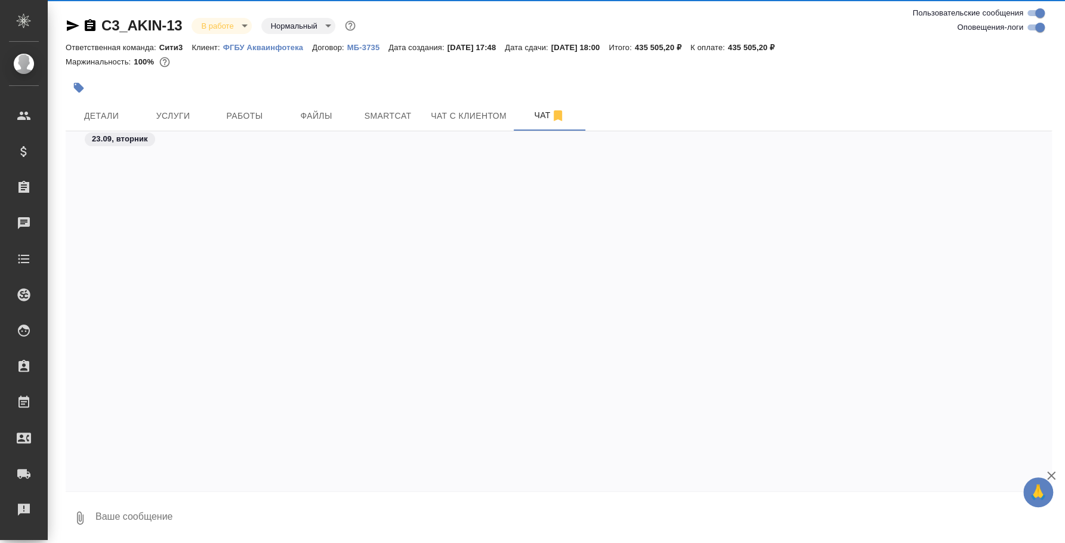
scroll to position [447, 0]
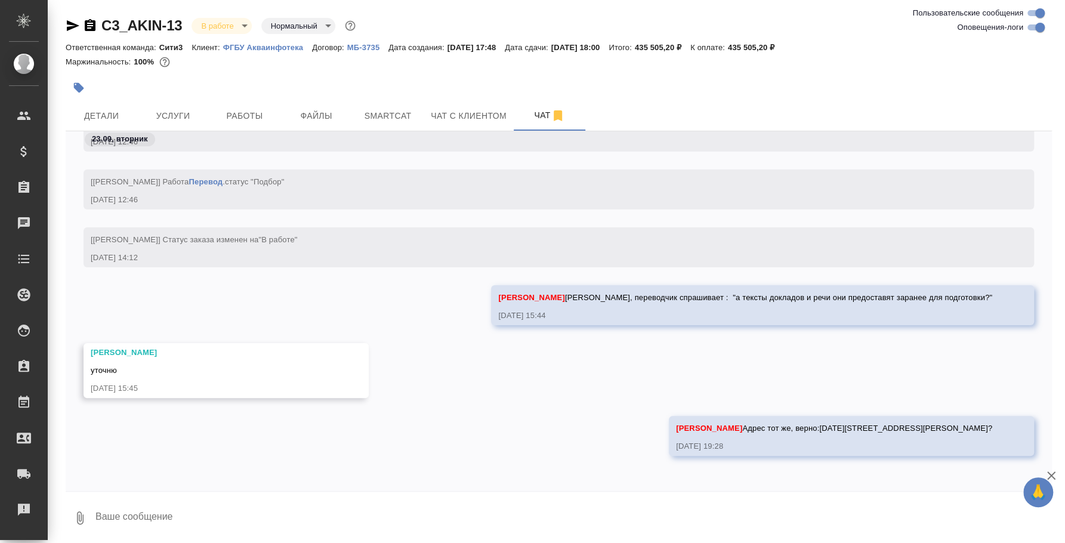
click at [386, 515] on textarea at bounding box center [573, 518] width 958 height 41
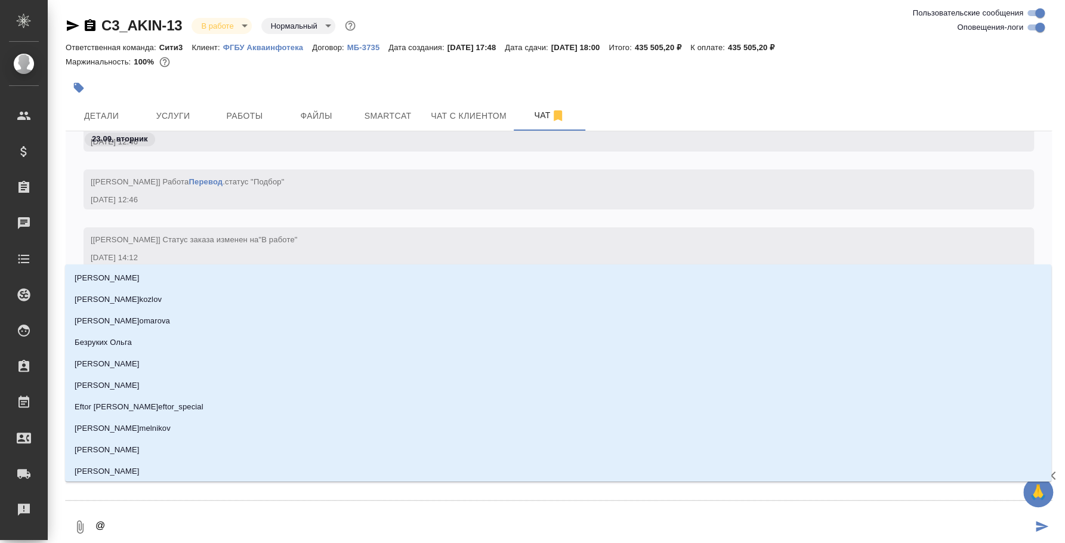
click at [409, 522] on textarea "@" at bounding box center [563, 527] width 938 height 41
type textarea "@y'b"
type input "y'b"
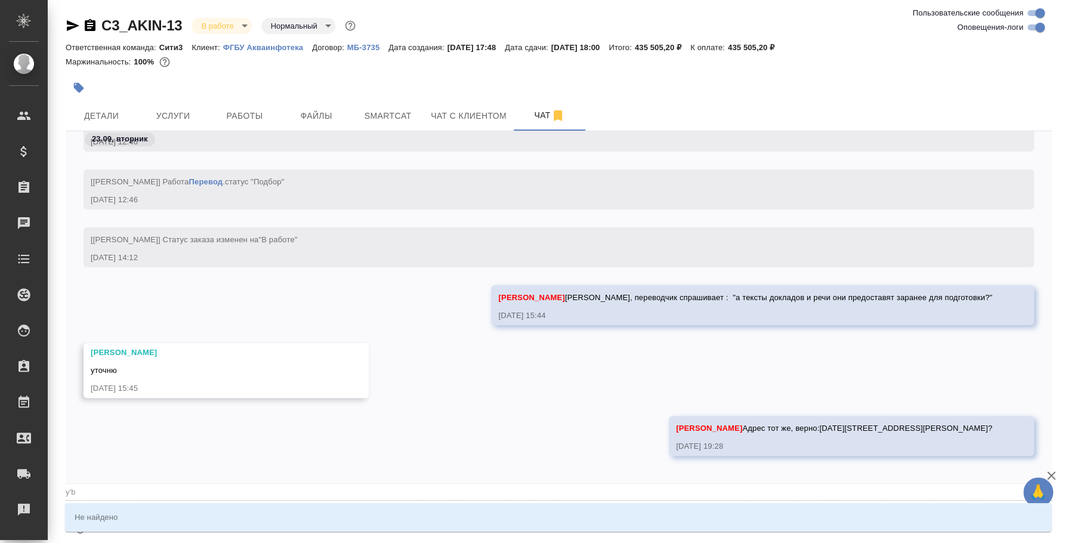
type textarea "@yb"
type input "yb"
type textarea "@ybн"
type input "ybн"
type textarea "@ybни"
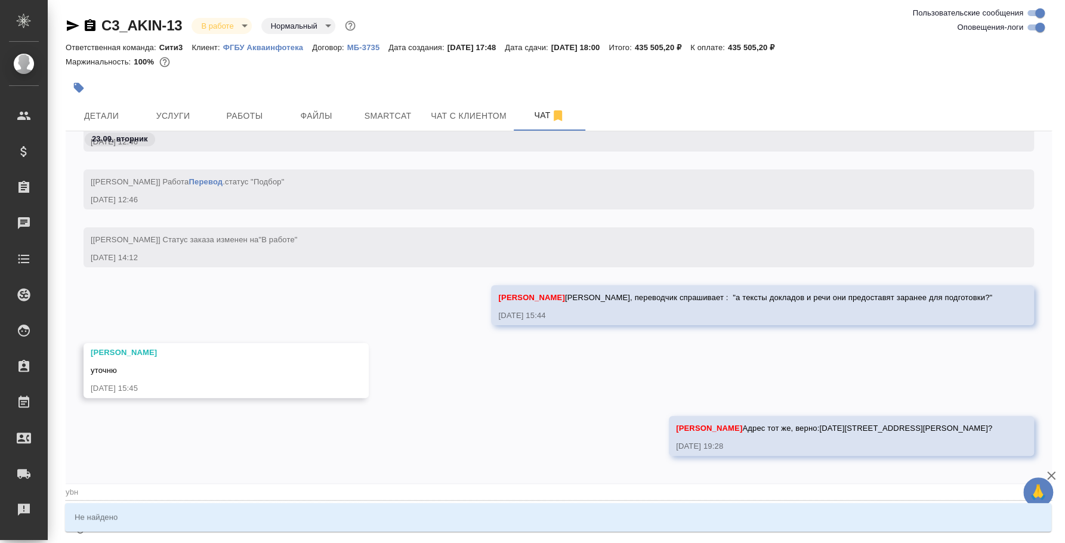
type input "ybни"
type textarea "@ybн"
type input "ybн"
type textarea "@yb"
type input "yb"
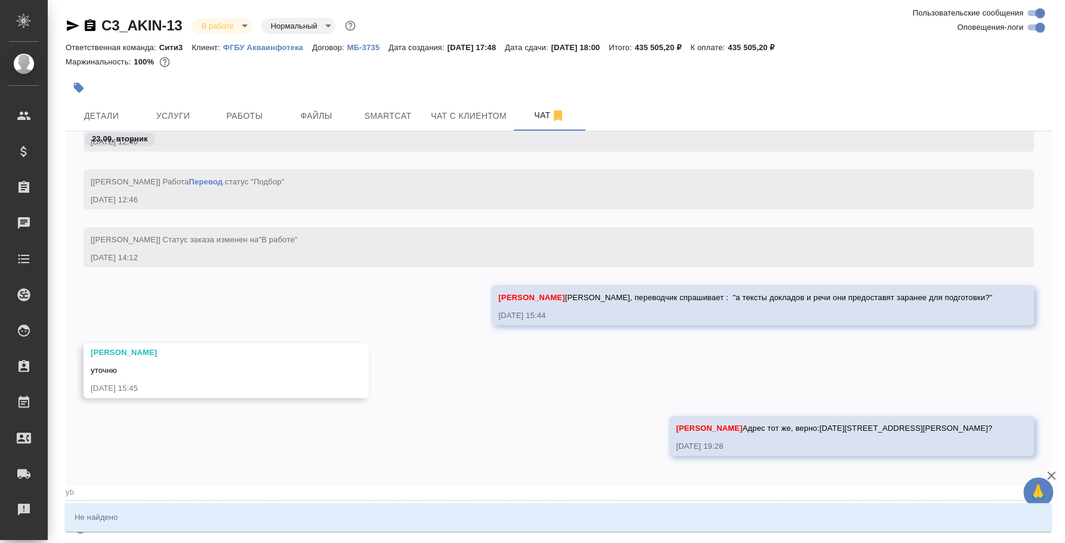
type textarea "@y"
type input "y"
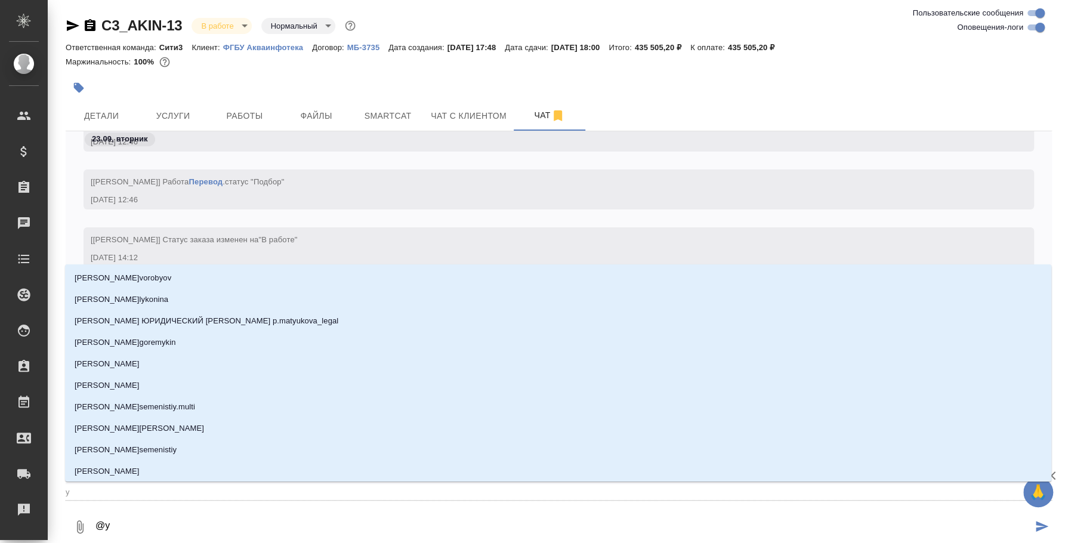
type textarea "@"
type textarea "@Y"
type input "Y"
type textarea "@Yb"
type input "Yb"
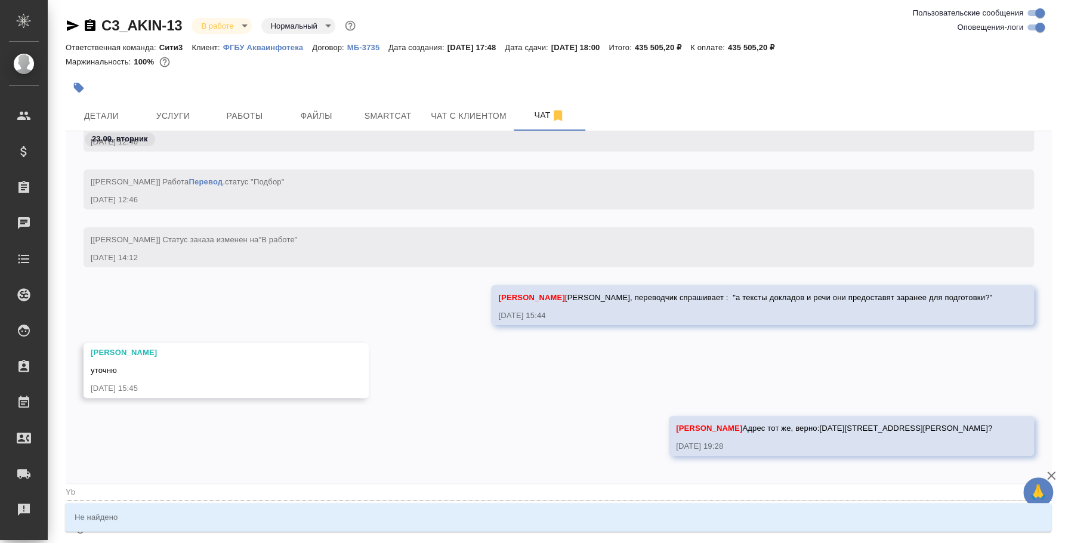
type textarea "@Ybr"
type input "Ybr"
type textarea "@Yb"
type input "Yb"
type textarea "@Y"
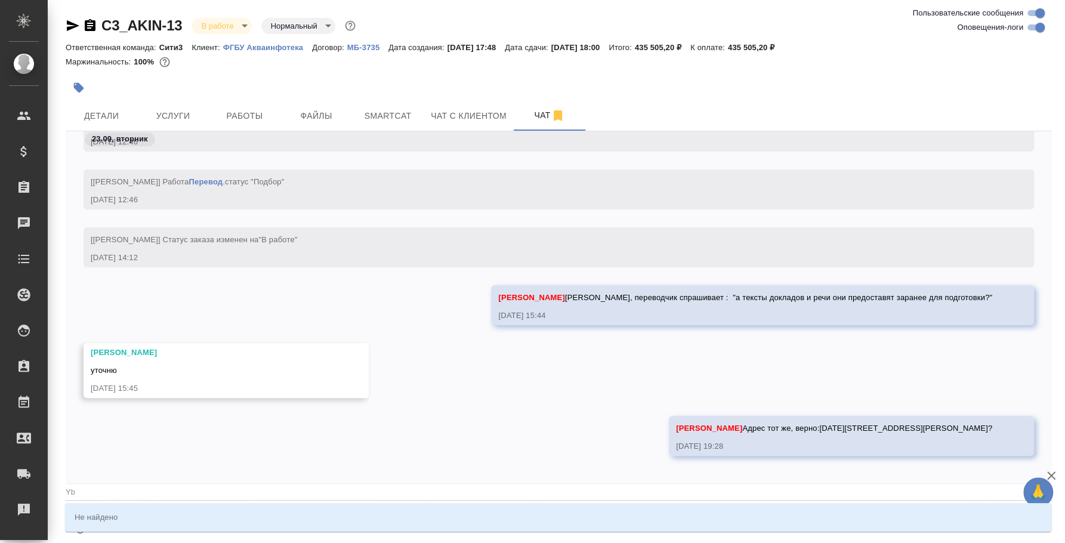
type input "Y"
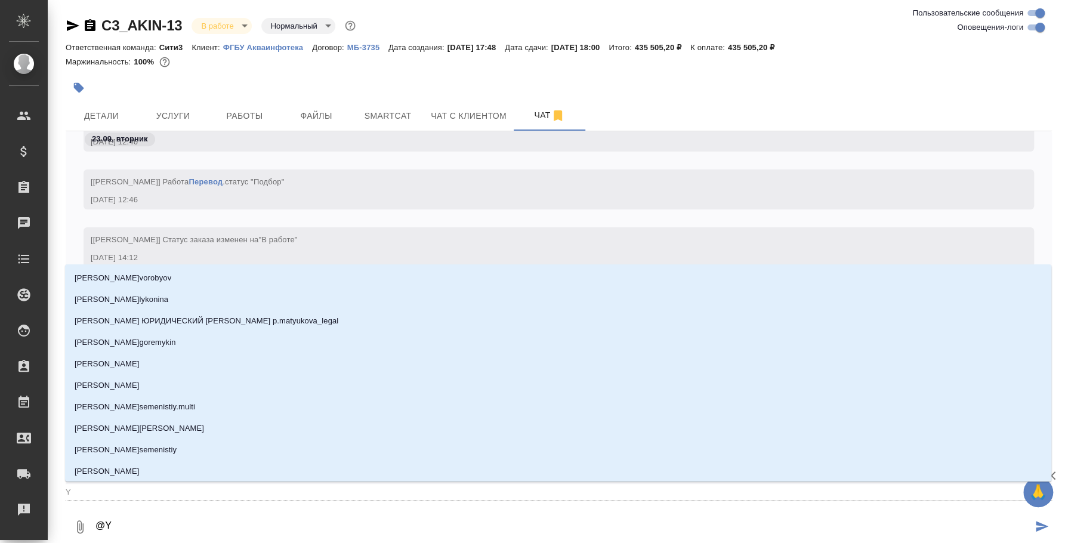
type textarea "@"
type textarea "@н"
type input "н"
type textarea "@ни"
type input "ни"
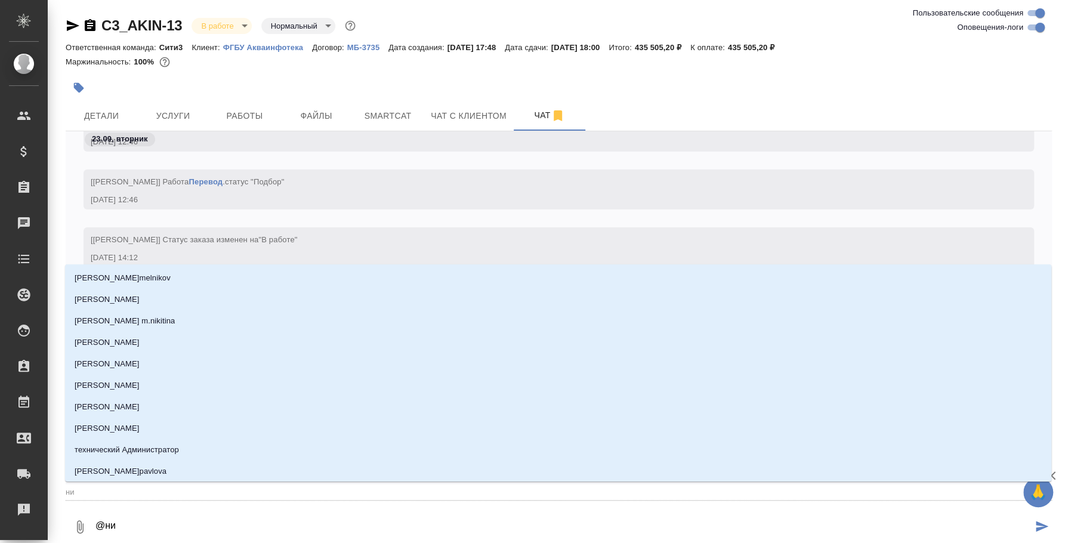
type textarea "@ник"
type input "ник"
type textarea "@ники"
type input "ники"
type textarea "@никит"
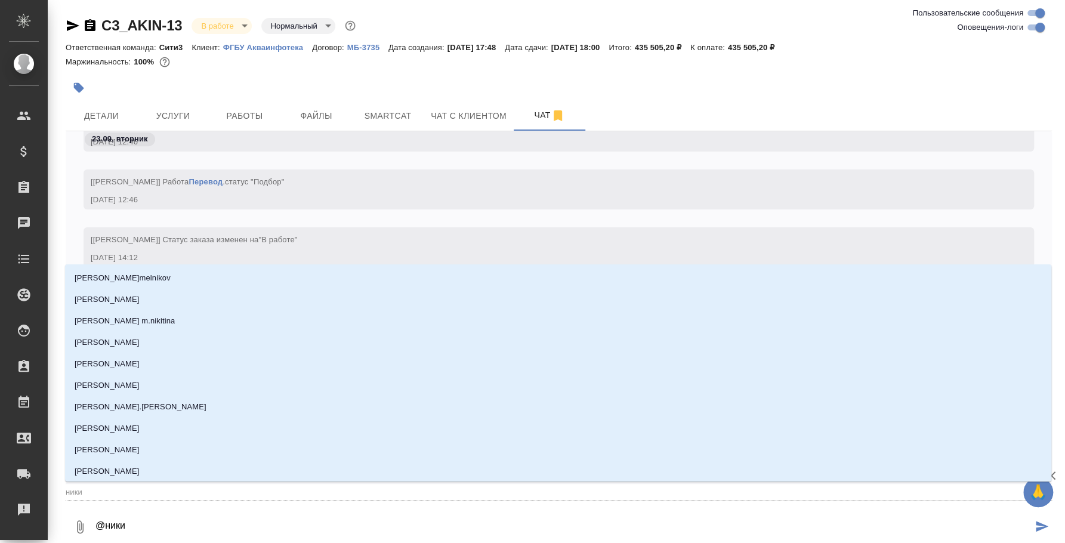
type input "никит"
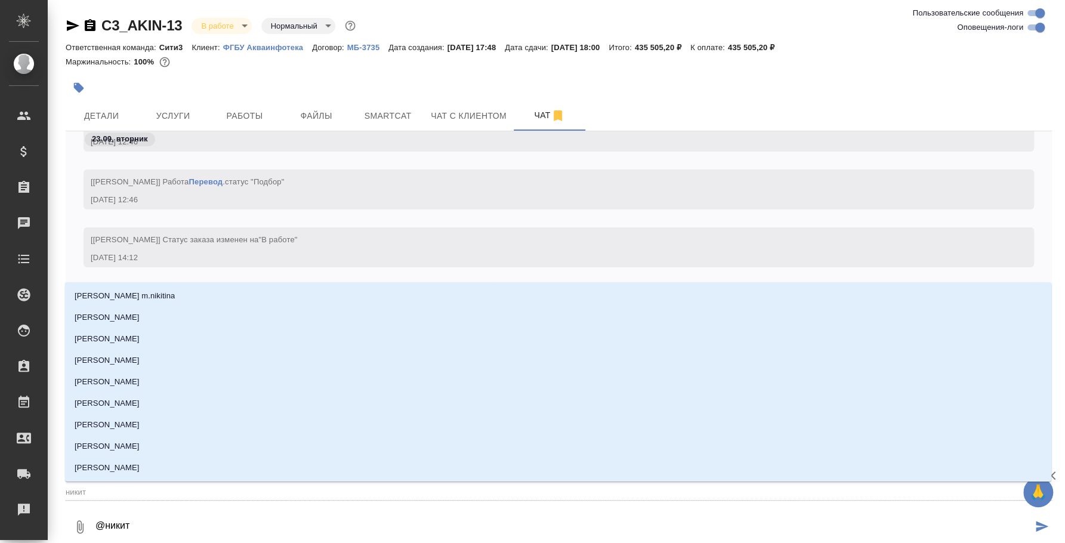
type textarea "@никити"
type input "никити"
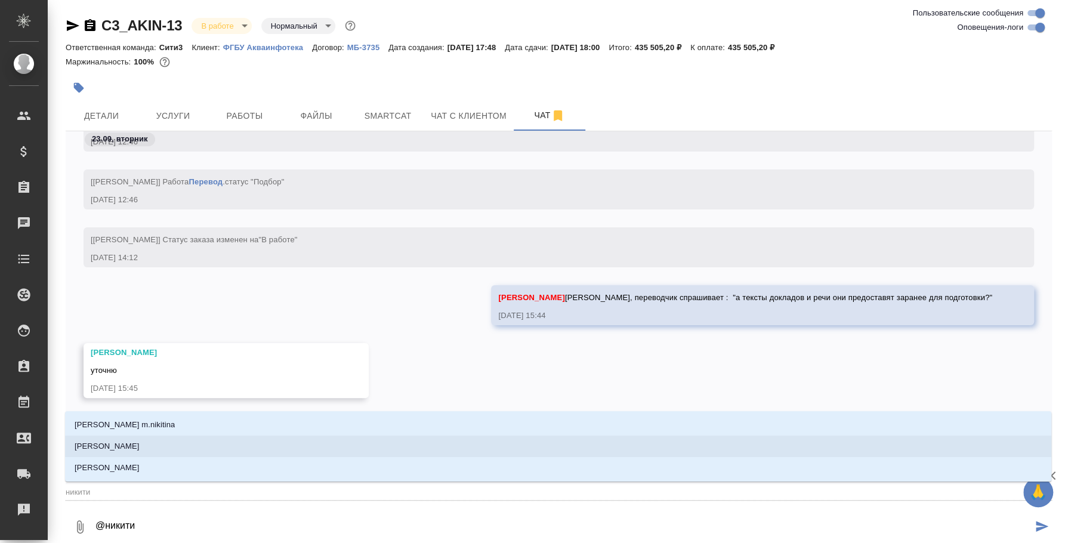
click at [383, 441] on li "Никитина Татьяна" at bounding box center [558, 446] width 987 height 21
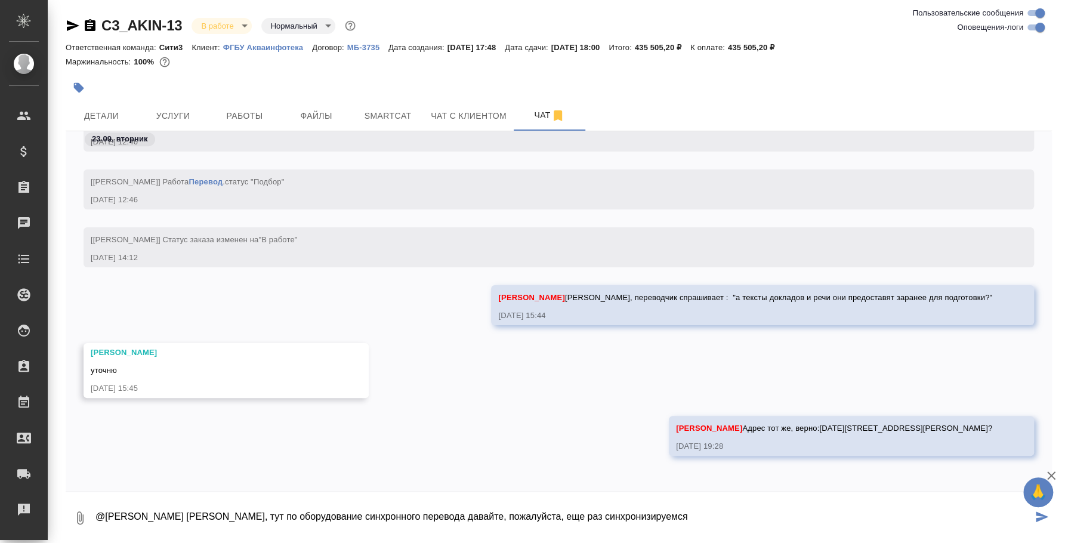
paste textarea "Сто входит в оборудование синхронного перевода: Приемник синхронного перевода с…"
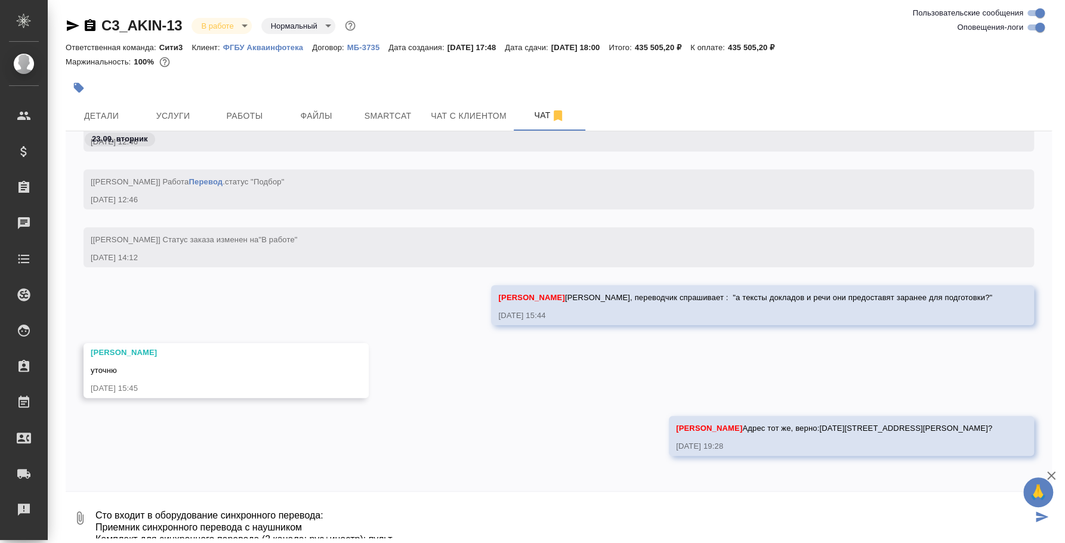
scroll to position [13, 0]
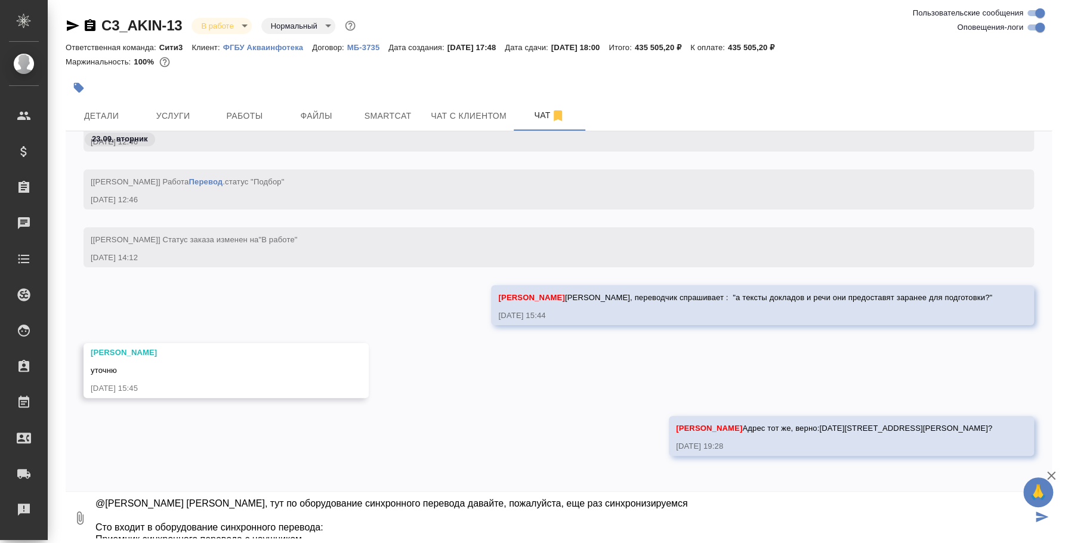
click at [99, 525] on textarea "@Никитина Татьяна Таня, тут по оборудование синхронного перевода давайте, пожал…" at bounding box center [563, 518] width 938 height 41
click at [364, 446] on div "Никитина Татьяна Адрес тот же, верно:14 октября, Москва, ул. Кедрова, д.8? 23.0…" at bounding box center [559, 445] width 987 height 58
click at [350, 523] on textarea "@Никитина Татьяна Таня, тут по оборудование синхронного перевода давайте, пожал…" at bounding box center [563, 518] width 938 height 41
paste textarea "140 114 руб без ндс (маржа 30%)"
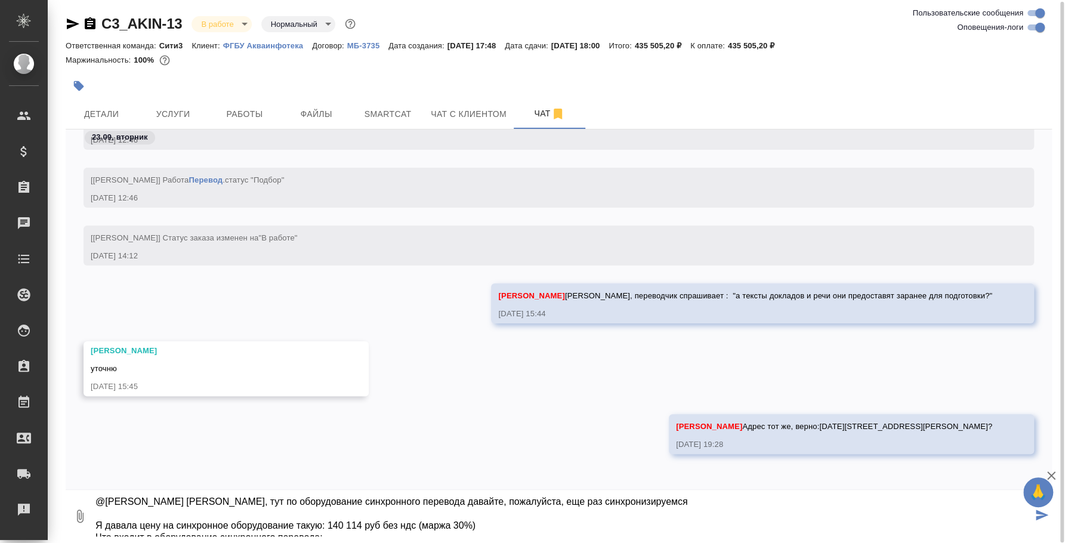
scroll to position [31, 0]
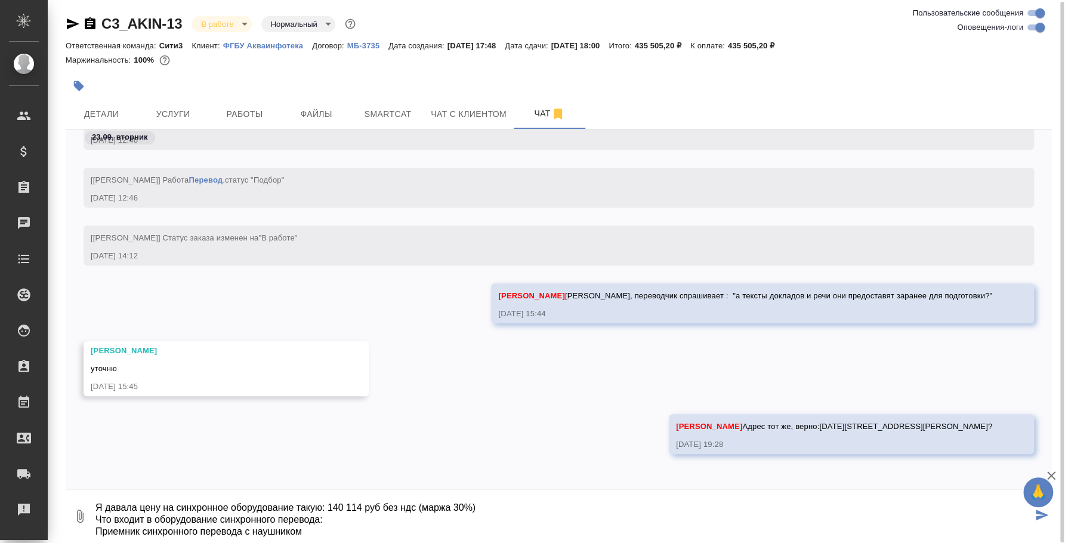
click at [505, 509] on textarea "@Никитина Татьяна Таня, тут по оборудование синхронного перевода давайте, пожал…" at bounding box center [563, 516] width 938 height 41
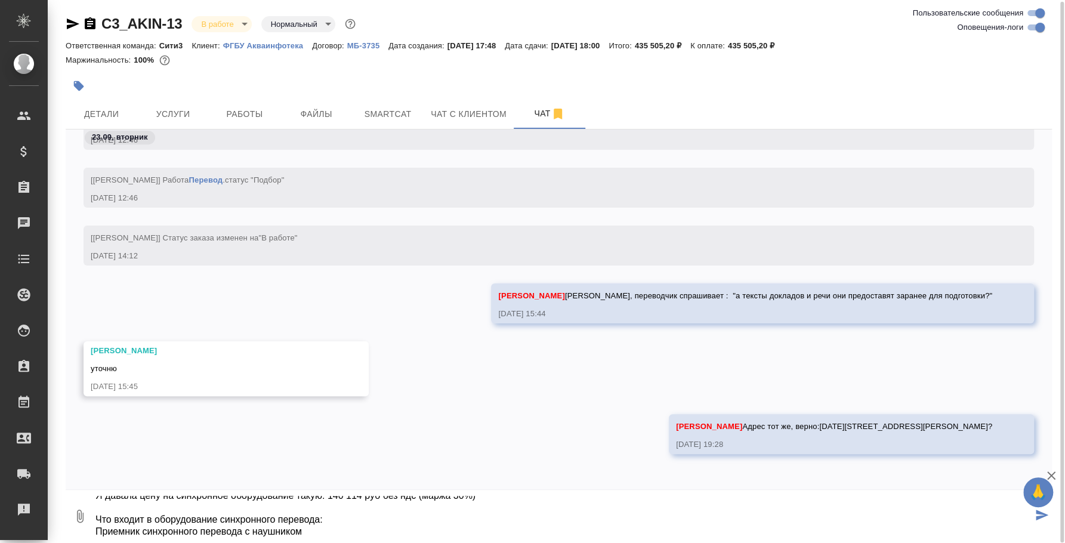
click at [490, 522] on textarea "@Никитина Татьяна Таня, тут по оборудование синхронного перевода давайте, пожал…" at bounding box center [563, 516] width 938 height 41
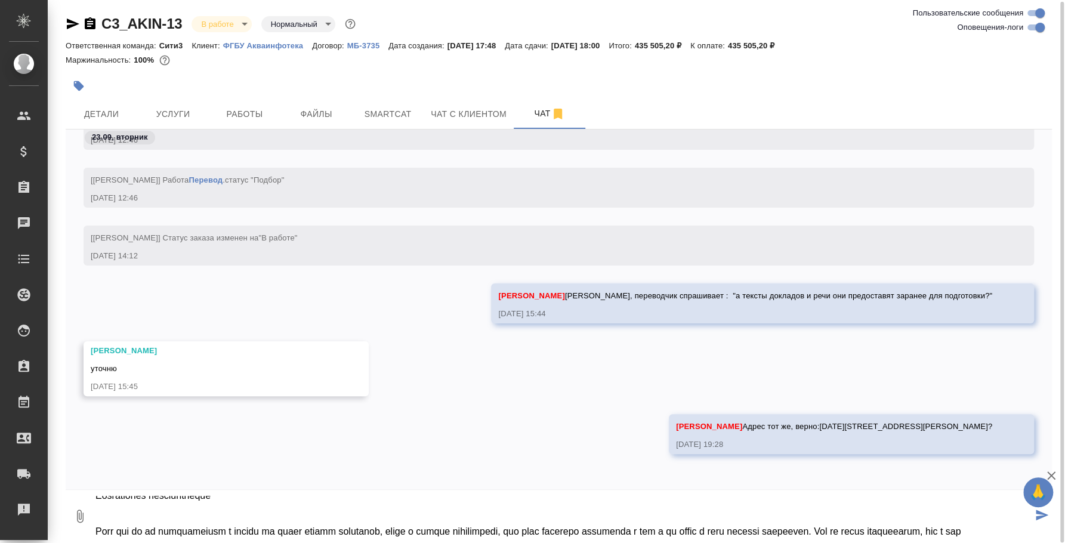
scroll to position [186, 0]
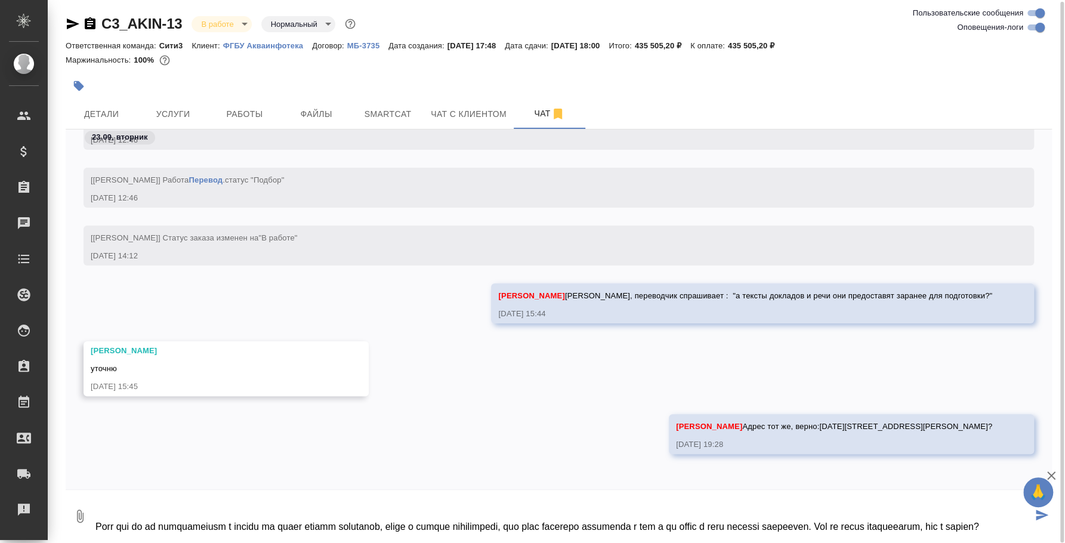
drag, startPoint x: 890, startPoint y: 514, endPoint x: 871, endPoint y: 515, distance: 18.5
click at [871, 515] on textarea at bounding box center [563, 516] width 938 height 41
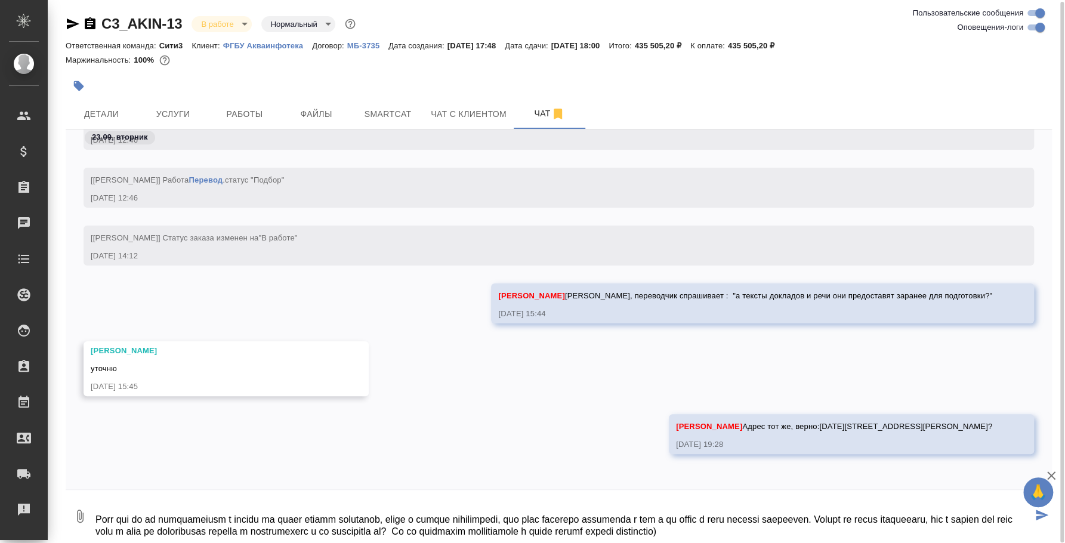
type textarea "@Никитина Татьяна Таня, тут по оборудование синхронного перевода давайте, пожал…"
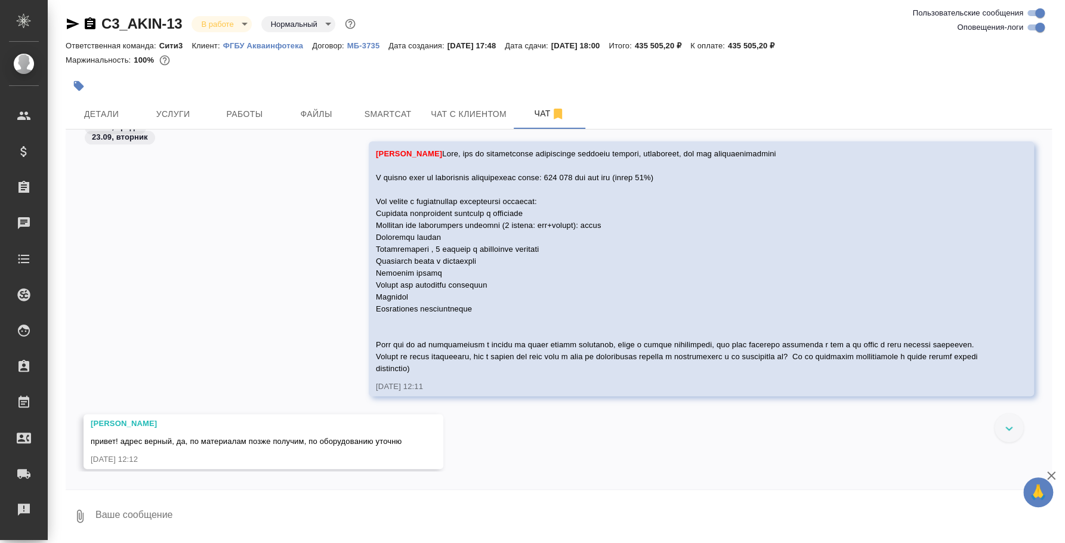
scroll to position [747, 0]
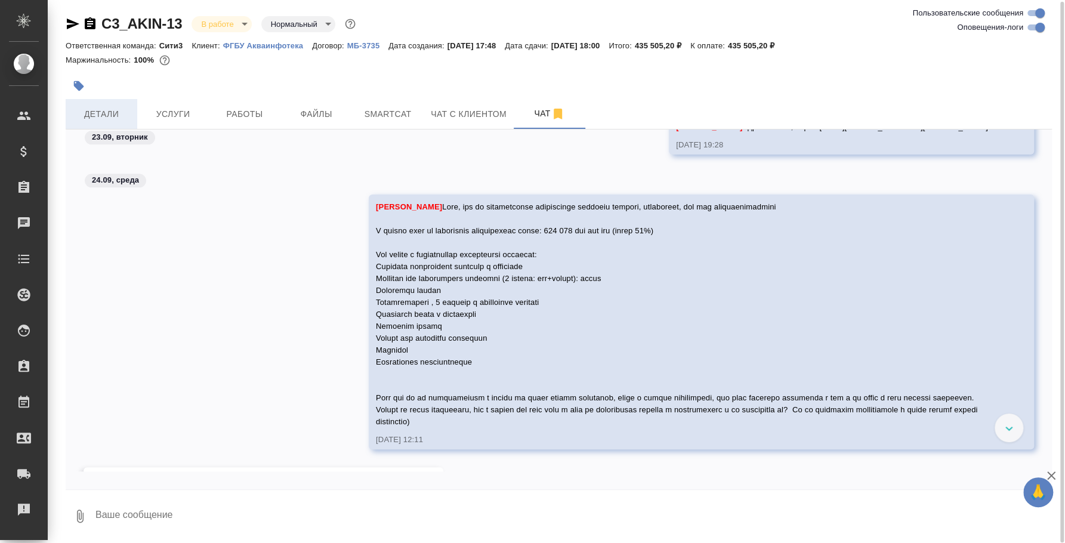
click at [115, 110] on span "Детали" at bounding box center [101, 114] width 57 height 15
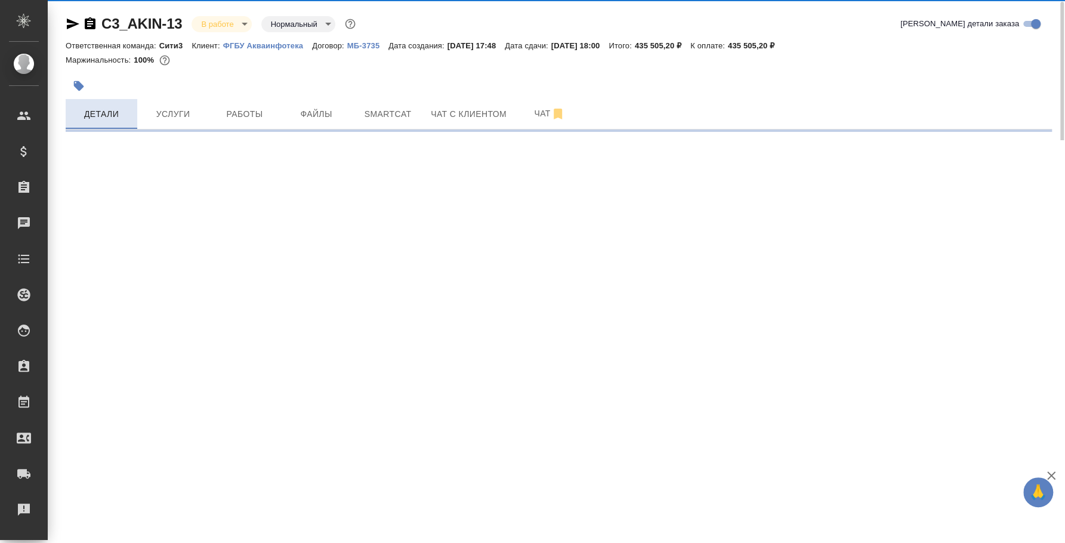
select select "RU"
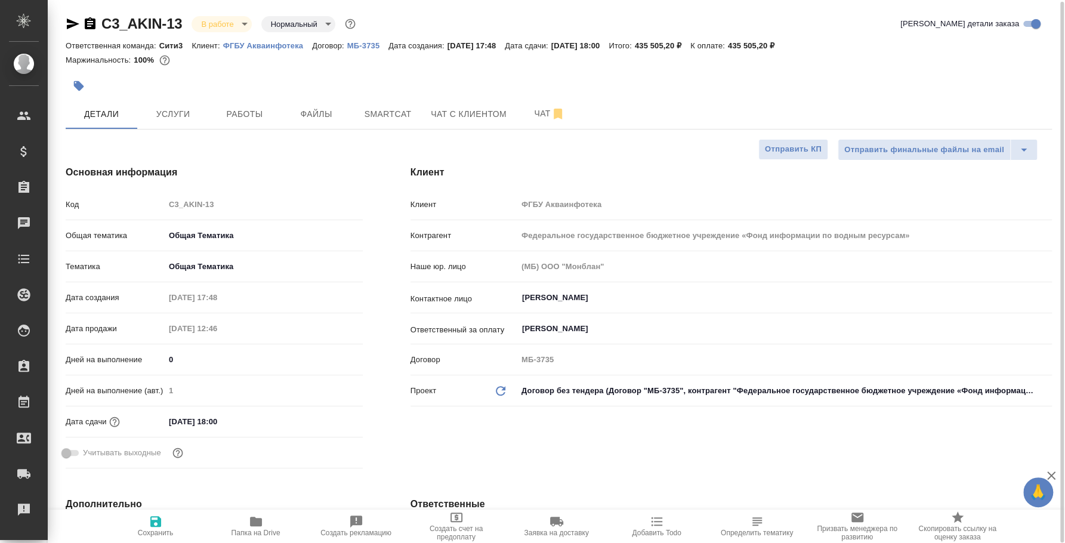
type textarea "x"
click at [168, 105] on button "Услуги" at bounding box center [173, 114] width 72 height 30
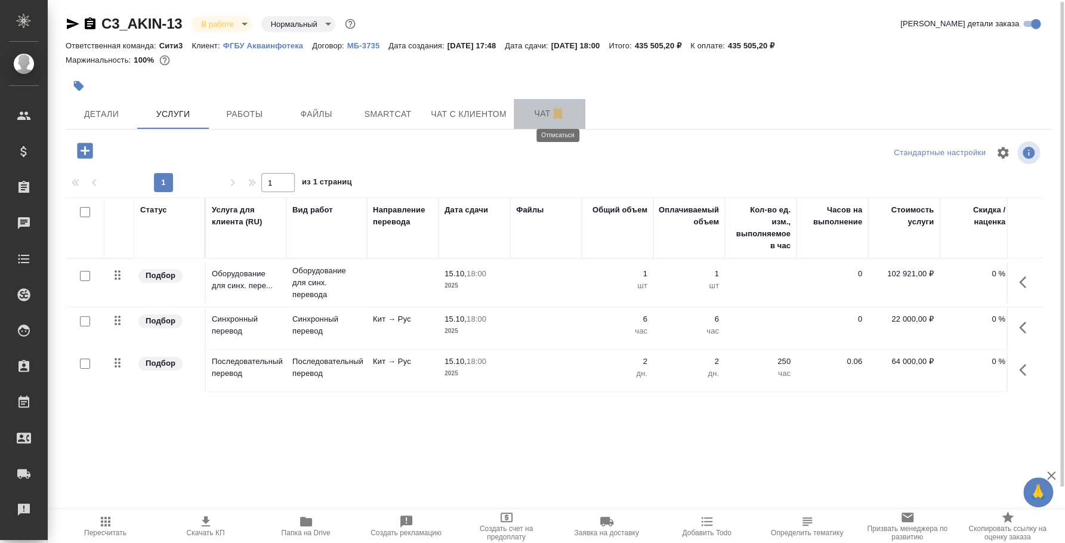
click at [554, 115] on icon "button" at bounding box center [558, 114] width 8 height 11
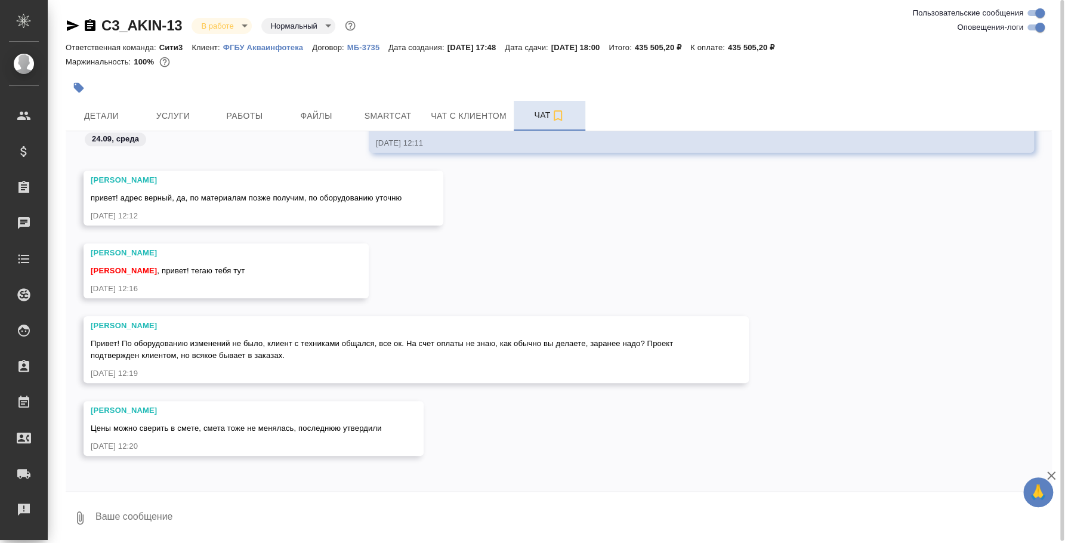
scroll to position [1031, 0]
click at [308, 506] on textarea at bounding box center [573, 518] width 958 height 41
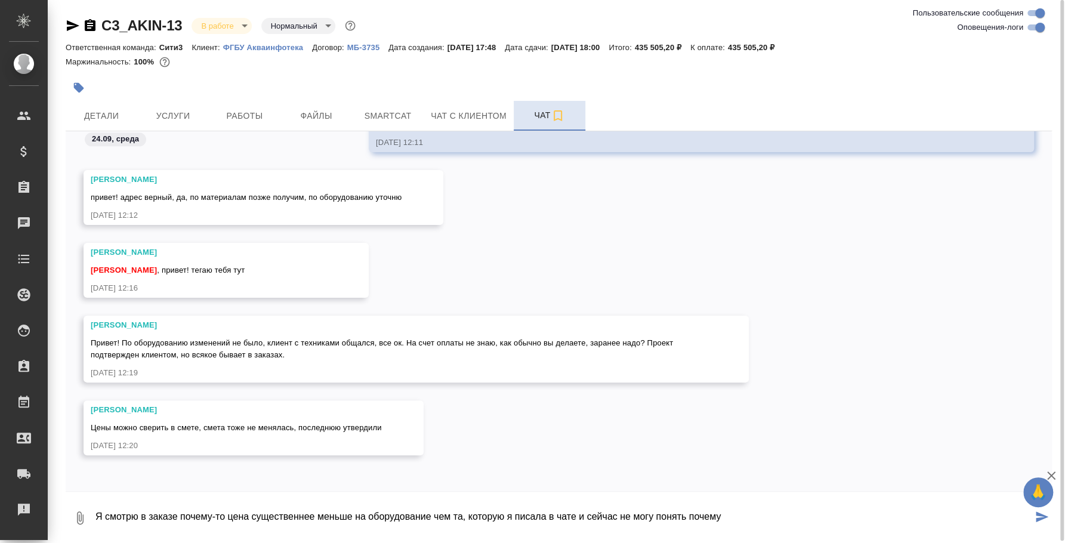
type textarea "Я смотрю в заказе почему-то цена существеннее меньше на оборудование чем та, ко…"
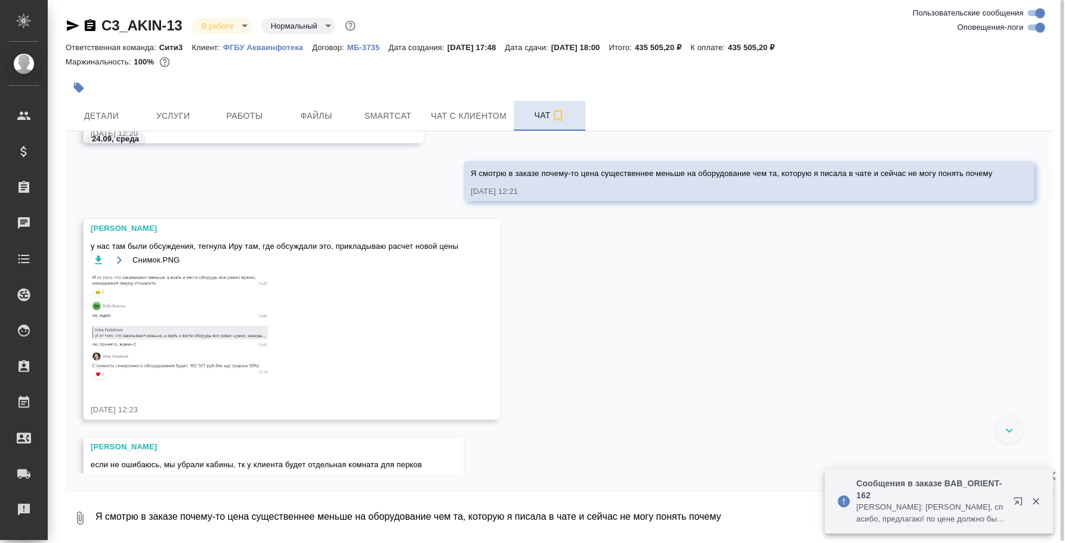
scroll to position [1452, 0]
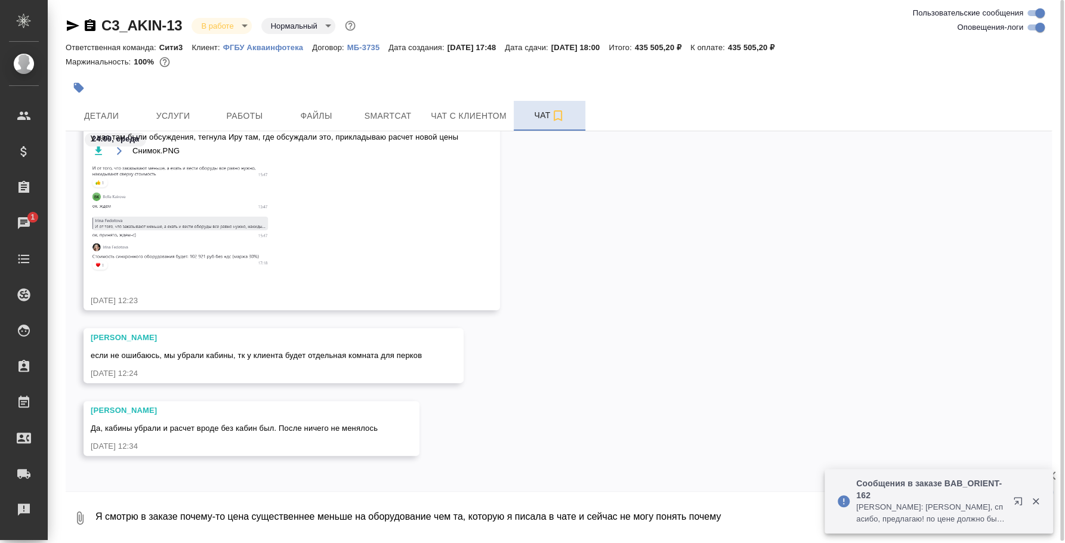
click at [298, 521] on textarea "Я смотрю в заказе почему-то цена существеннее меньше на оборудование чем та, ко…" at bounding box center [573, 518] width 958 height 41
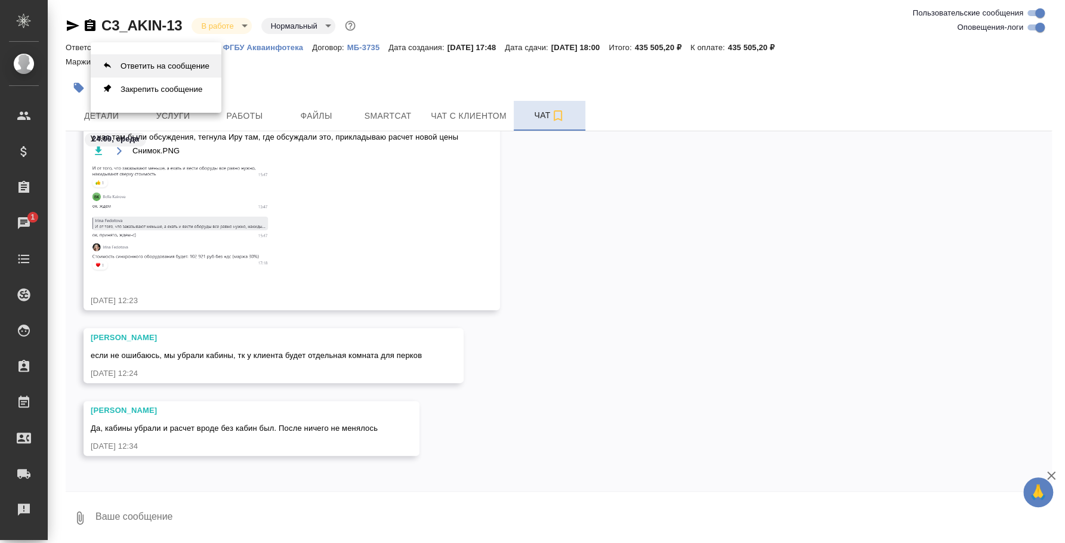
click at [150, 65] on button "Ответить на сообщение" at bounding box center [156, 65] width 131 height 23
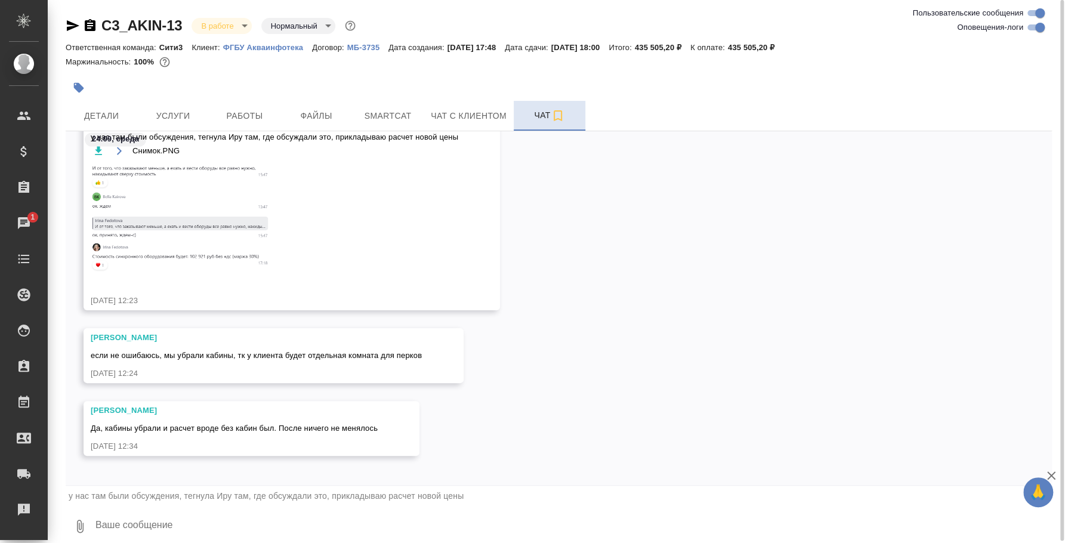
click at [274, 529] on textarea at bounding box center [573, 526] width 958 height 41
type textarea "Ь"
type textarea "Таня, окей, спасибо, что напомнила"
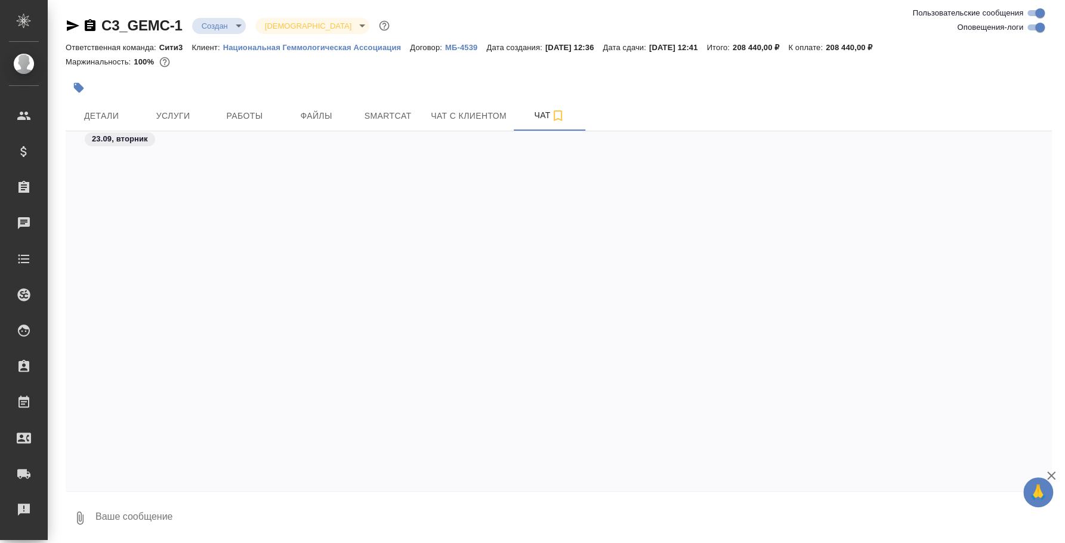
scroll to position [3822, 0]
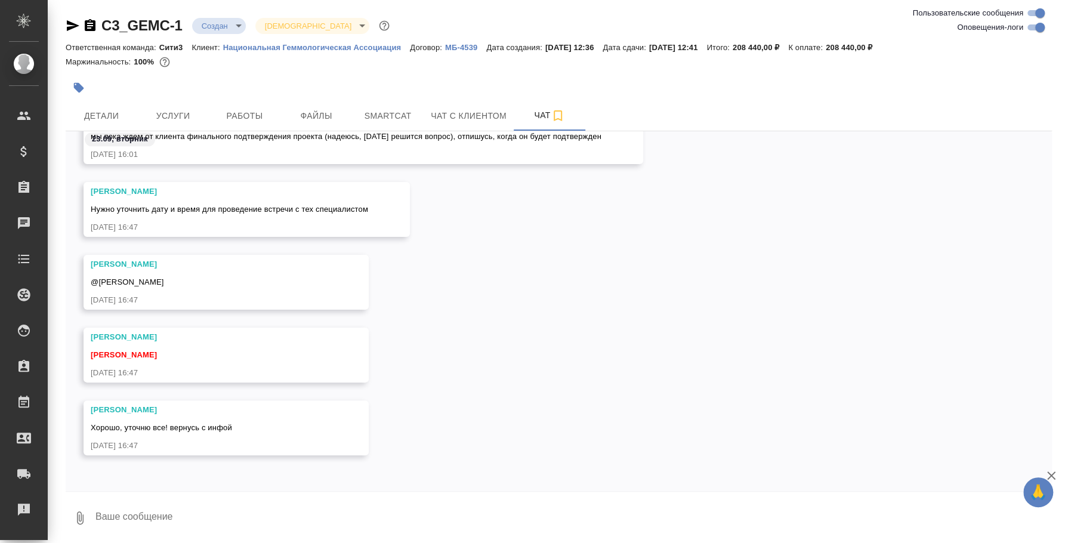
click at [74, 24] on icon "button" at bounding box center [73, 25] width 13 height 11
